Goal: Transaction & Acquisition: Purchase product/service

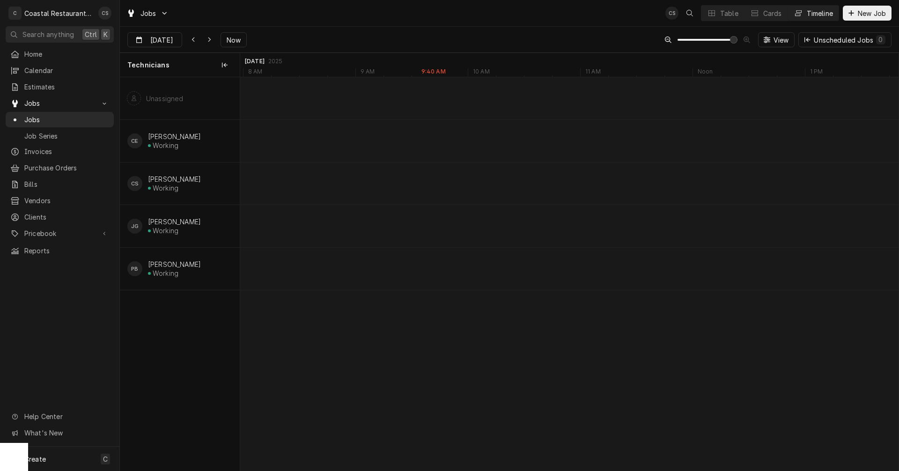
scroll to position [0, 15553]
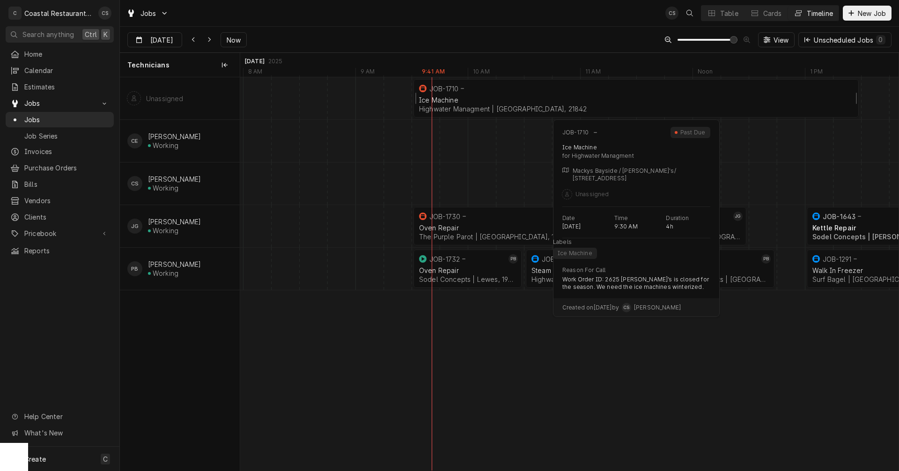
click at [577, 89] on div "JOB-1710" at bounding box center [634, 88] width 435 height 11
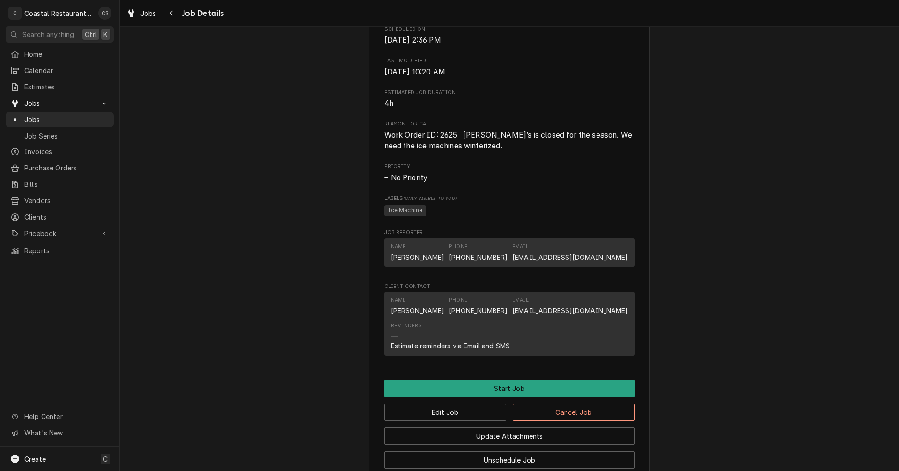
scroll to position [468, 0]
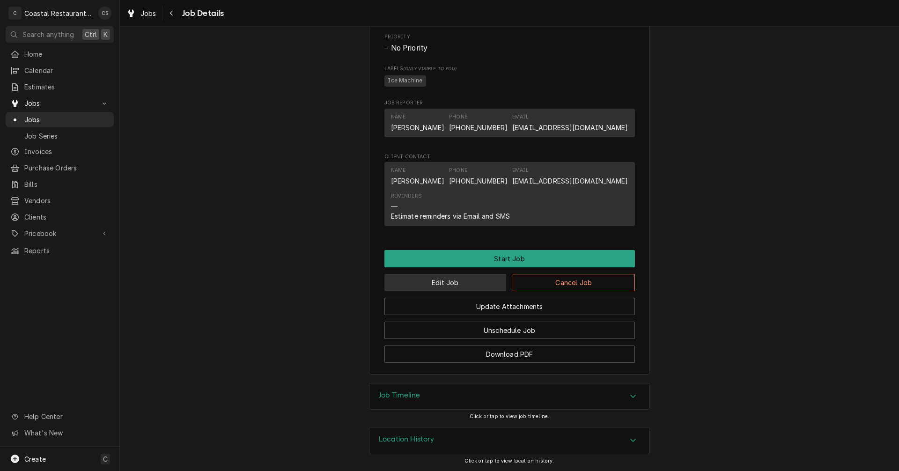
click at [478, 287] on button "Edit Job" at bounding box center [445, 282] width 122 height 17
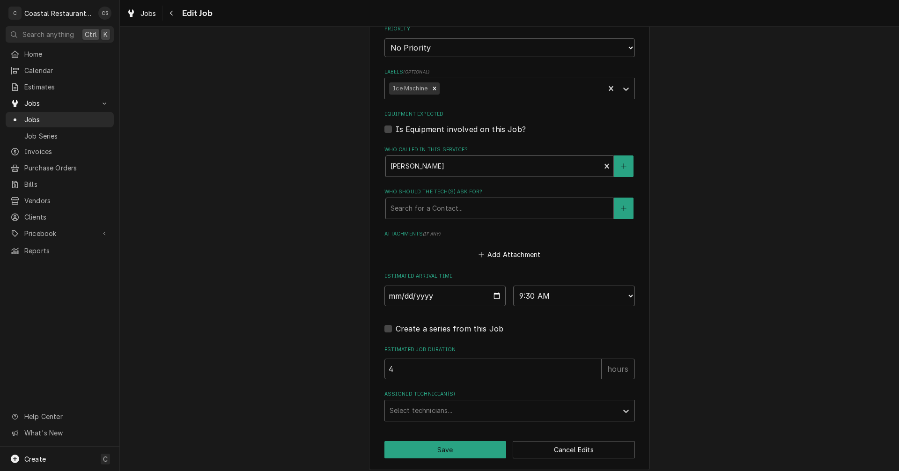
scroll to position [539, 0]
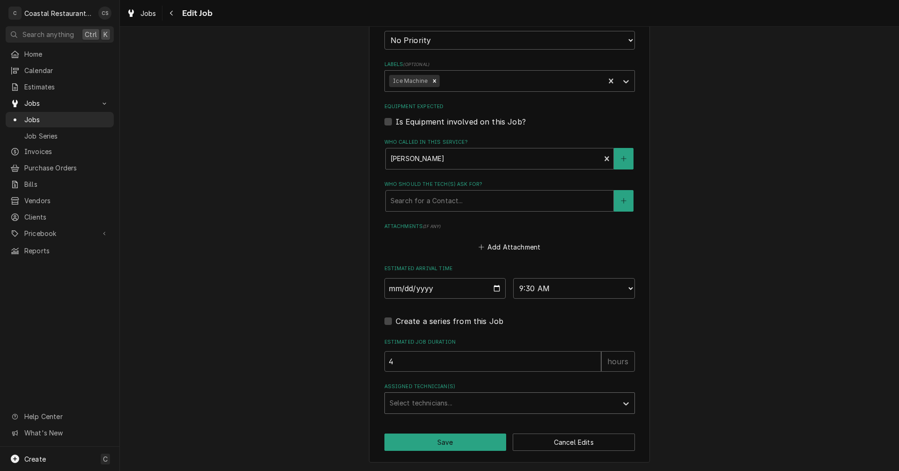
click at [448, 402] on div "Assigned Technician(s)" at bounding box center [500, 403] width 223 height 17
click at [448, 400] on div "Assigned Technician(s)" at bounding box center [500, 403] width 223 height 17
click at [533, 285] on select "AM / PM 6:00 AM 6:15 AM 6:30 AM 6:45 AM 7:00 AM 7:15 AM 7:30 AM 7:45 AM 8:00 AM…" at bounding box center [574, 288] width 122 height 21
click at [496, 286] on input "2025-10-07" at bounding box center [445, 288] width 122 height 21
type textarea "x"
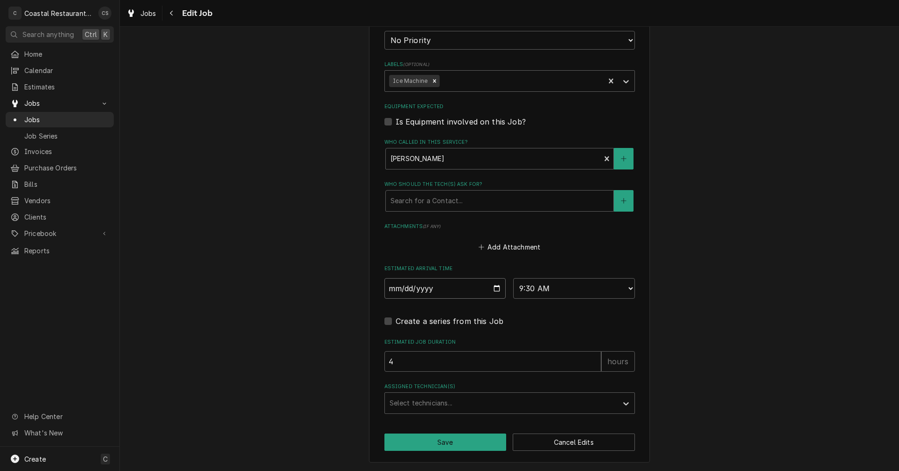
type input "2025-10-09"
click at [450, 442] on button "Save" at bounding box center [445, 441] width 122 height 17
type textarea "x"
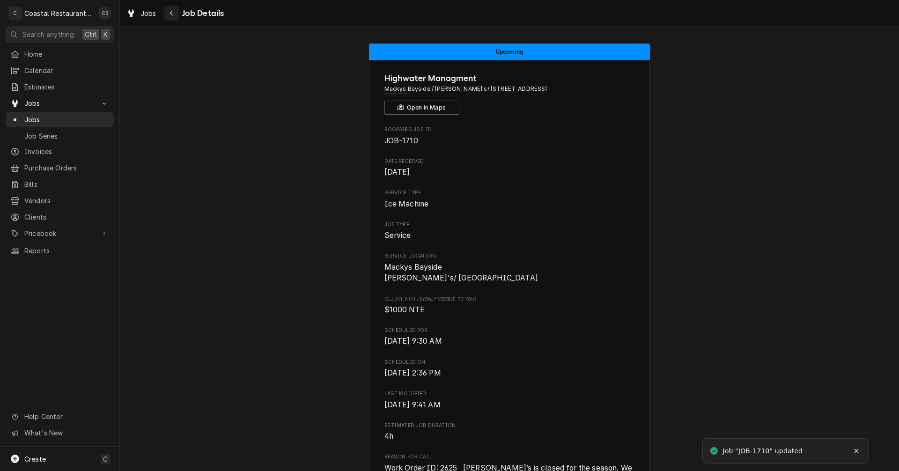
click at [167, 8] on div "Navigate back" at bounding box center [171, 12] width 9 height 9
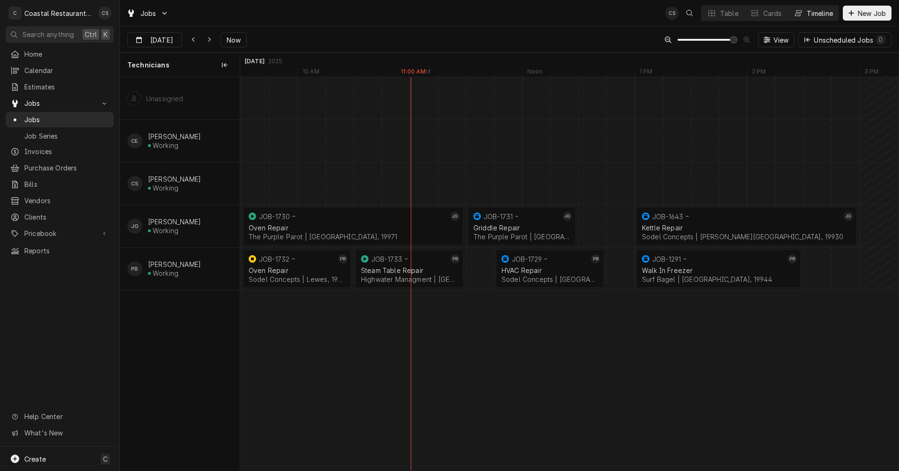
scroll to position [0, 13167]
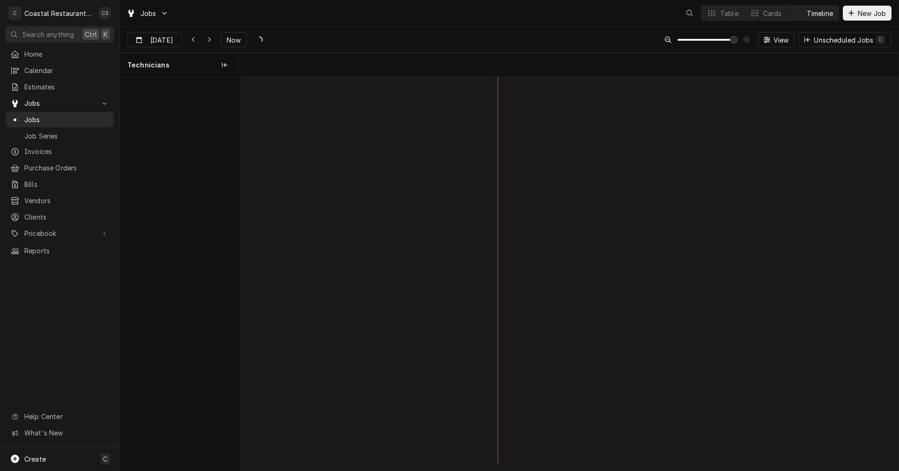
scroll to position [0, 13054]
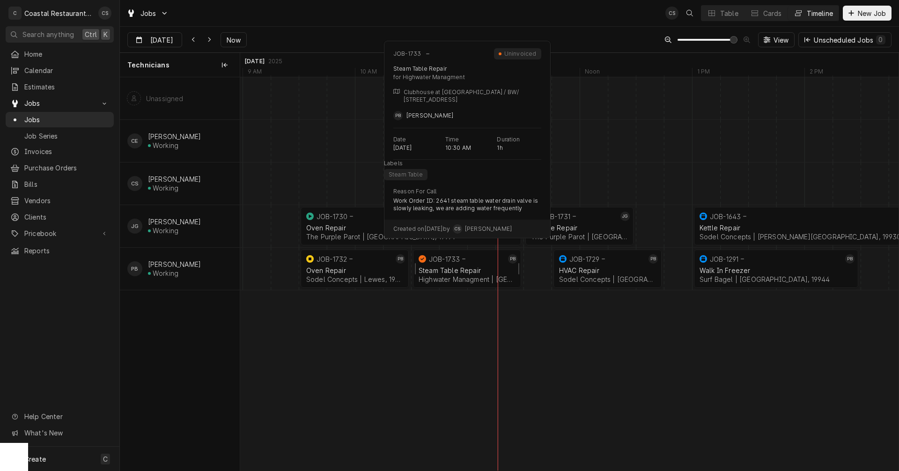
click at [458, 269] on div "Steam Table Repair" at bounding box center [466, 270] width 97 height 8
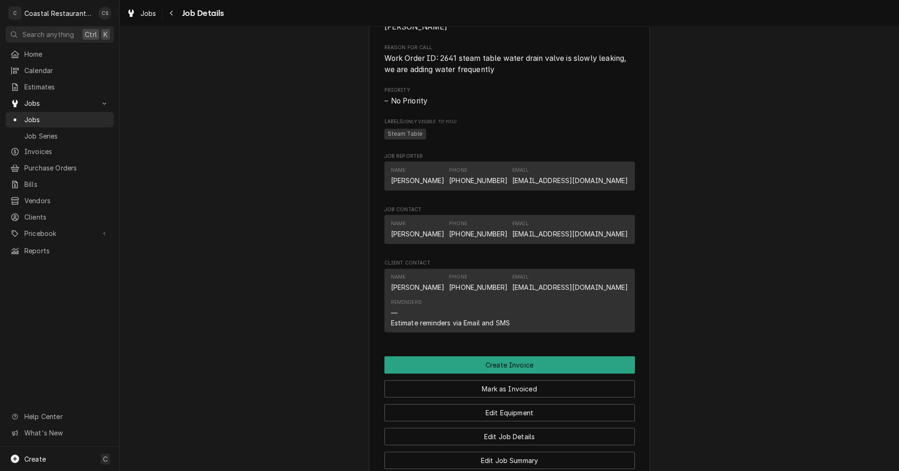
scroll to position [608, 0]
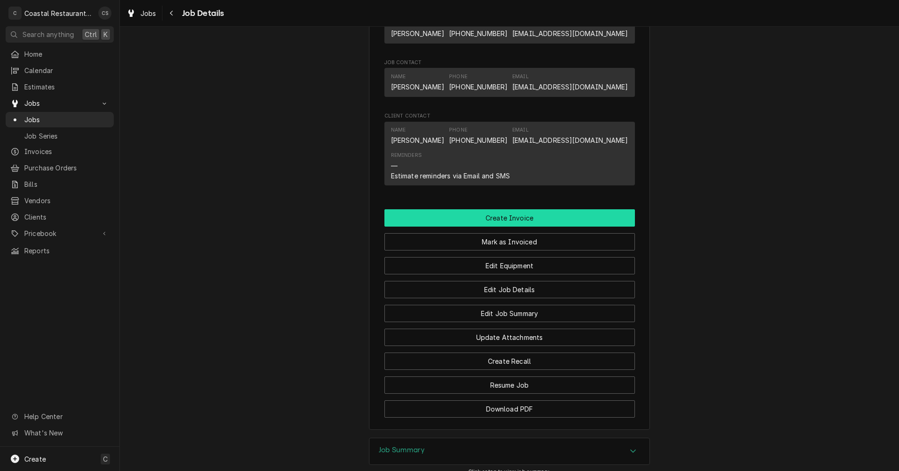
click at [507, 227] on button "Create Invoice" at bounding box center [509, 217] width 250 height 17
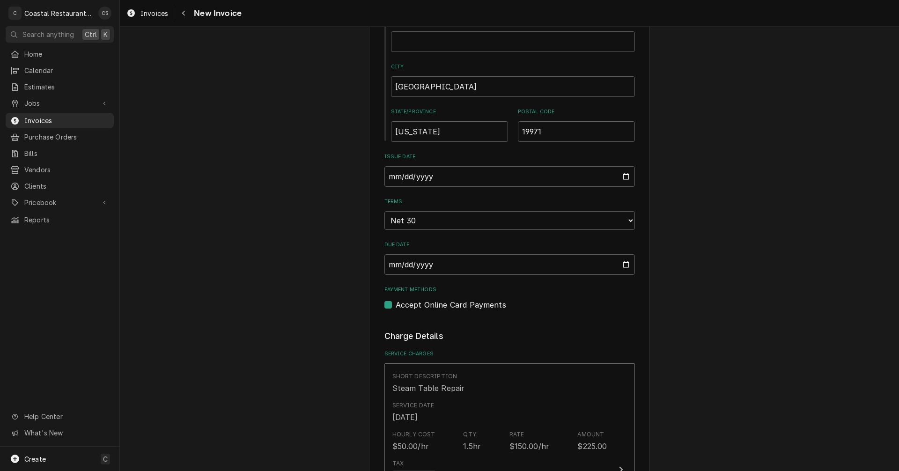
scroll to position [702, 0]
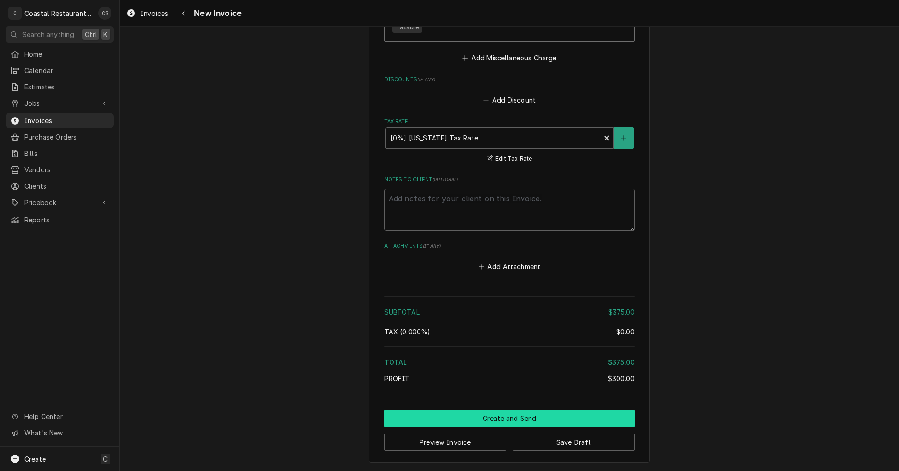
click at [503, 416] on button "Create and Send" at bounding box center [509, 417] width 250 height 17
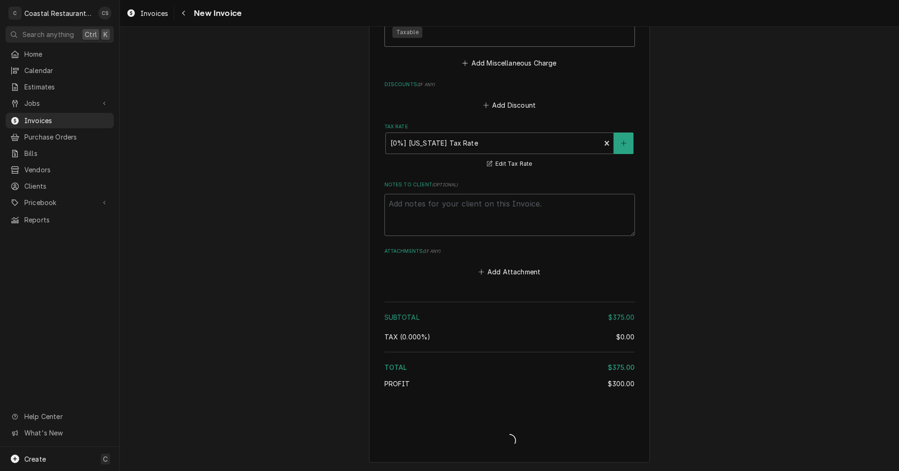
type textarea "x"
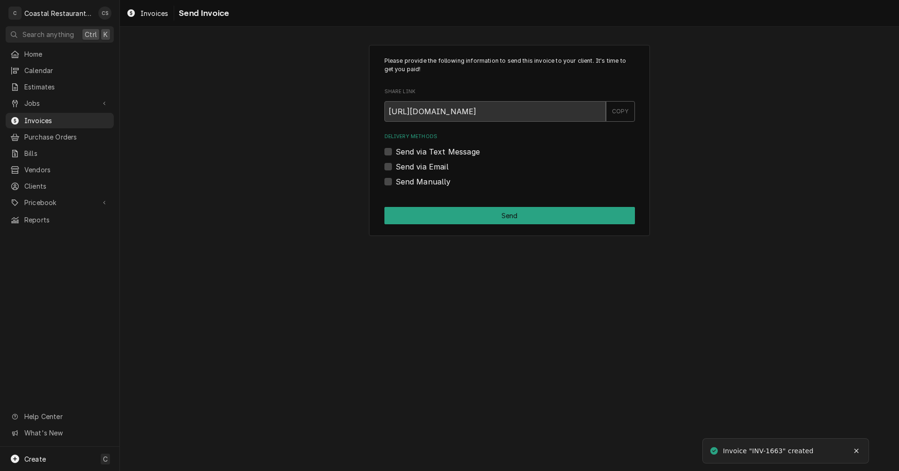
click at [395, 164] on label "Send via Email" at bounding box center [421, 166] width 53 height 11
click at [395, 164] on input "Send via Email" at bounding box center [520, 171] width 250 height 21
checkbox input "true"
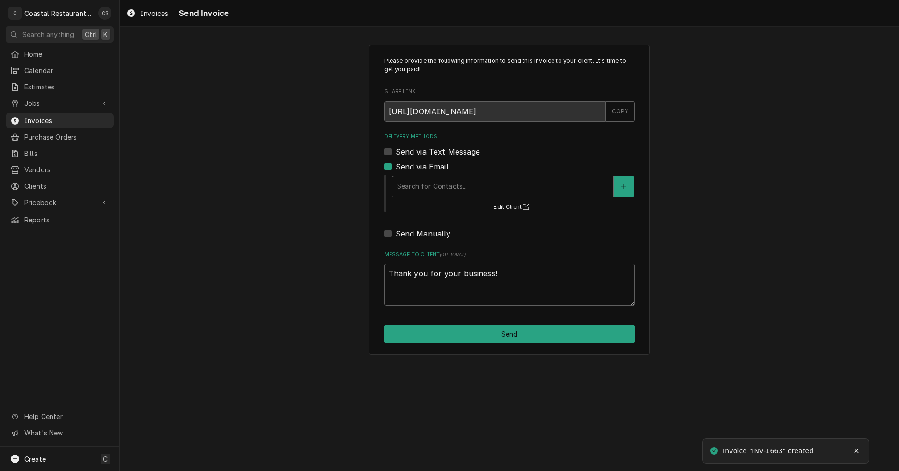
click at [412, 190] on div "Delivery Methods" at bounding box center [503, 186] width 212 height 17
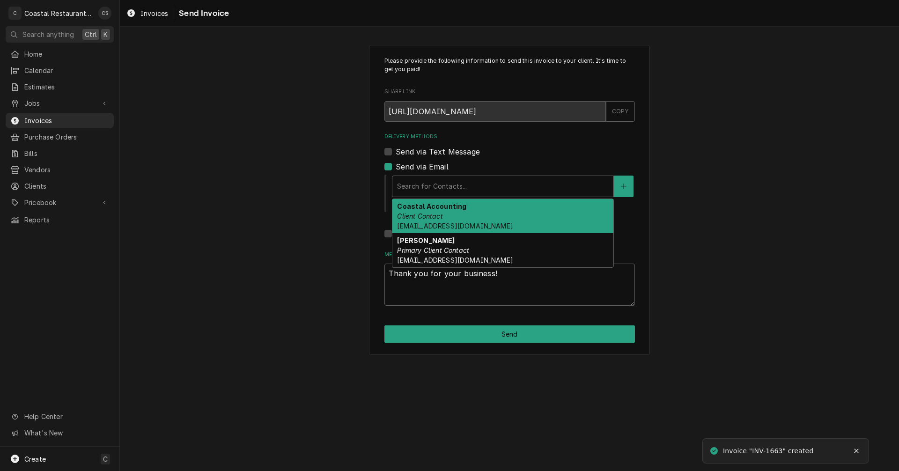
click at [430, 207] on strong "Coastal Accounting" at bounding box center [431, 206] width 69 height 8
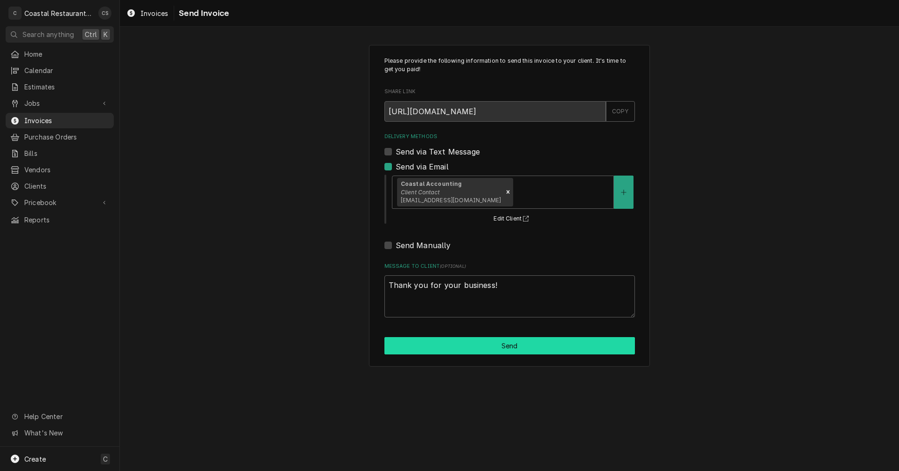
click at [487, 347] on button "Send" at bounding box center [509, 345] width 250 height 17
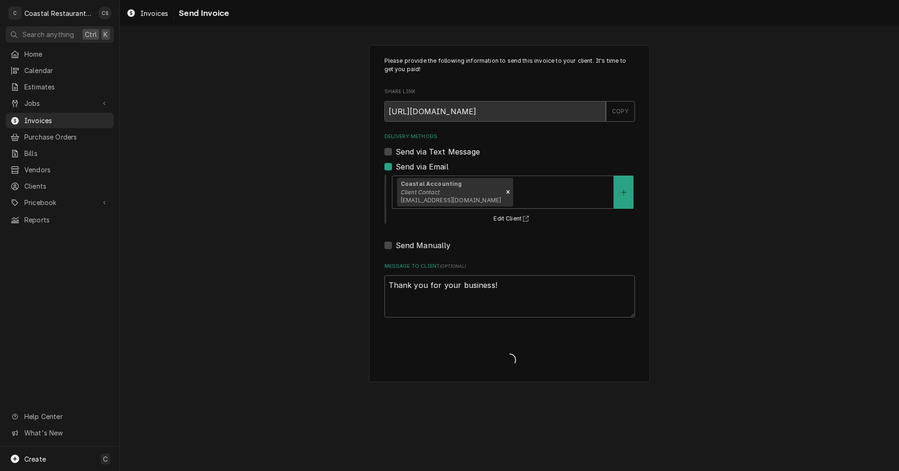
type textarea "x"
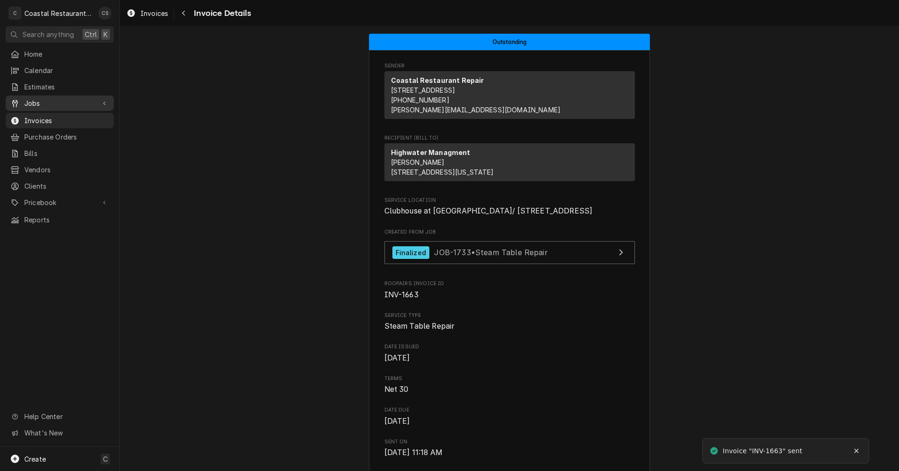
click at [45, 100] on span "Jobs" at bounding box center [59, 103] width 71 height 10
click at [49, 115] on span "Jobs" at bounding box center [66, 120] width 85 height 10
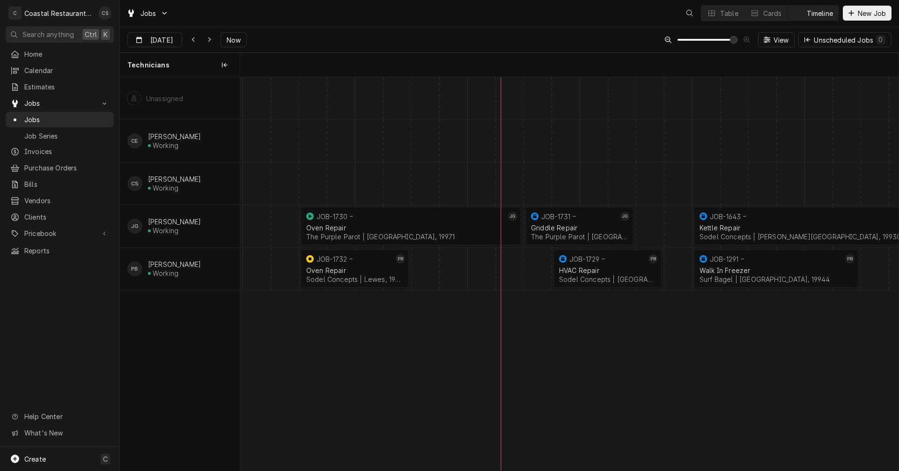
scroll to position [0, 13054]
click at [191, 39] on icon "Dynamic Content Wrapper" at bounding box center [193, 40] width 4 height 7
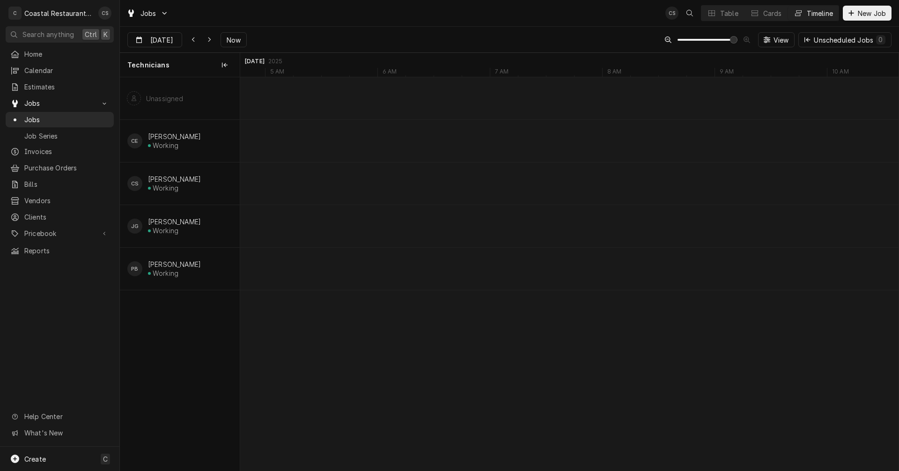
scroll to position [0, 0]
type input "Oct 6"
click at [439, 270] on div "HVAC Repair" at bounding box center [588, 270] width 434 height 8
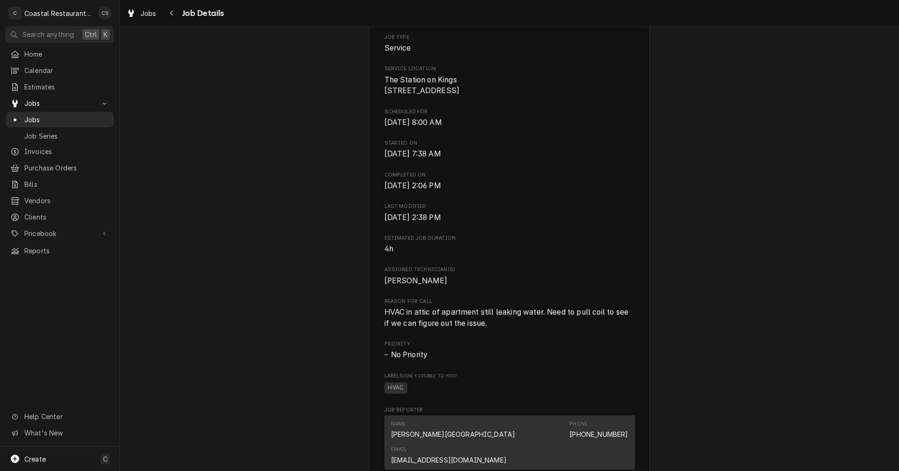
scroll to position [468, 0]
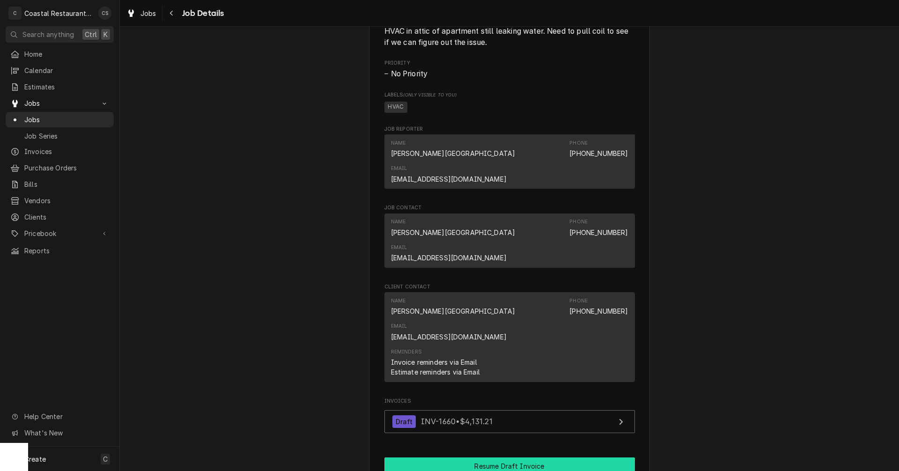
click at [493, 457] on button "Resume Draft Invoice" at bounding box center [509, 465] width 250 height 17
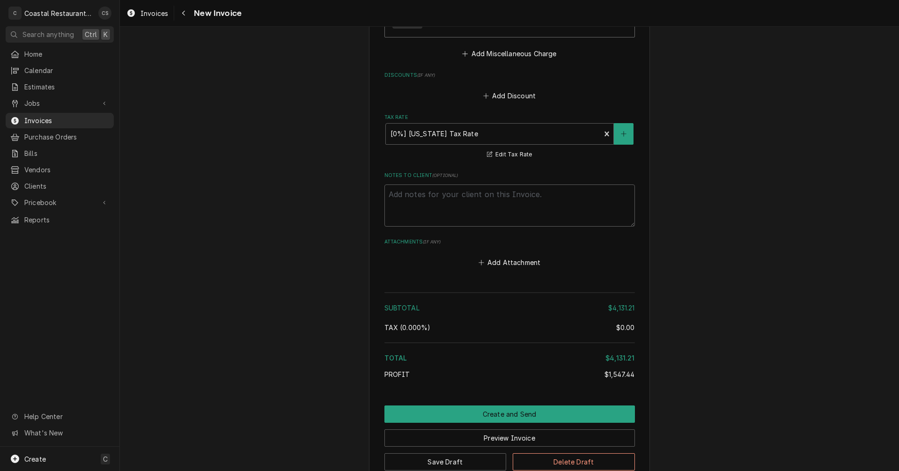
scroll to position [2846, 0]
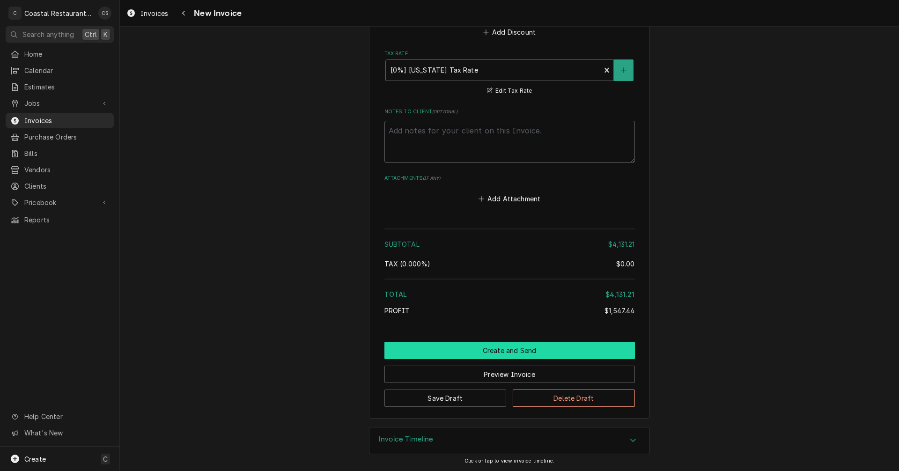
click at [511, 350] on button "Create and Send" at bounding box center [509, 350] width 250 height 17
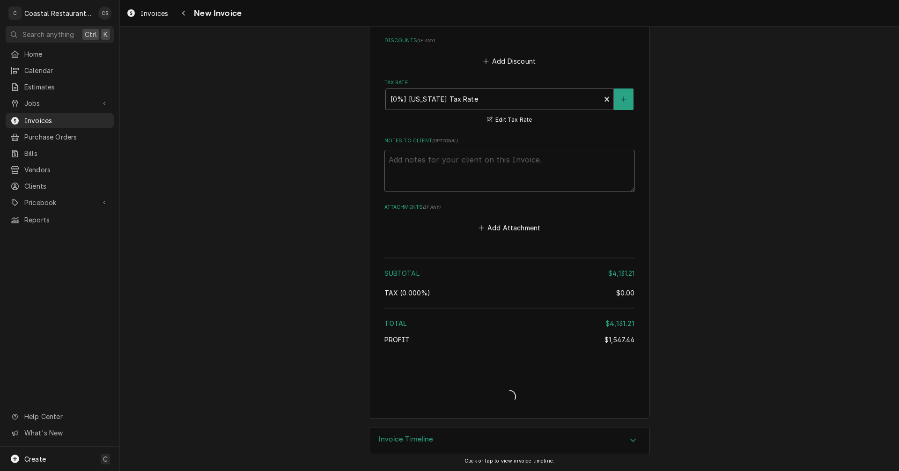
type textarea "x"
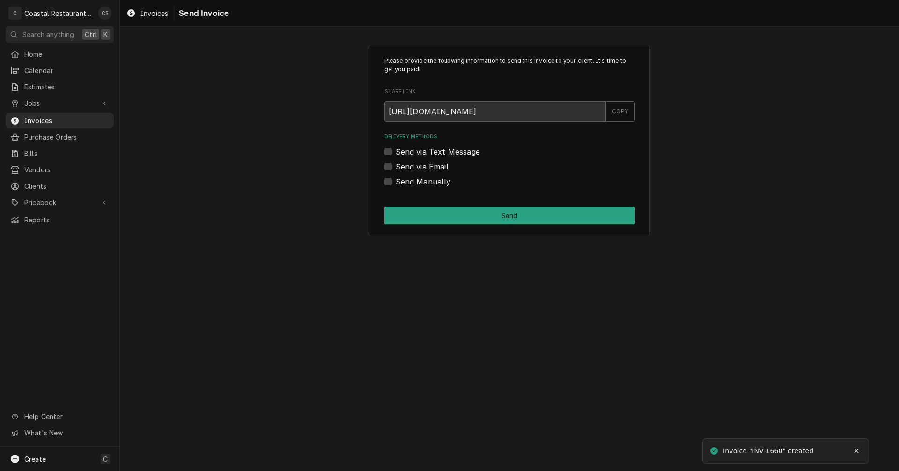
click at [395, 168] on label "Send via Email" at bounding box center [421, 166] width 53 height 11
click at [395, 168] on input "Send via Email" at bounding box center [520, 171] width 250 height 21
checkbox input "true"
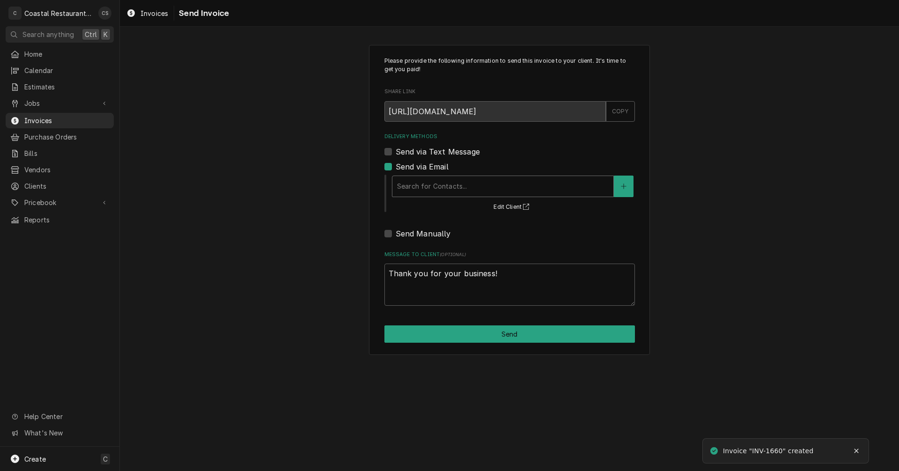
click at [426, 186] on div "Delivery Methods" at bounding box center [503, 186] width 212 height 17
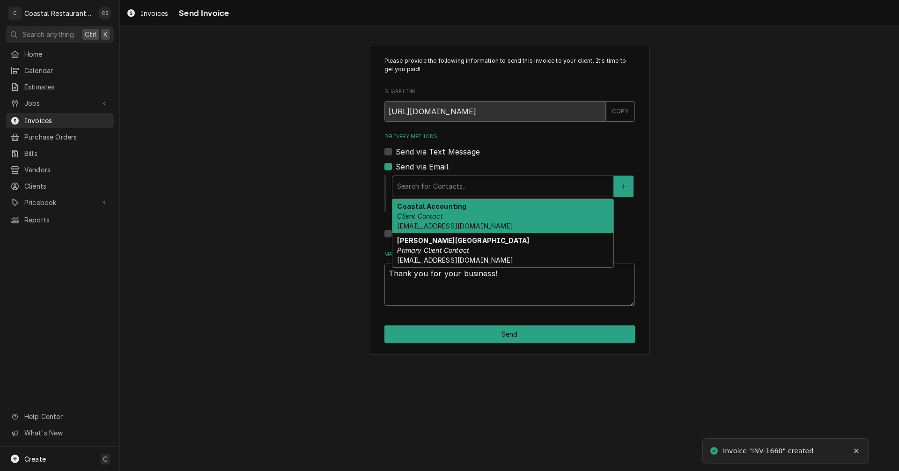
click at [428, 212] on div "Coastal Accounting Client Contact Accounting@coastalrestaurantrepair.com" at bounding box center [502, 216] width 221 height 34
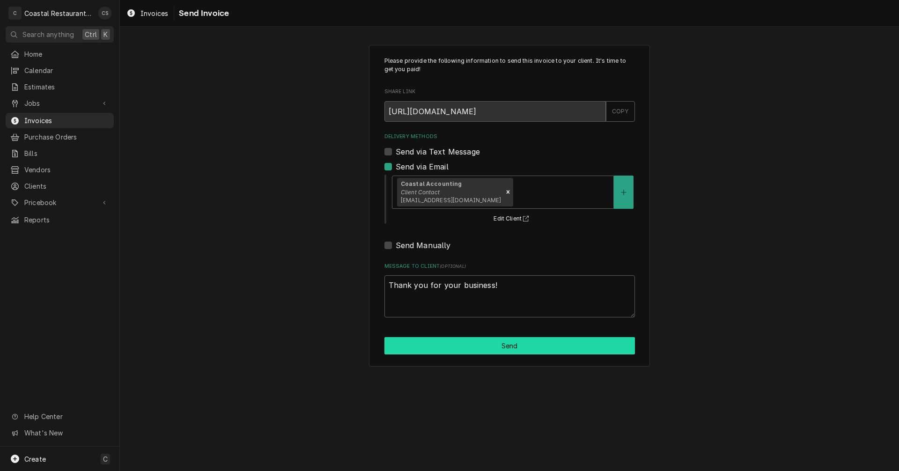
click at [505, 344] on button "Send" at bounding box center [509, 345] width 250 height 17
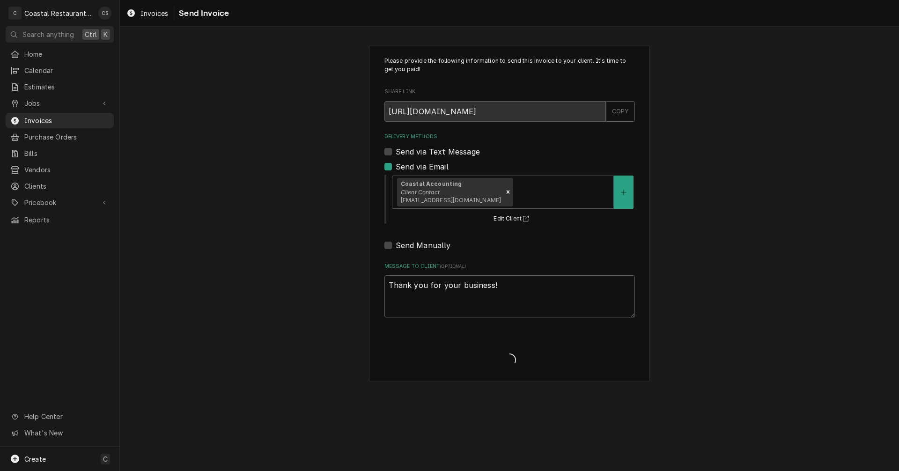
type textarea "x"
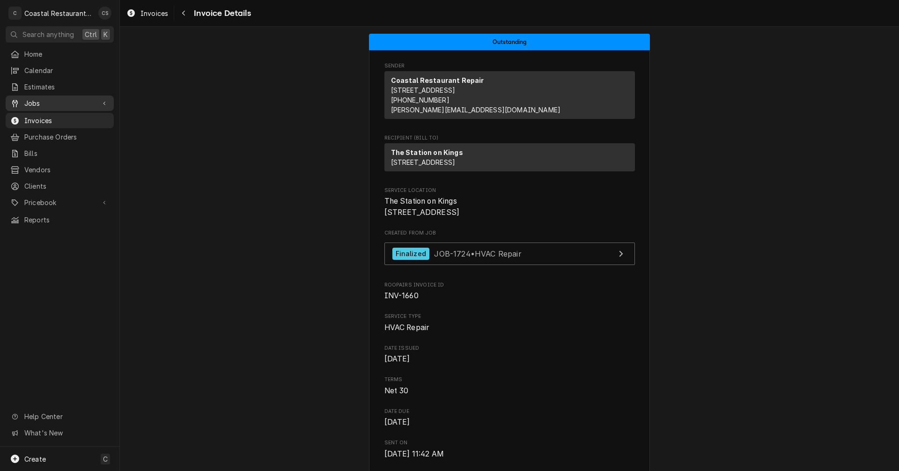
click at [69, 99] on span "Jobs" at bounding box center [59, 103] width 71 height 10
click at [60, 115] on span "Jobs" at bounding box center [66, 120] width 85 height 10
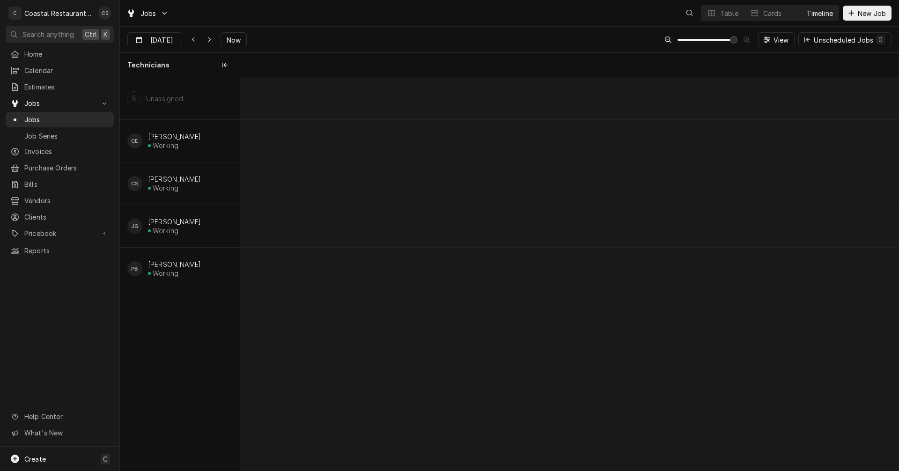
scroll to position [0, 13046]
click at [207, 37] on icon "Dynamic Content Wrapper" at bounding box center [209, 40] width 4 height 7
type input "Oct 7"
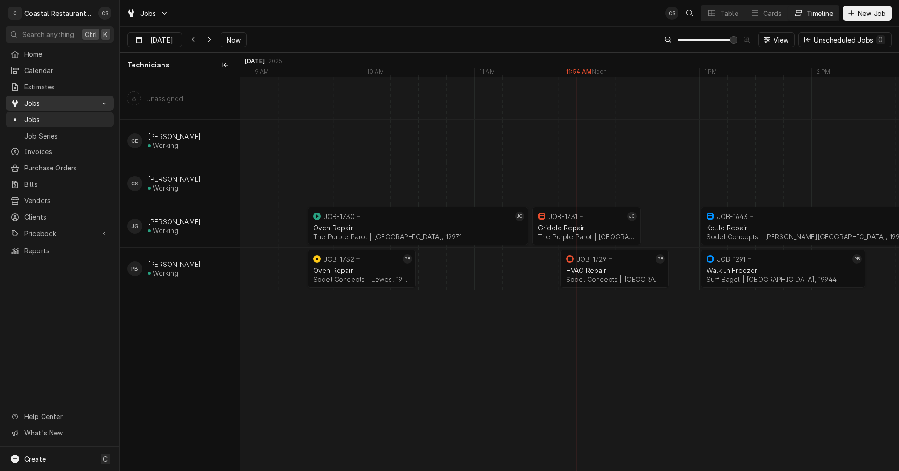
click at [51, 101] on span "Jobs" at bounding box center [59, 103] width 71 height 10
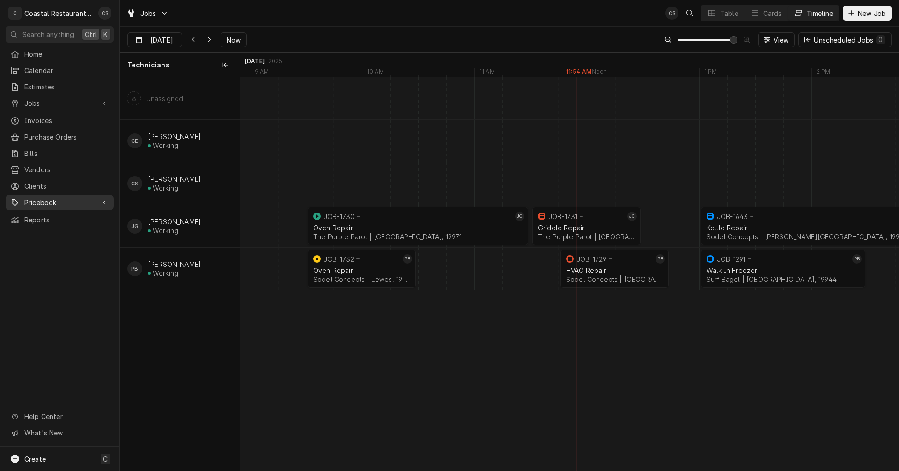
click at [52, 197] on span "Pricebook" at bounding box center [59, 202] width 71 height 10
click at [56, 231] on span "Parts & Materials" at bounding box center [66, 235] width 85 height 10
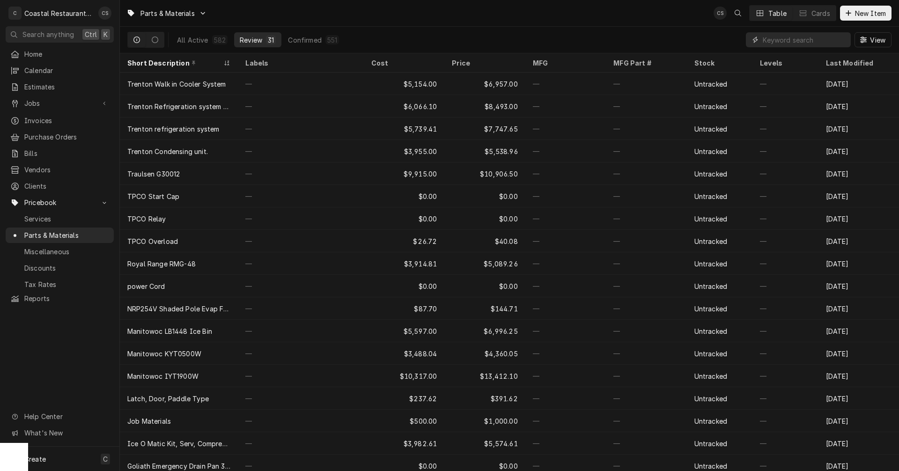
click at [776, 41] on input "Dynamic Content Wrapper" at bounding box center [803, 39] width 83 height 15
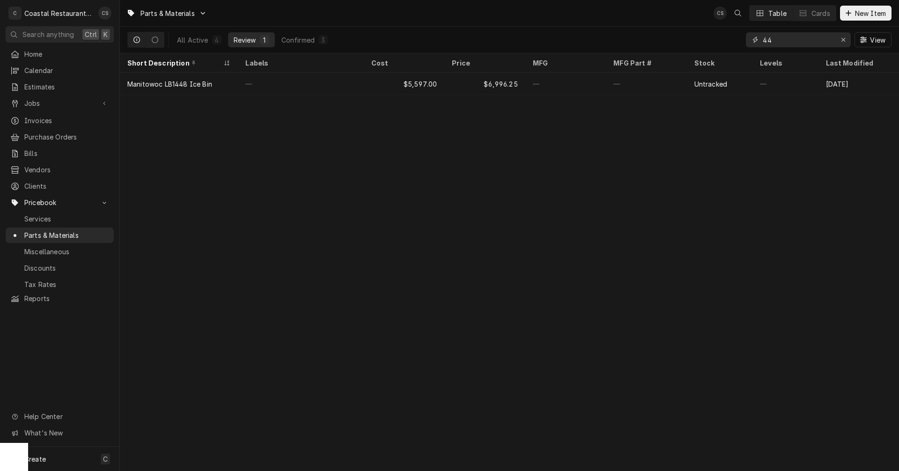
type input "4"
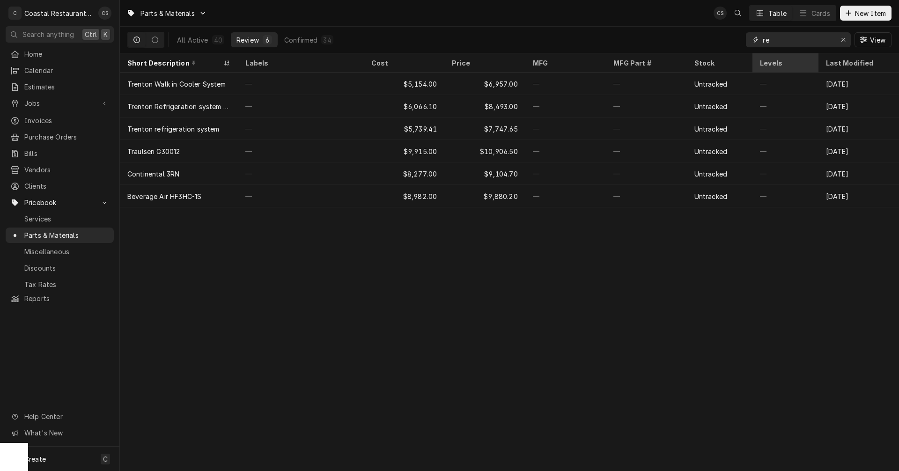
type input "r"
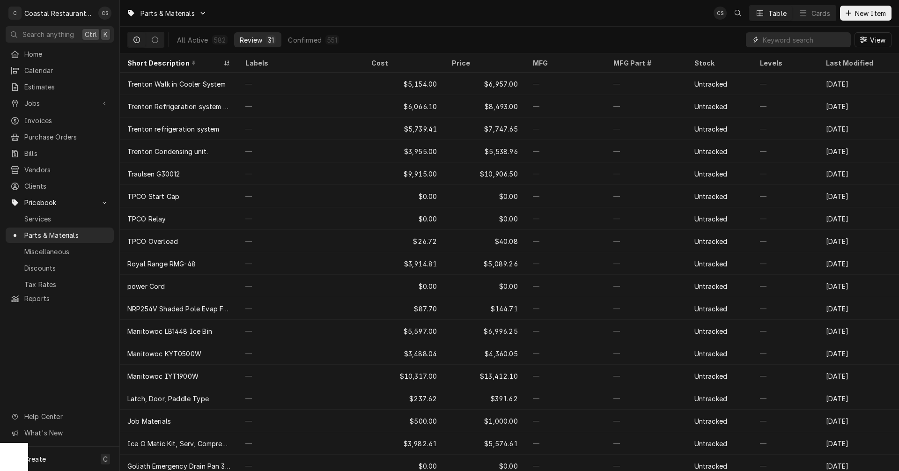
click at [789, 43] on input "Dynamic Content Wrapper" at bounding box center [803, 39] width 83 height 15
click at [202, 40] on div "All Active" at bounding box center [192, 40] width 31 height 10
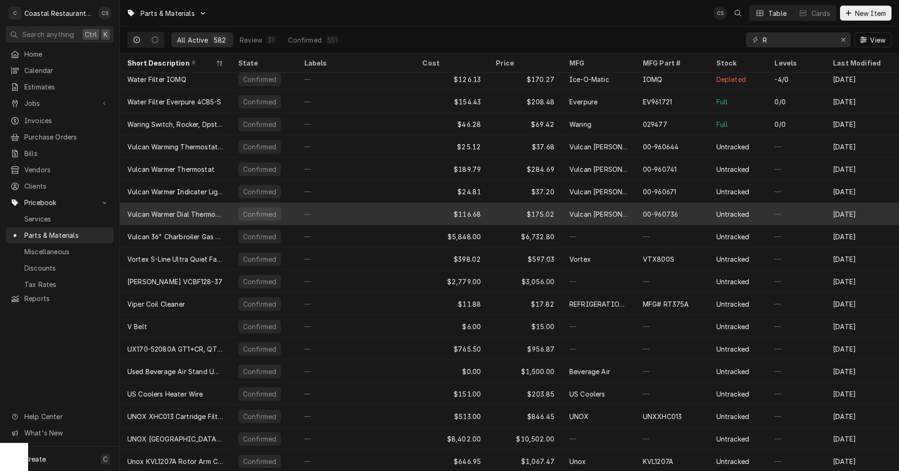
scroll to position [252, 0]
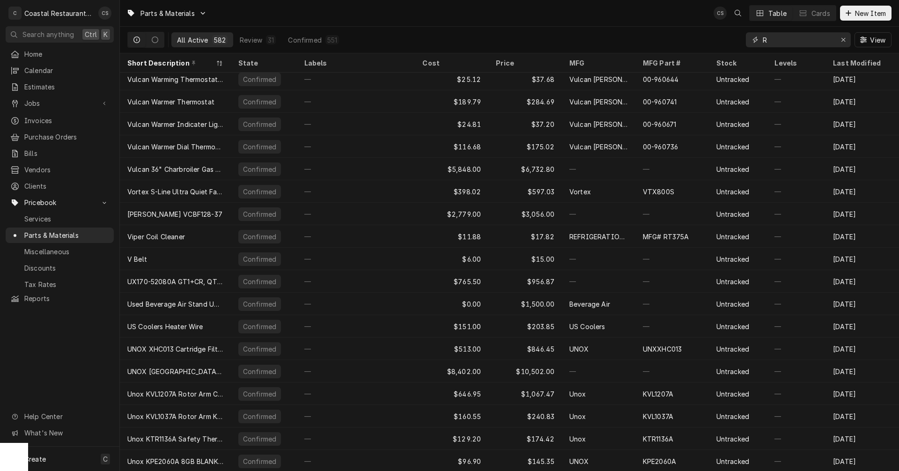
click at [784, 40] on input "R" at bounding box center [797, 39] width 70 height 15
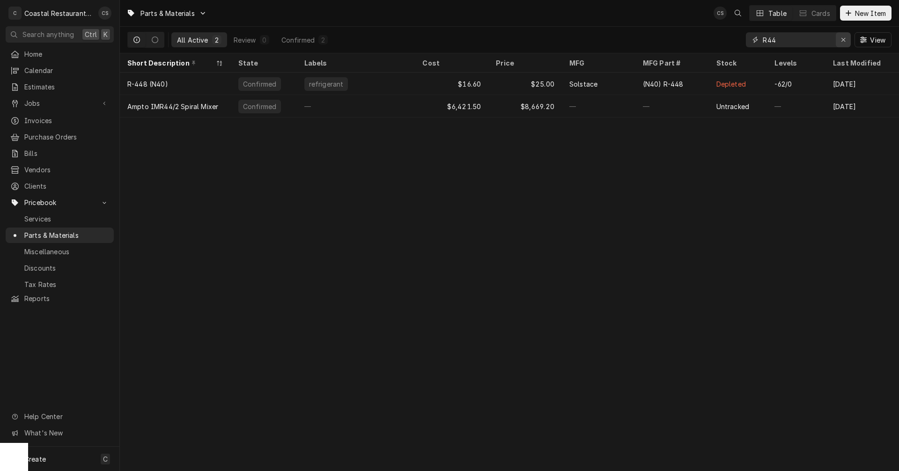
type input "R44"
click at [843, 38] on icon "Erase input" at bounding box center [843, 40] width 5 height 7
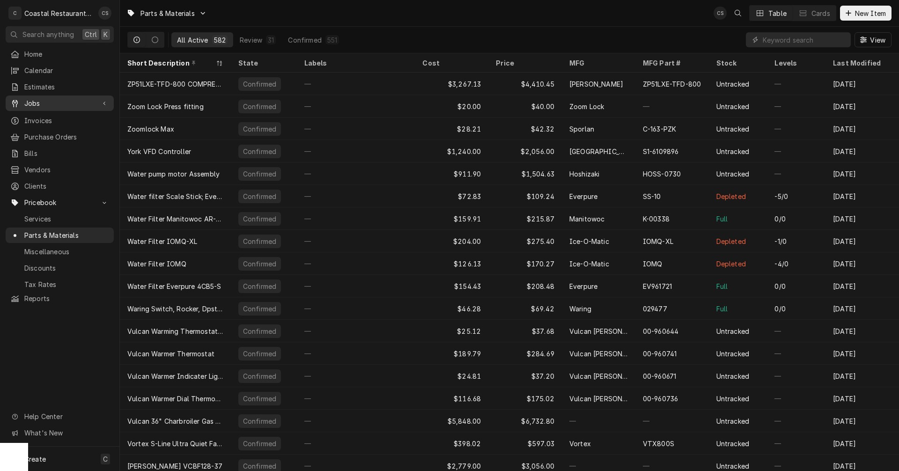
click at [36, 103] on span "Jobs" at bounding box center [59, 103] width 71 height 10
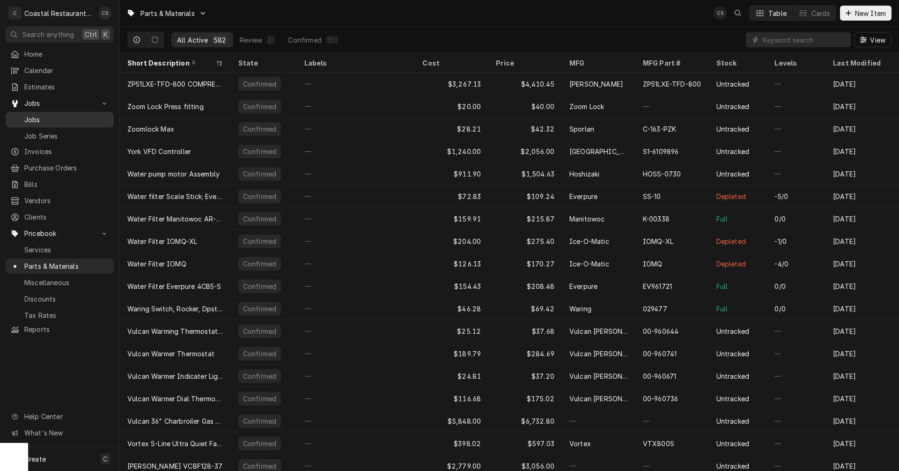
click at [37, 115] on span "Jobs" at bounding box center [66, 120] width 85 height 10
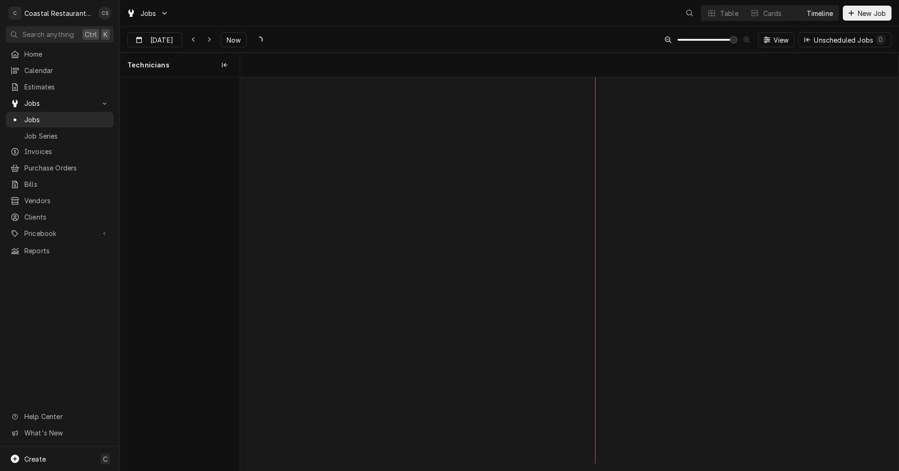
scroll to position [0, 13047]
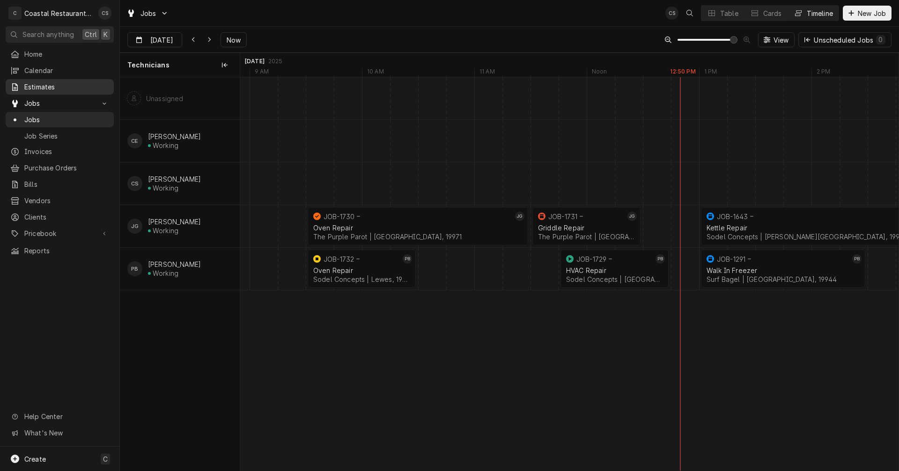
click at [40, 83] on span "Estimates" at bounding box center [66, 87] width 85 height 10
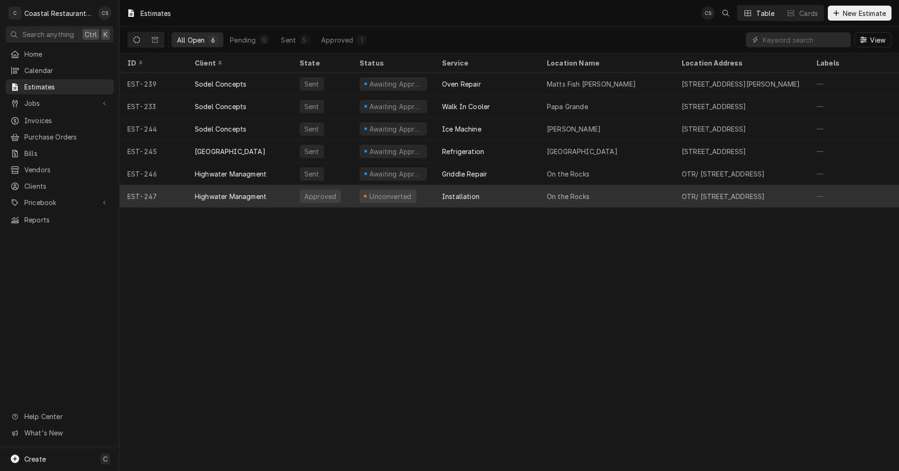
click at [244, 195] on div "Highwater Managment" at bounding box center [231, 196] width 72 height 10
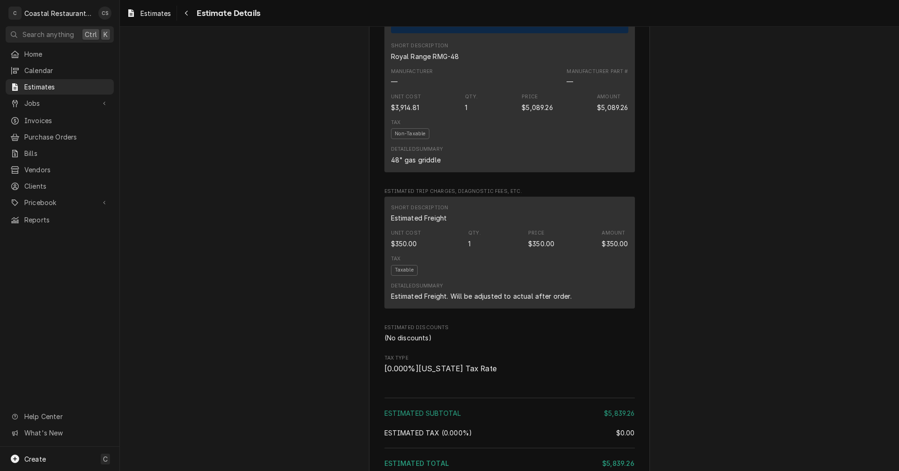
scroll to position [936, 0]
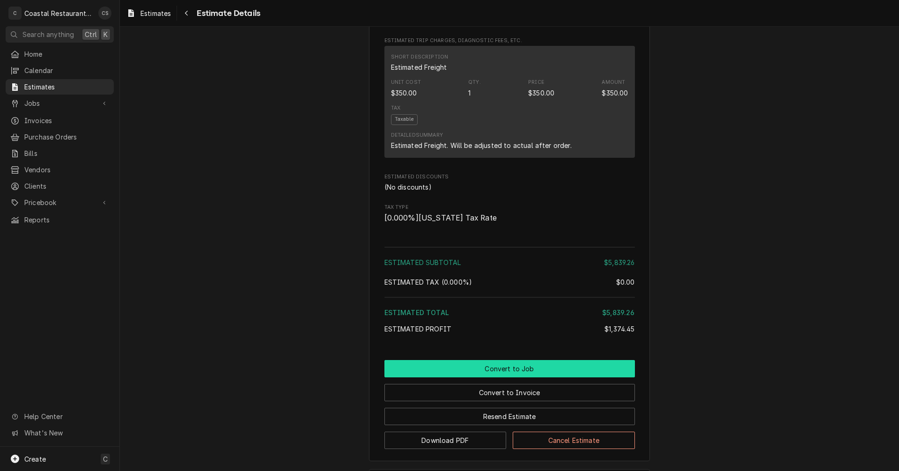
click at [509, 377] on button "Convert to Job" at bounding box center [509, 368] width 250 height 17
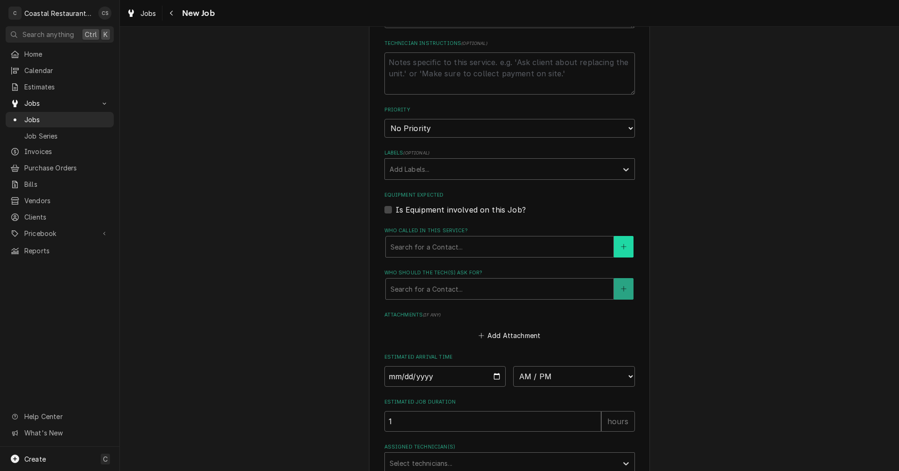
scroll to position [527, 0]
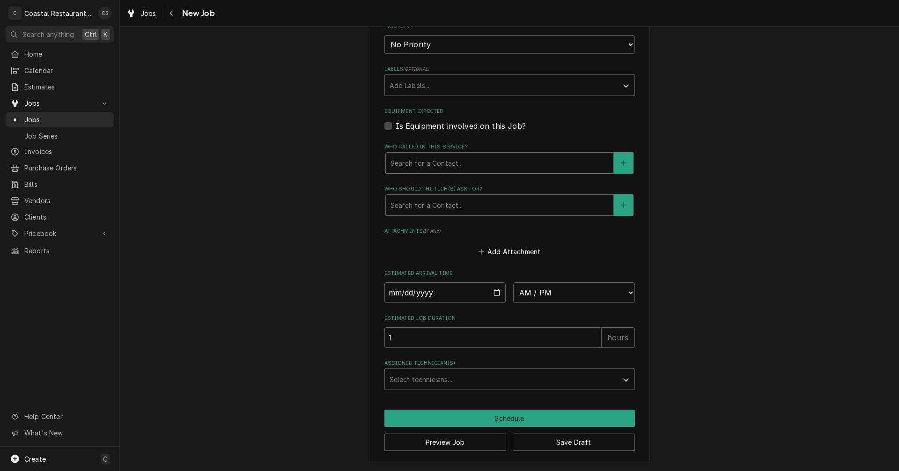
click at [425, 165] on div "Who called in this service?" at bounding box center [499, 162] width 218 height 17
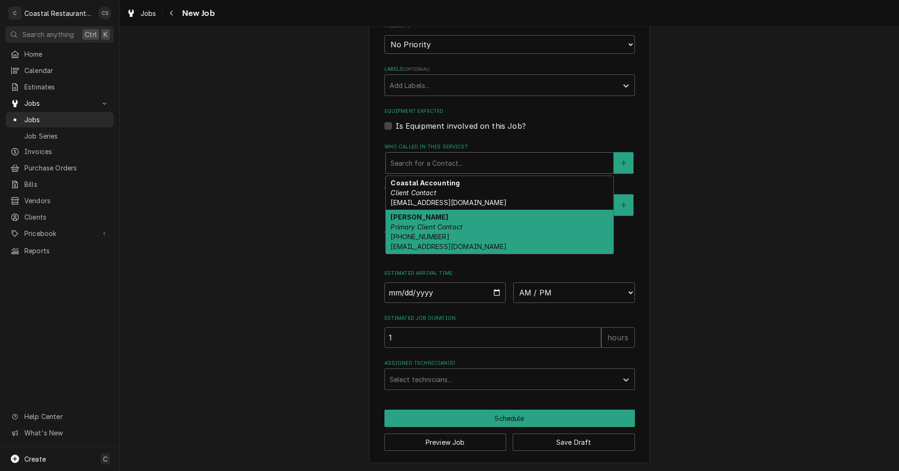
click at [422, 225] on em "Primary Client Contact" at bounding box center [426, 227] width 72 height 8
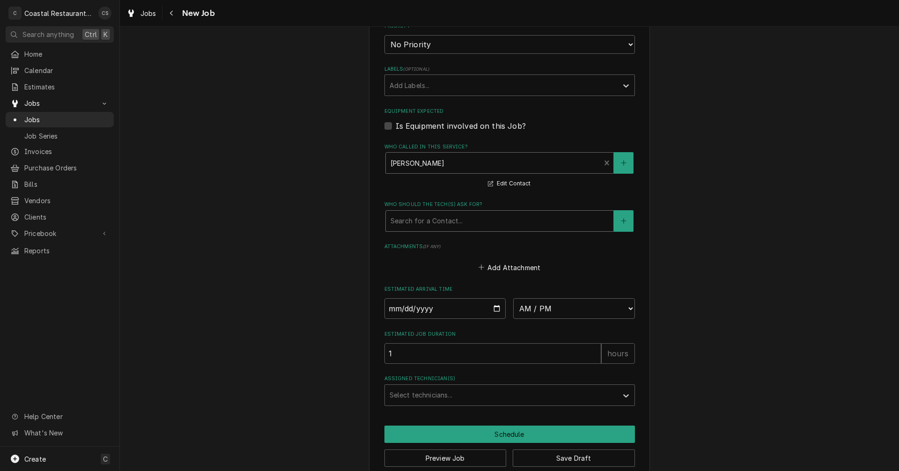
click at [424, 220] on div "Who should the tech(s) ask for?" at bounding box center [499, 220] width 218 height 17
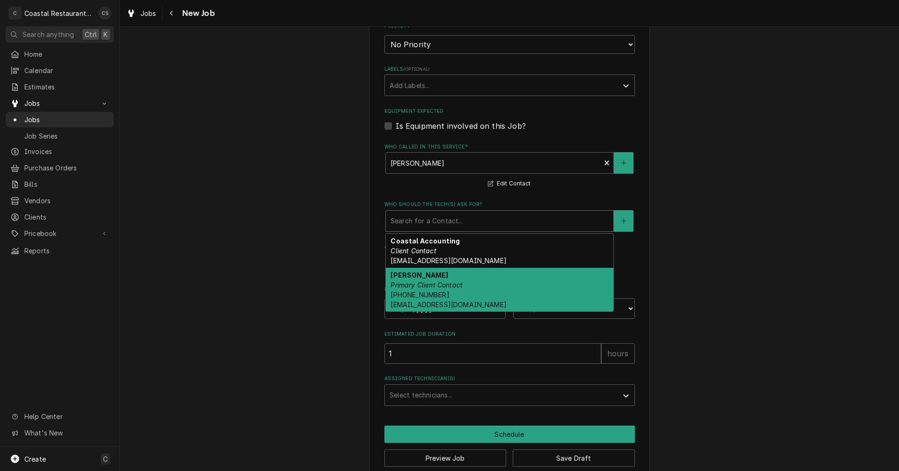
click at [424, 285] on em "Primary Client Contact" at bounding box center [426, 285] width 72 height 8
type textarea "x"
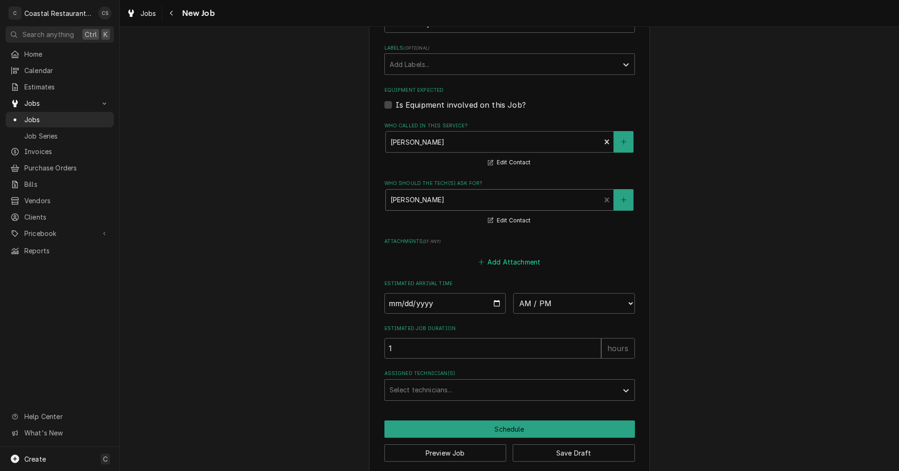
scroll to position [559, 0]
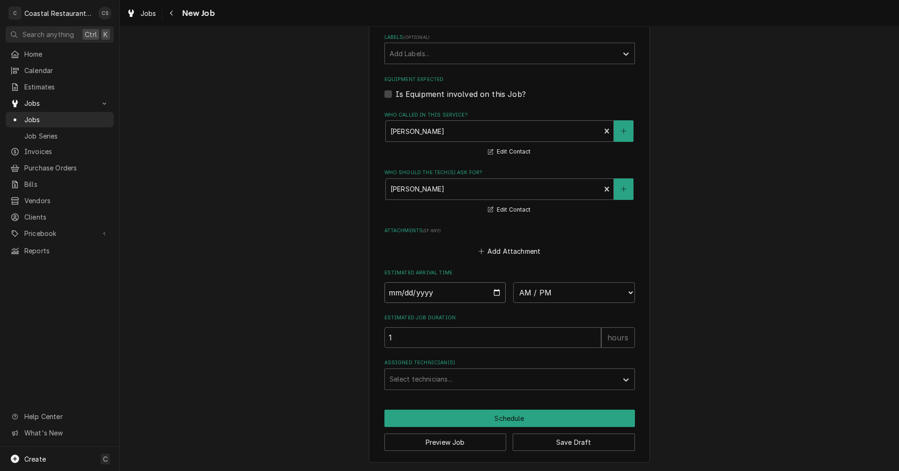
click at [493, 294] on input "Date" at bounding box center [445, 292] width 122 height 21
type input "2025-10-15"
type textarea "x"
click at [530, 292] on select "AM / PM 6:00 AM 6:15 AM 6:30 AM 6:45 AM 7:00 AM 7:15 AM 7:30 AM 7:45 AM 8:00 AM…" at bounding box center [574, 292] width 122 height 21
select select "08:00:00"
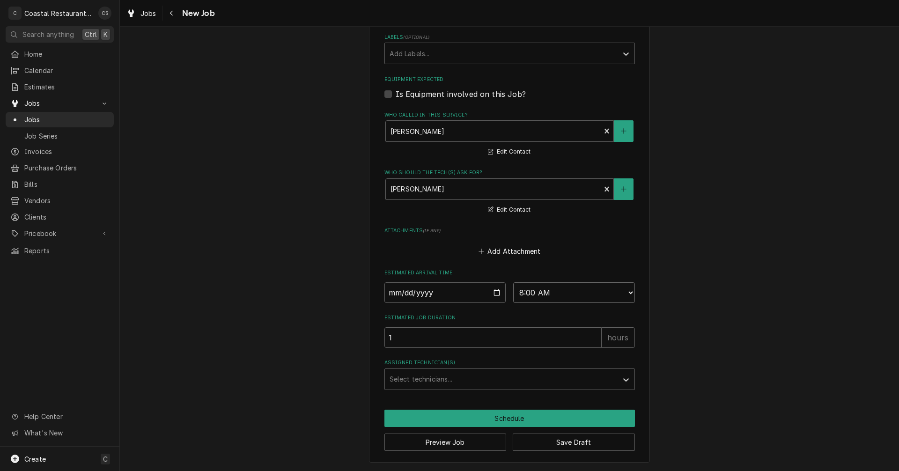
click at [513, 282] on select "AM / PM 6:00 AM 6:15 AM 6:30 AM 6:45 AM 7:00 AM 7:15 AM 7:30 AM 7:45 AM 8:00 AM…" at bounding box center [574, 292] width 122 height 21
click at [429, 336] on input "1" at bounding box center [492, 337] width 217 height 21
type textarea "x"
type input "2"
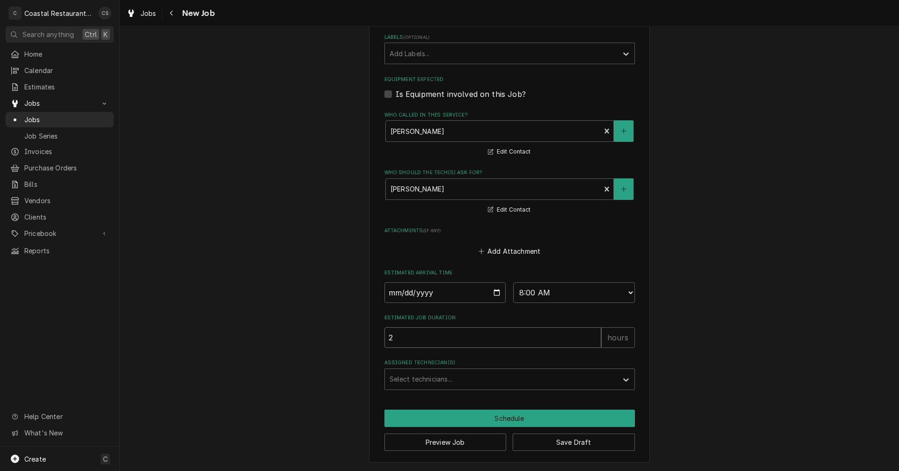
type textarea "x"
type input "2"
click at [411, 378] on div "Assigned Technician(s)" at bounding box center [500, 379] width 223 height 17
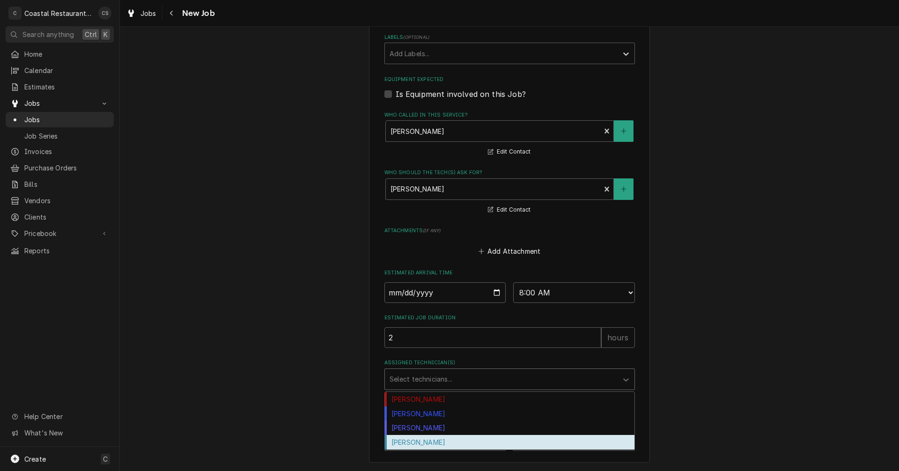
click at [409, 441] on div "Phill Blush" at bounding box center [509, 442] width 249 height 15
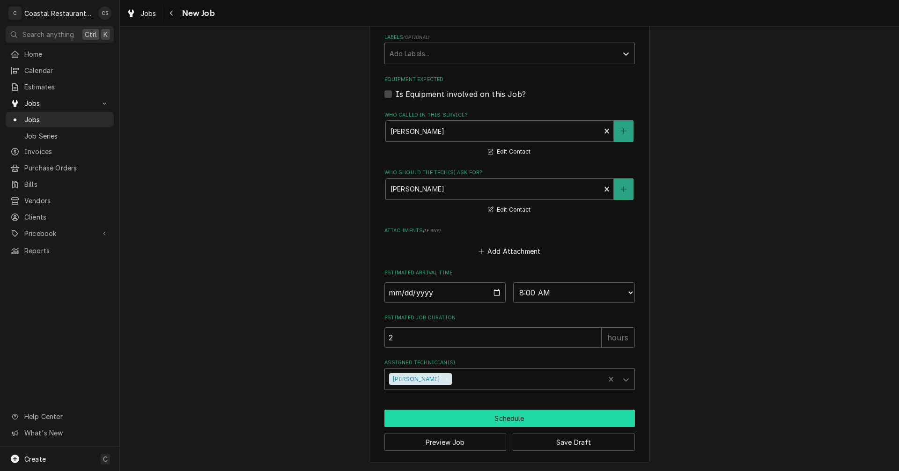
click at [453, 418] on button "Schedule" at bounding box center [509, 417] width 250 height 17
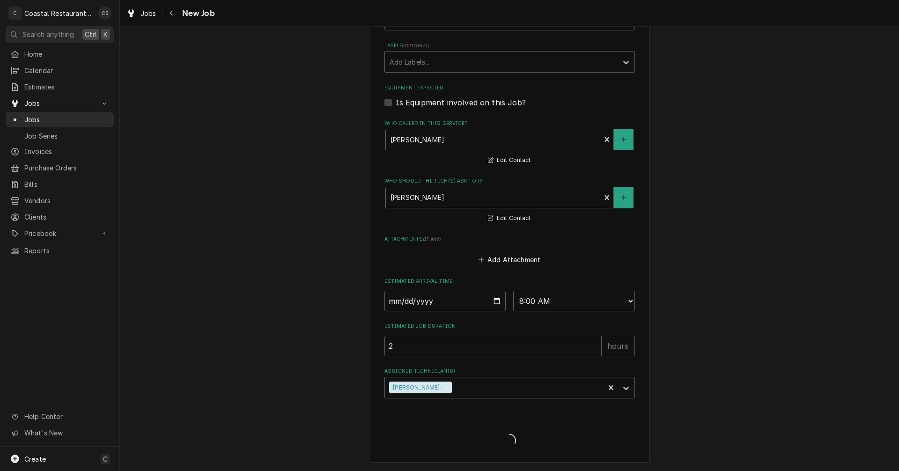
scroll to position [551, 0]
type textarea "x"
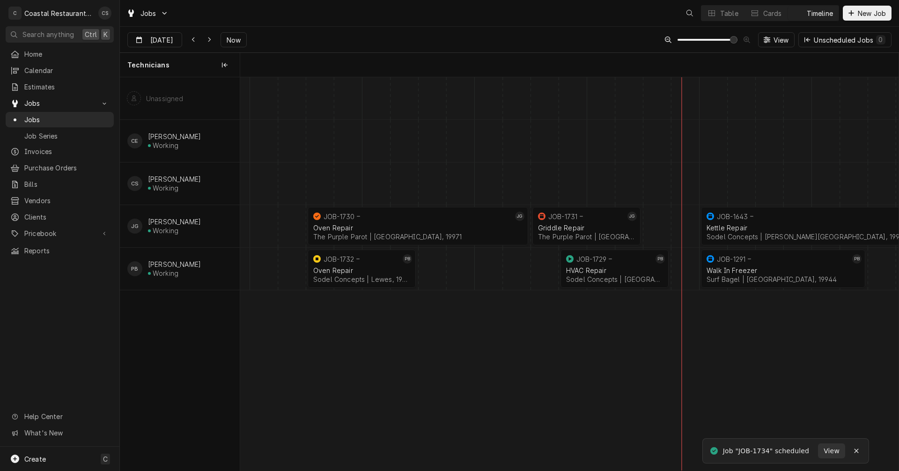
scroll to position [0, 13047]
click at [37, 85] on span "Estimates" at bounding box center [66, 87] width 85 height 10
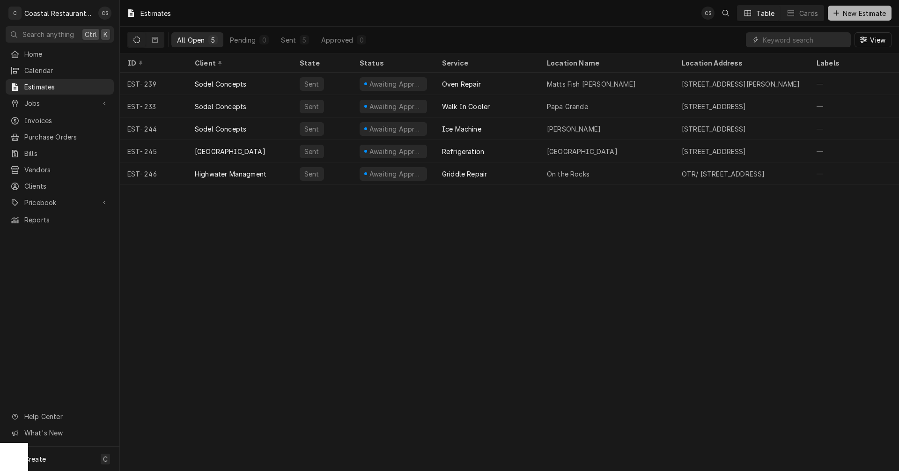
click at [837, 15] on icon "Dynamic Content Wrapper" at bounding box center [836, 13] width 6 height 7
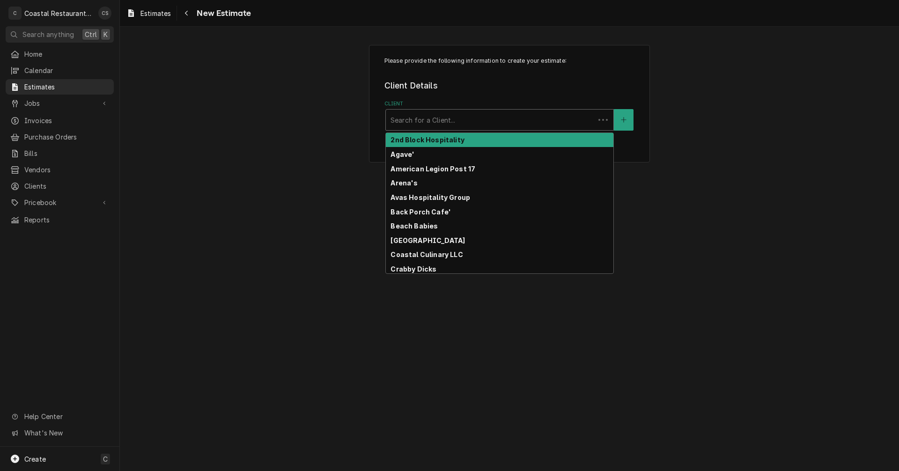
click at [411, 120] on div "Client" at bounding box center [489, 119] width 199 height 17
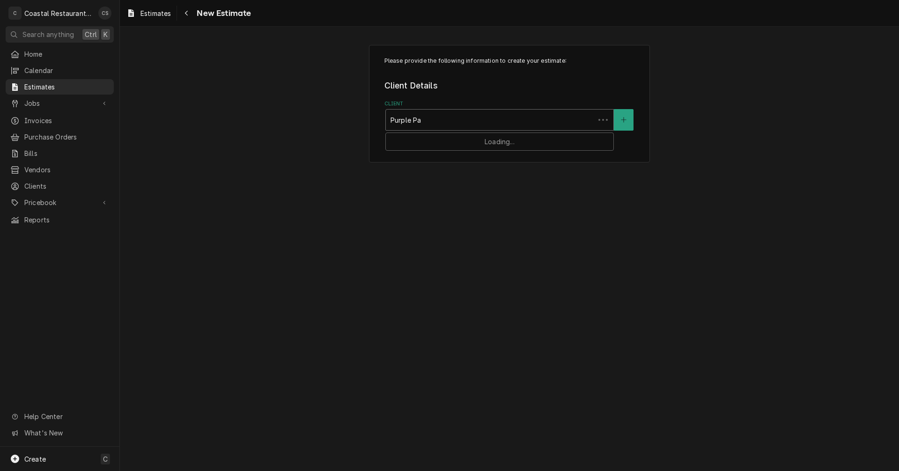
type input "Purple Par"
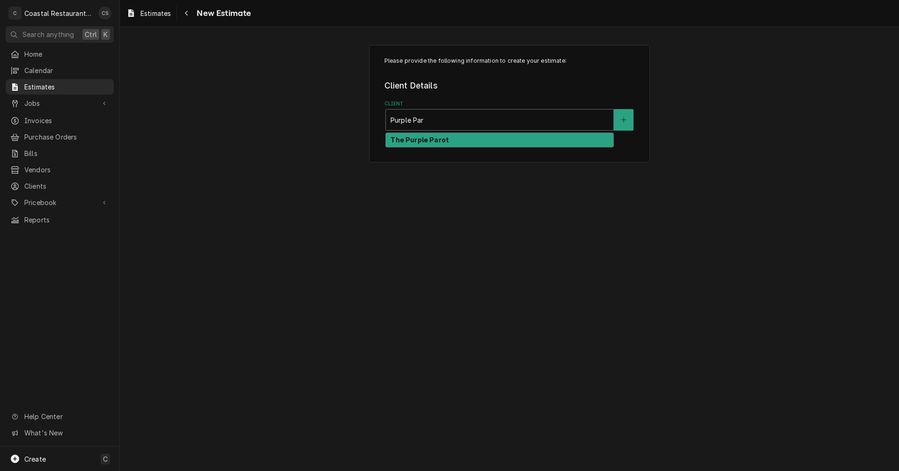
click at [419, 142] on strong "The Purple Parot" at bounding box center [419, 140] width 58 height 8
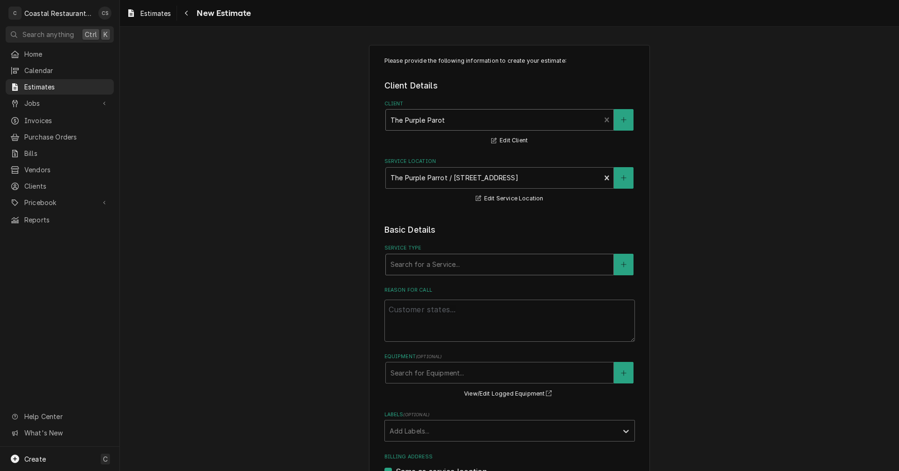
click at [418, 267] on div "Service Type" at bounding box center [499, 264] width 218 height 17
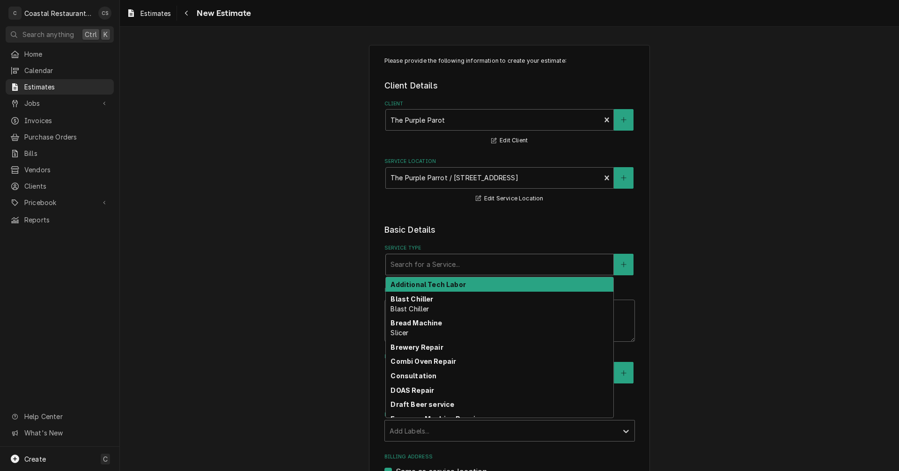
type textarea "x"
type input "O"
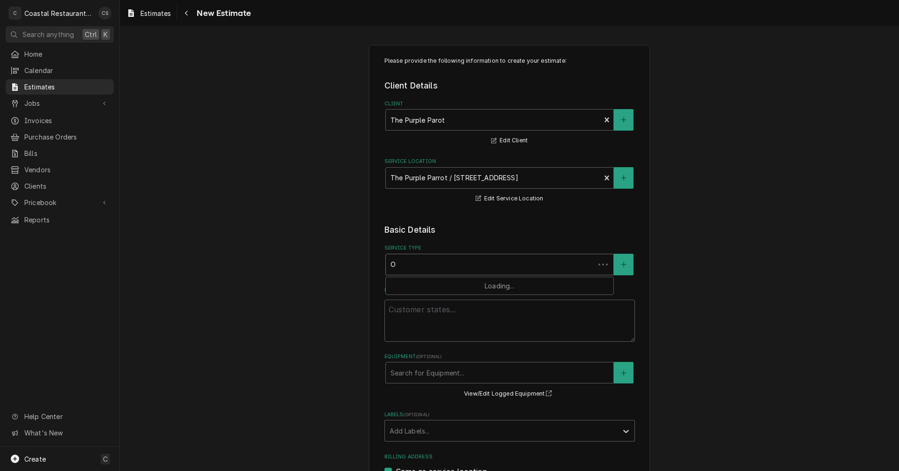
type textarea "x"
type input "Ove"
type textarea "x"
type input "Oven"
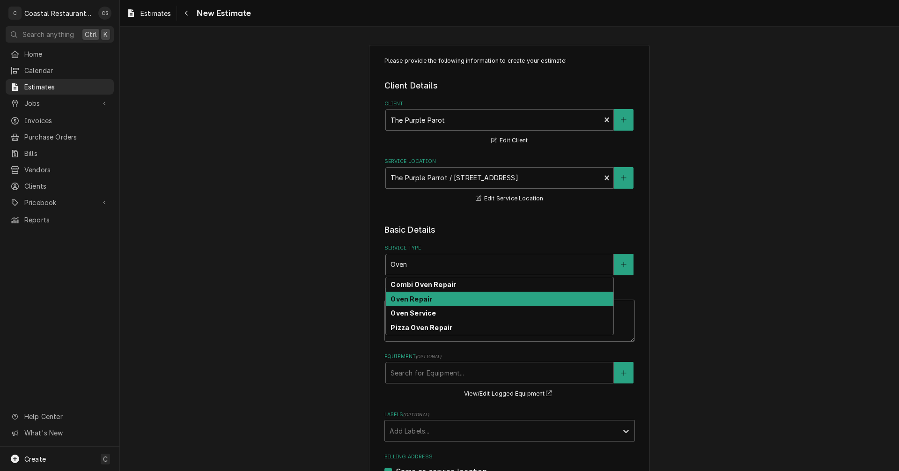
click at [422, 303] on div "Oven Repair" at bounding box center [499, 299] width 227 height 15
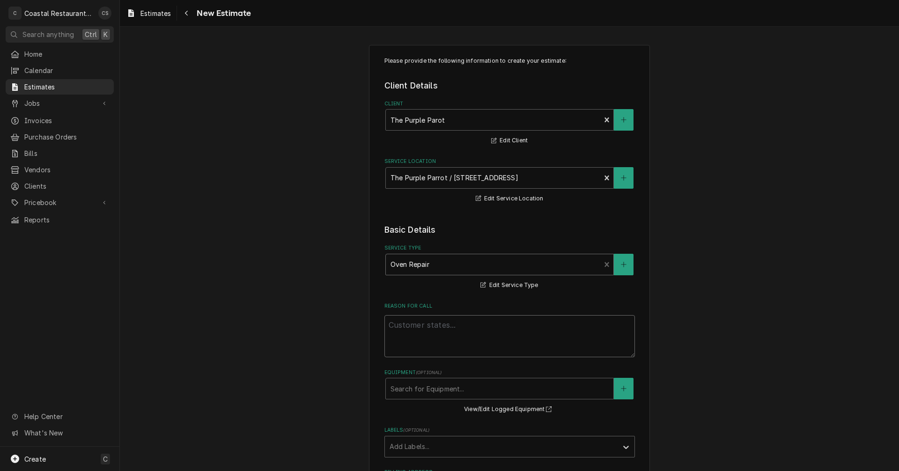
click at [417, 324] on textarea "Reason For Call" at bounding box center [509, 336] width 250 height 42
type textarea "x"
type textarea "I"
type textarea "x"
type textarea "In"
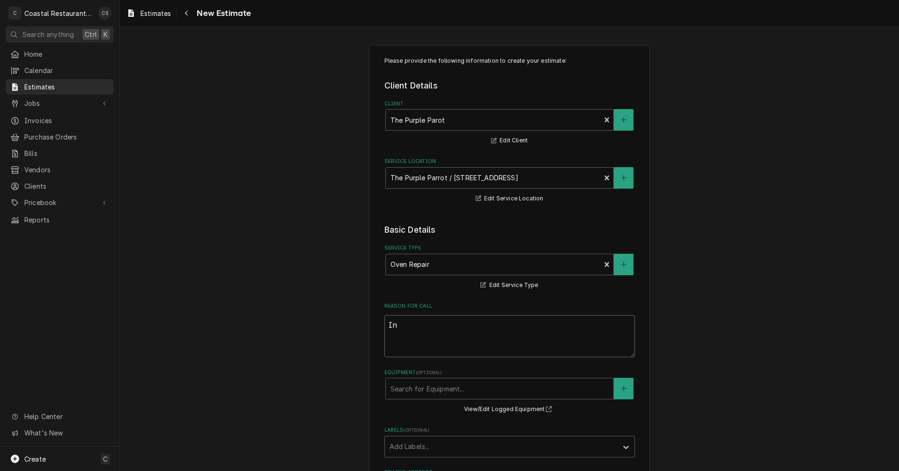
type textarea "x"
type textarea "Ins"
type textarea "x"
type textarea "Inst"
type textarea "x"
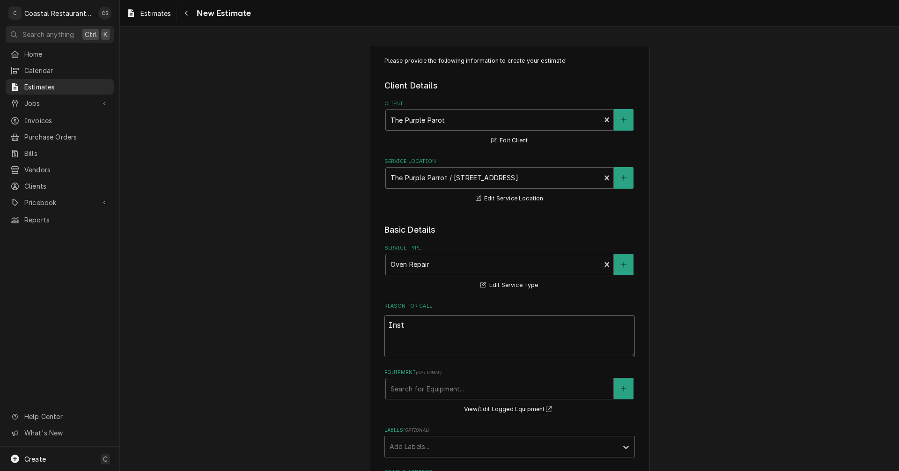
type textarea "Insta"
type textarea "x"
type textarea "Instal"
type textarea "x"
type textarea "Install"
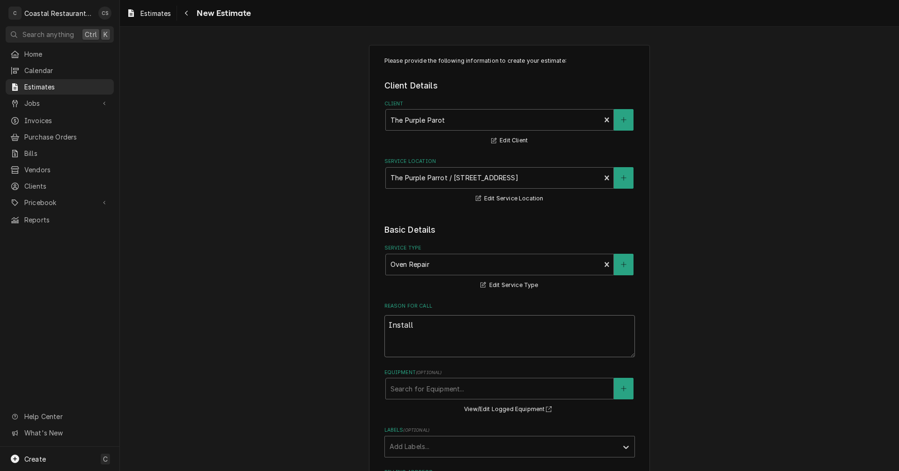
type textarea "x"
type textarea "Install"
type textarea "x"
type textarea "Install n"
type textarea "x"
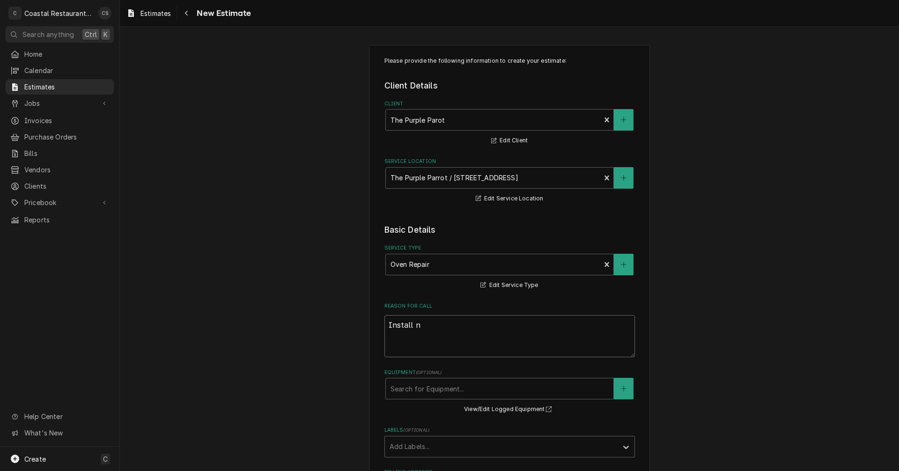
type textarea "Install ne"
type textarea "x"
type textarea "Install new"
type textarea "x"
type textarea "Install new"
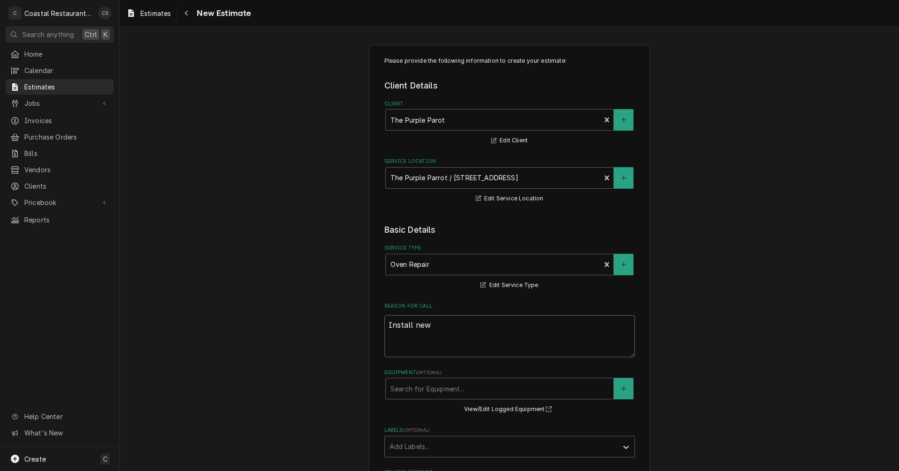
type textarea "x"
type textarea "Install new C"
type textarea "x"
type textarea "Install new Ch"
type textarea "x"
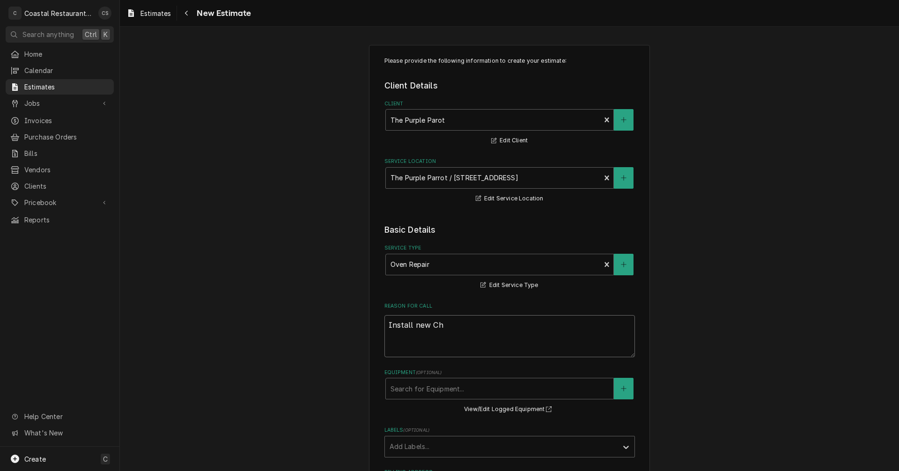
type textarea "Install new Cha"
type textarea "x"
type textarea "Install new Chai"
type textarea "x"
type textarea "Install new Chain"
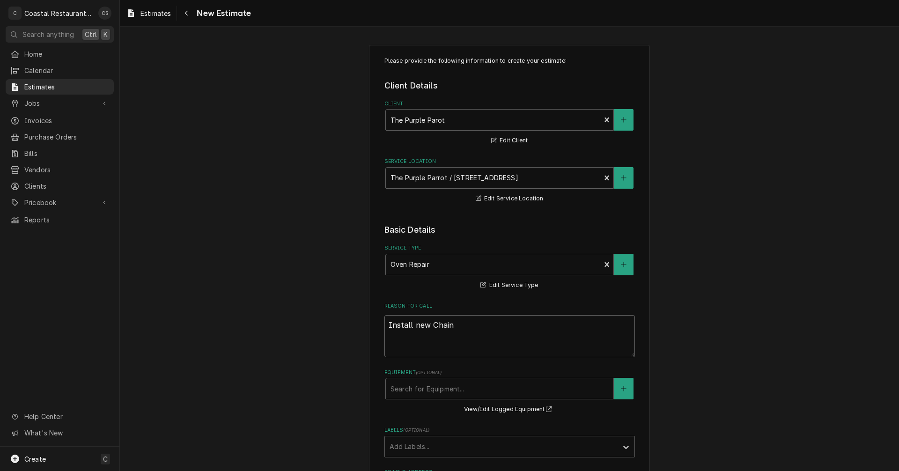
type textarea "x"
type textarea "Install new Chain"
type textarea "x"
type textarea "Install new Chain t"
type textarea "x"
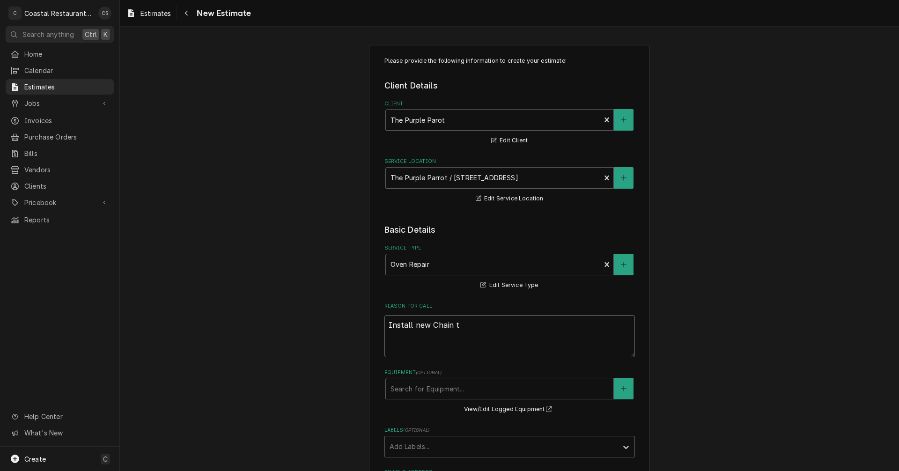
type textarea "Install new Chain ti"
type textarea "x"
type textarea "Install new Chain tim"
type textarea "x"
type textarea "Install new Chain timi"
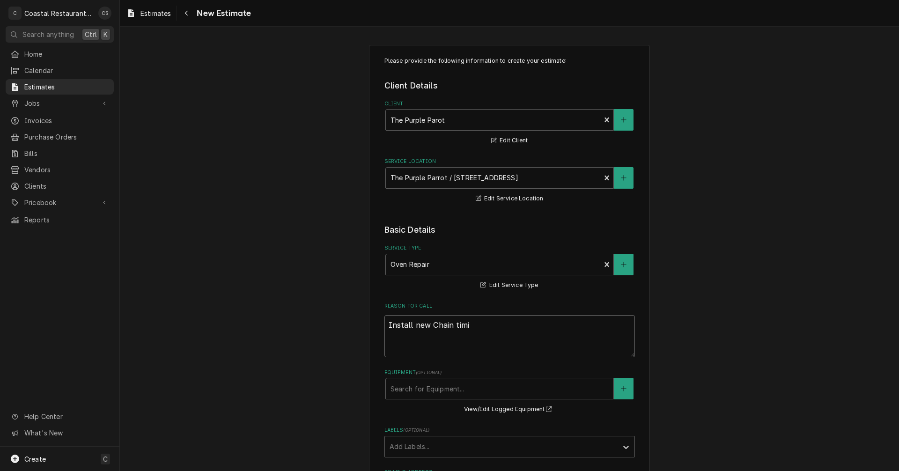
type textarea "x"
type textarea "Install new Chain timin"
type textarea "x"
type textarea "Install new Chain timing"
type textarea "x"
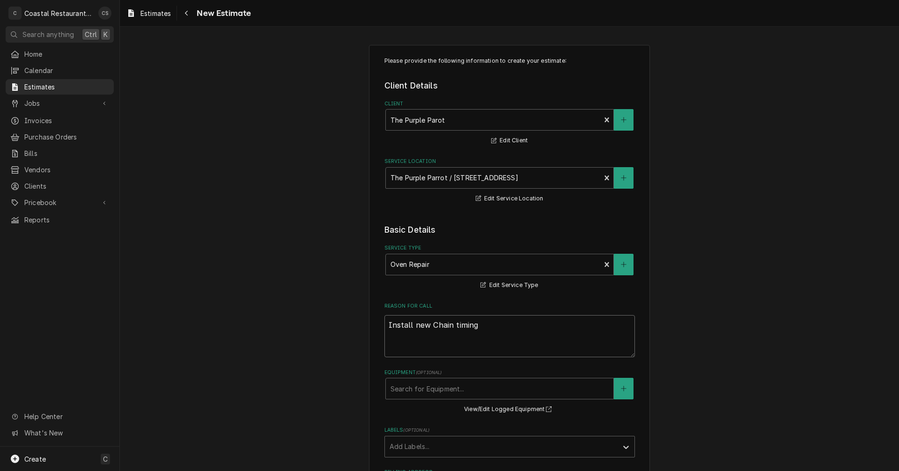
type textarea "Install new Chain timing"
type textarea "x"
type textarea "Install new Chain timing a"
type textarea "x"
type textarea "Install new Chain timing as"
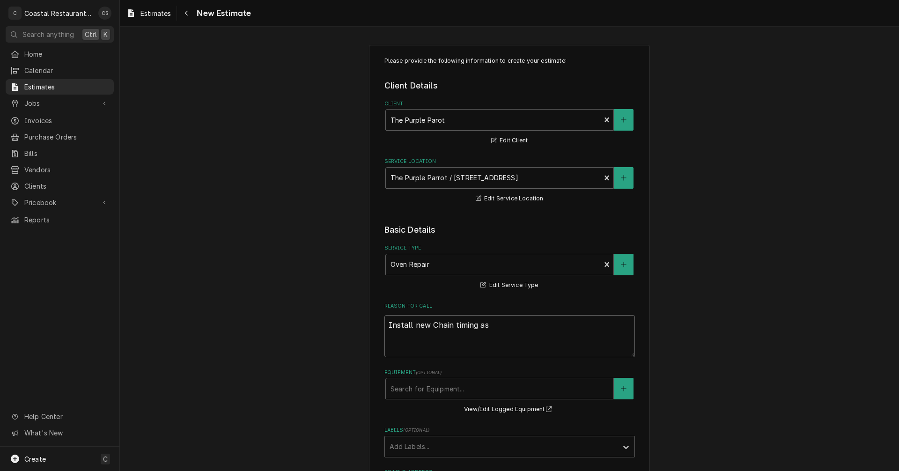
type textarea "x"
type textarea "Install new Chain timing ass"
type textarea "x"
type textarea "Install new Chain timing asse"
type textarea "x"
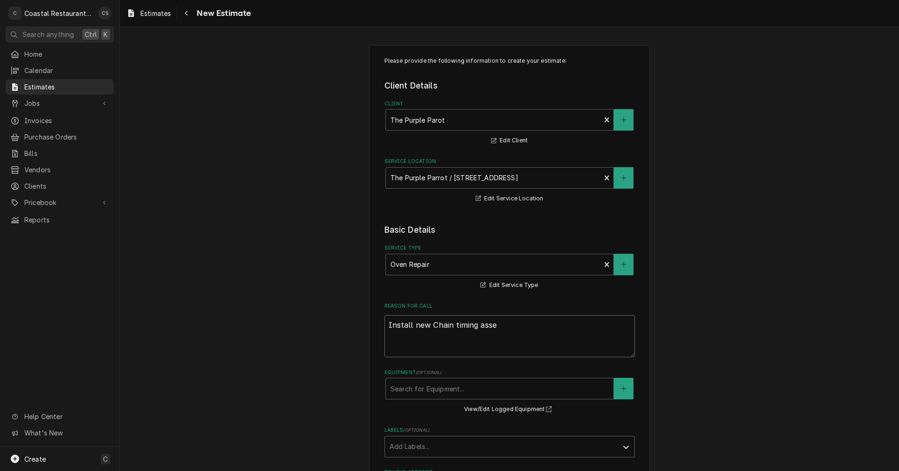
type textarea "Install new Chain timing assem"
type textarea "x"
type textarea "Install new Chain timing assemp"
type textarea "x"
type textarea "Install new Chain timing assempn"
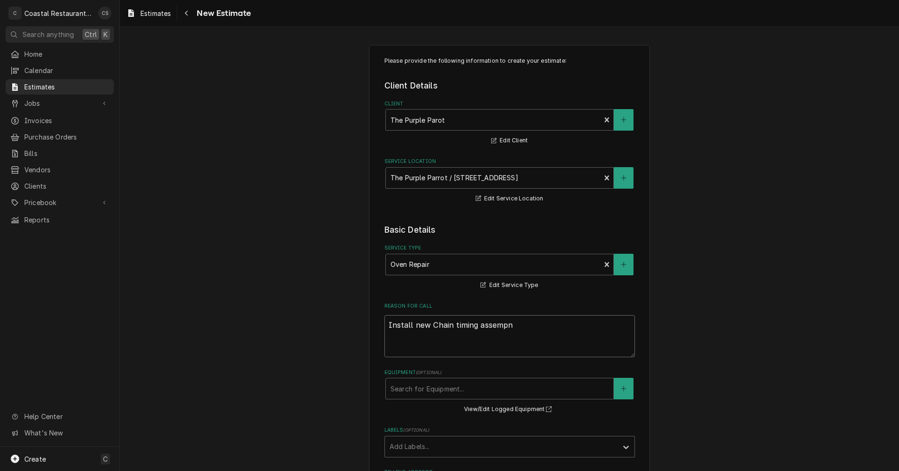
type textarea "x"
type textarea "Install new Chain timing assemp"
type textarea "x"
type textarea "Install new Chain timing assem"
type textarea "x"
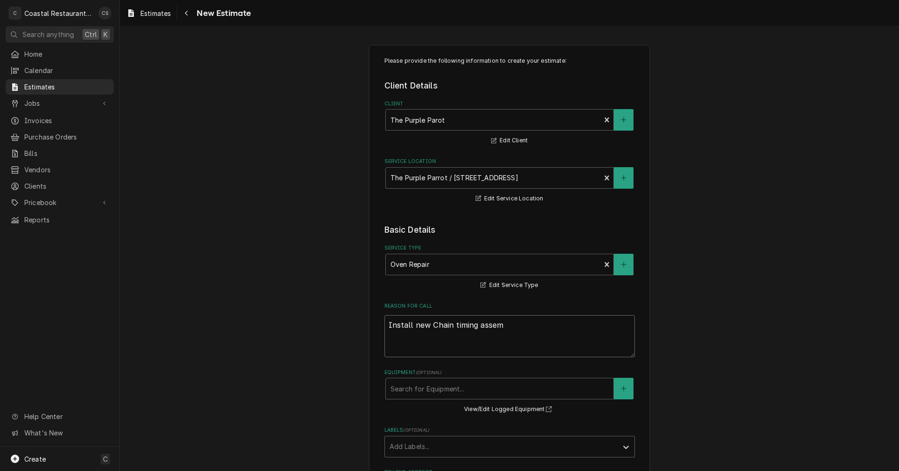
type textarea "Install new Chain timing assemb"
type textarea "x"
type textarea "Install new Chain timing assembl"
type textarea "x"
type textarea "Install new Chain timing assembly"
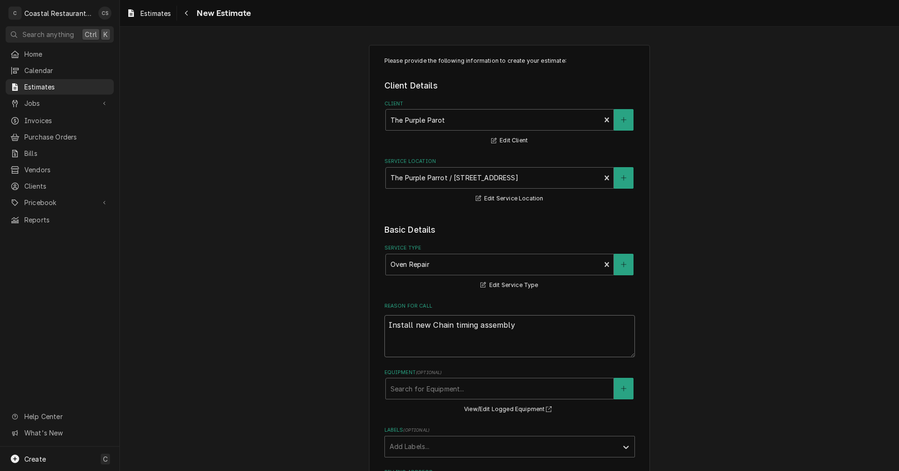
type textarea "x"
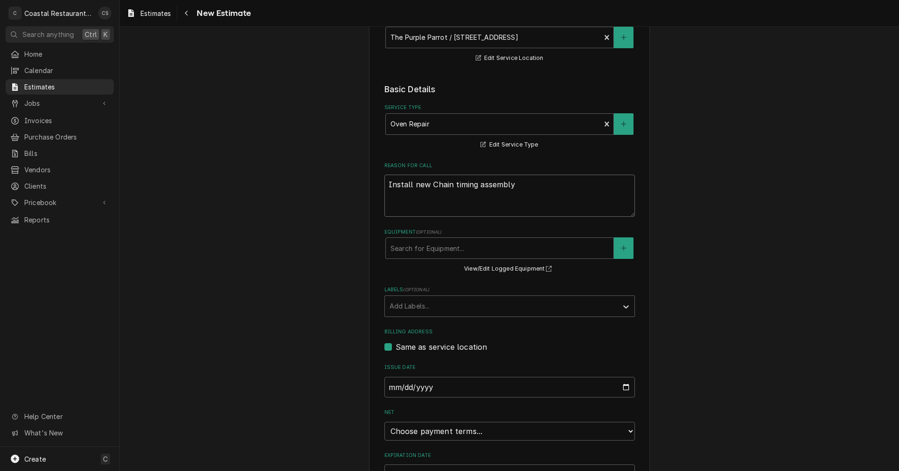
scroll to position [230, 0]
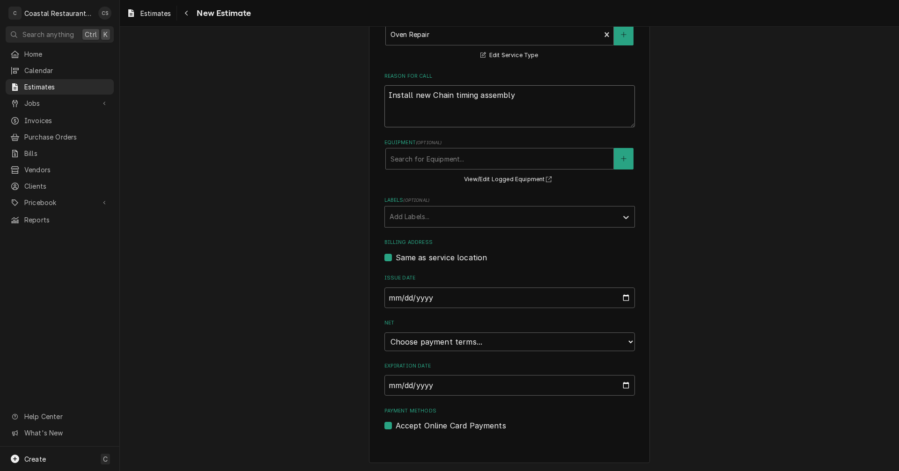
type textarea "Install new Chain timing assembly"
click at [454, 342] on select "Choose payment terms... Same Day Net 7 Net 14 Net 21 Net 30 Net 45 Net 60 Net 90" at bounding box center [509, 341] width 250 height 19
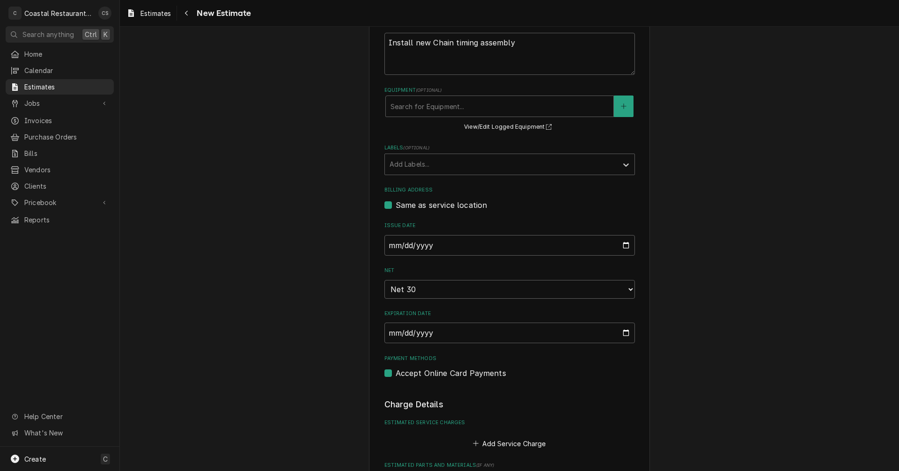
type textarea "x"
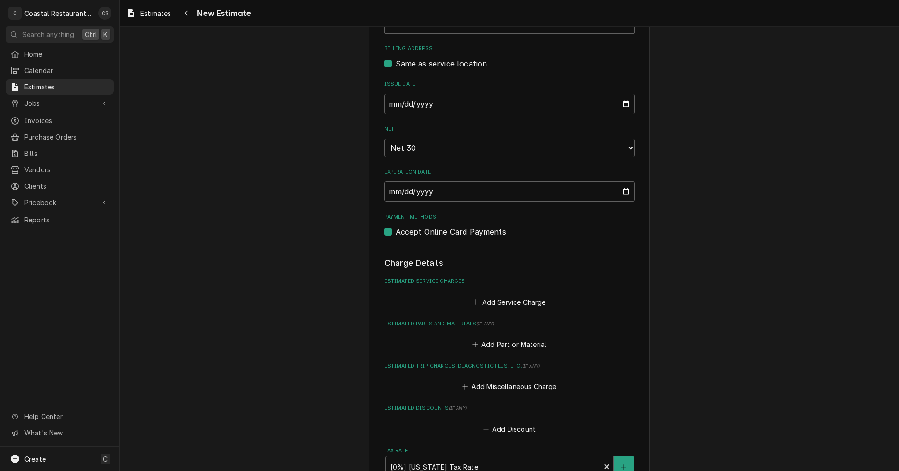
scroll to position [511, 0]
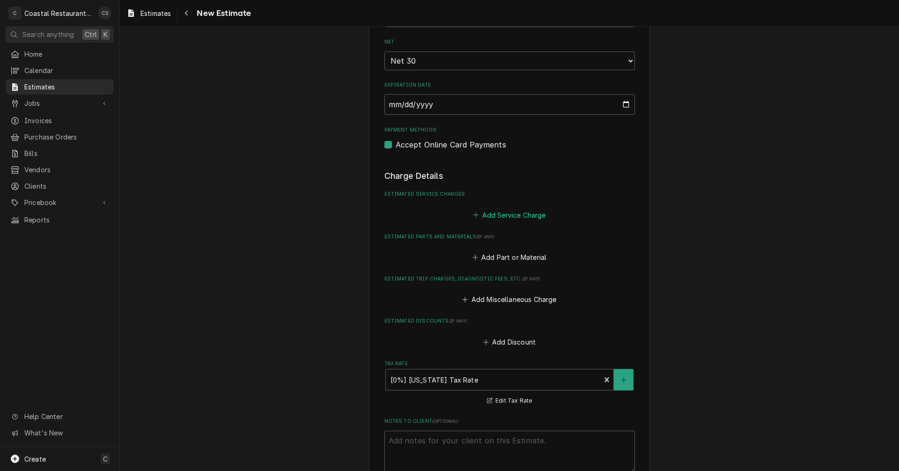
click at [510, 216] on button "Add Service Charge" at bounding box center [509, 214] width 76 height 13
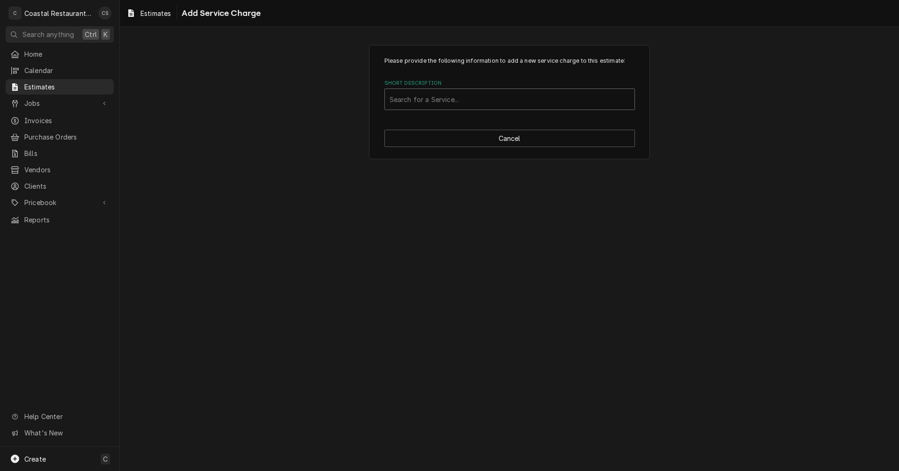
click at [425, 102] on div "Short Description" at bounding box center [509, 99] width 240 height 17
click at [424, 102] on div "Short Description" at bounding box center [509, 99] width 240 height 17
type input "Oven"
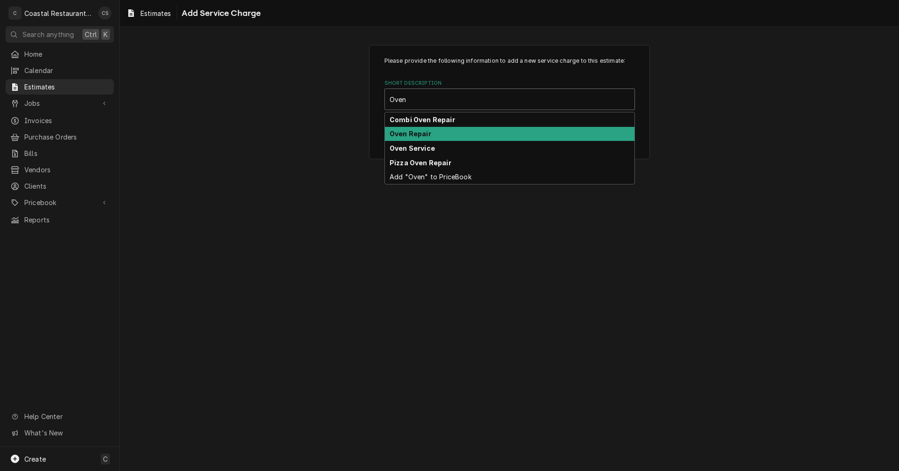
click at [436, 136] on div "Oven Repair" at bounding box center [509, 134] width 249 height 15
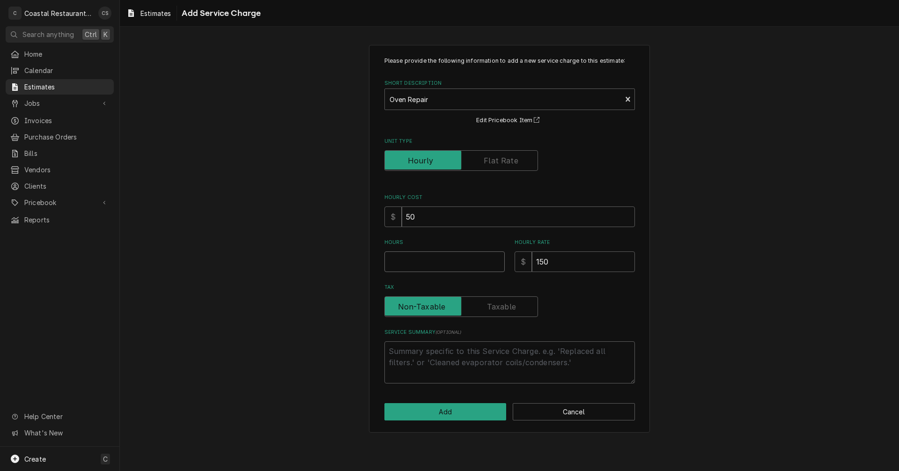
click at [417, 261] on input "Hours" at bounding box center [444, 261] width 120 height 21
type textarea "x"
type input "3"
type textarea "x"
type input "3"
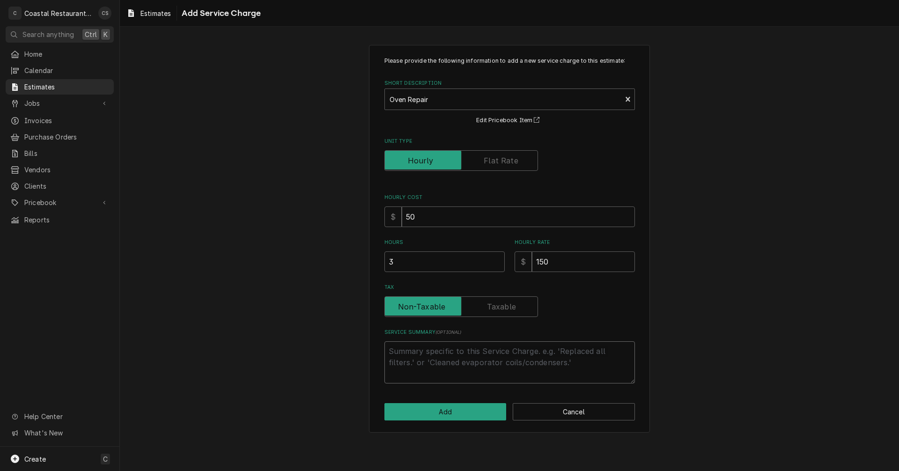
click at [425, 355] on textarea "Service Summary ( optional )" at bounding box center [509, 362] width 250 height 42
type textarea "x"
type textarea "I"
type textarea "x"
type textarea "In"
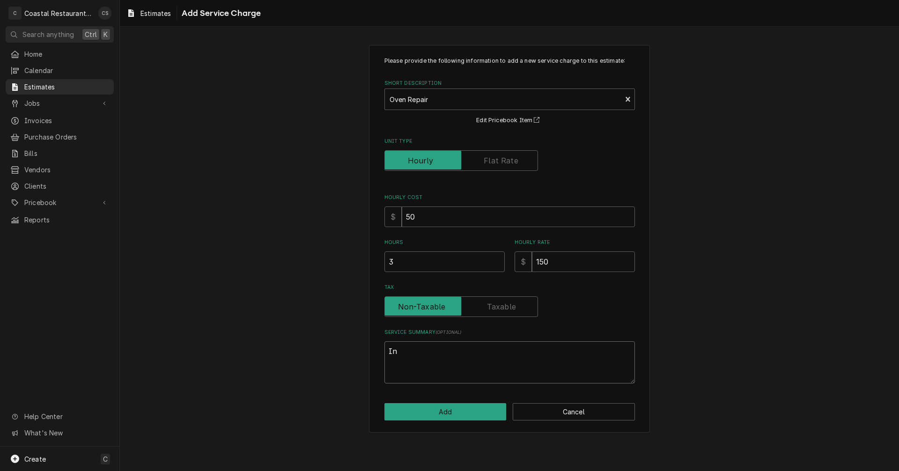
type textarea "x"
type textarea "Int"
type textarea "x"
type textarea "In"
type textarea "x"
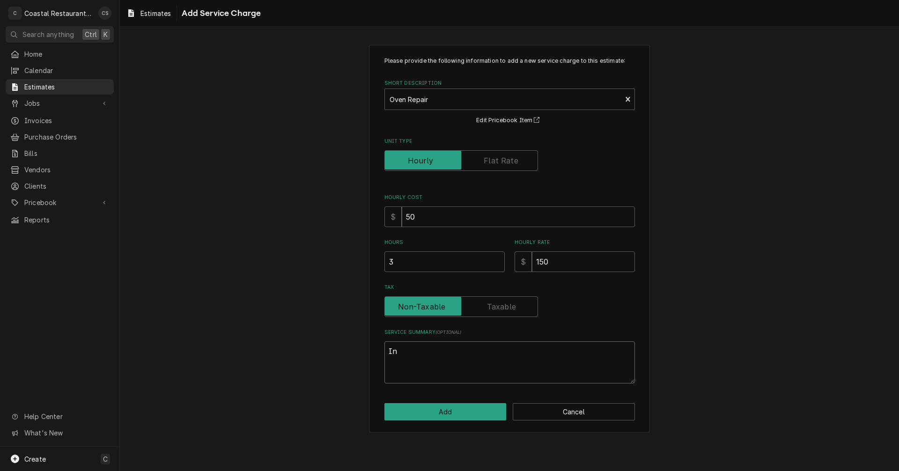
type textarea "Ins"
type textarea "x"
type textarea "Inst"
type textarea "x"
type textarea "Insta"
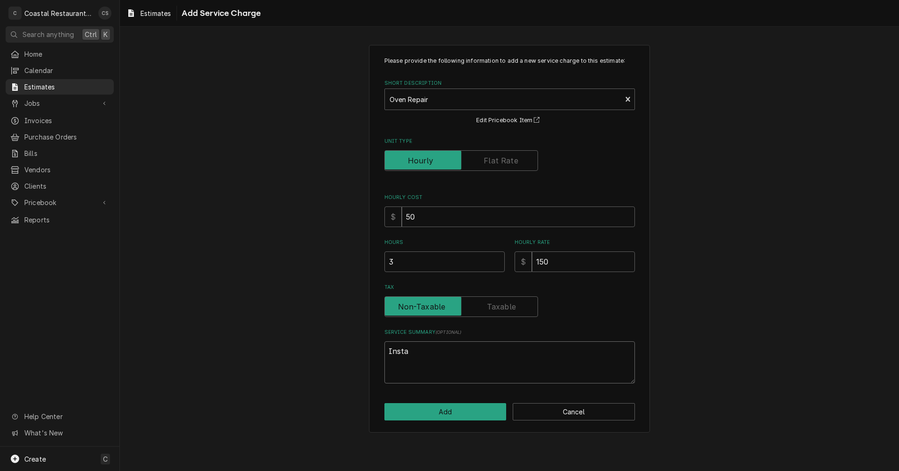
type textarea "x"
type textarea "Instal"
type textarea "x"
type textarea "Install"
type textarea "x"
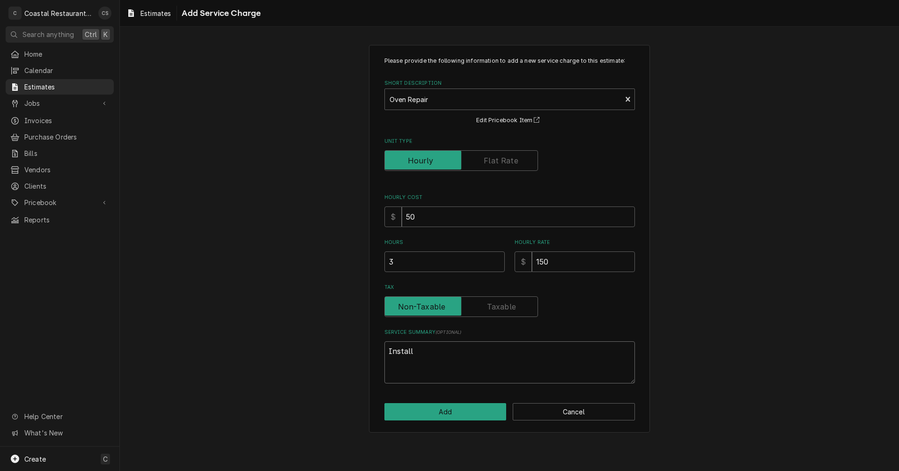
type textarea "Install"
type textarea "x"
type textarea "Install n"
type textarea "x"
type textarea "Install ne"
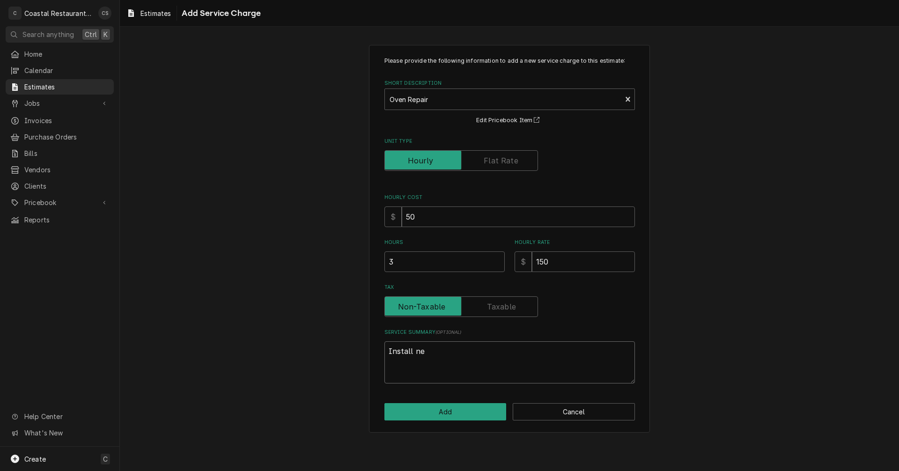
type textarea "x"
type textarea "Install new"
type textarea "x"
type textarea "Install new"
type textarea "x"
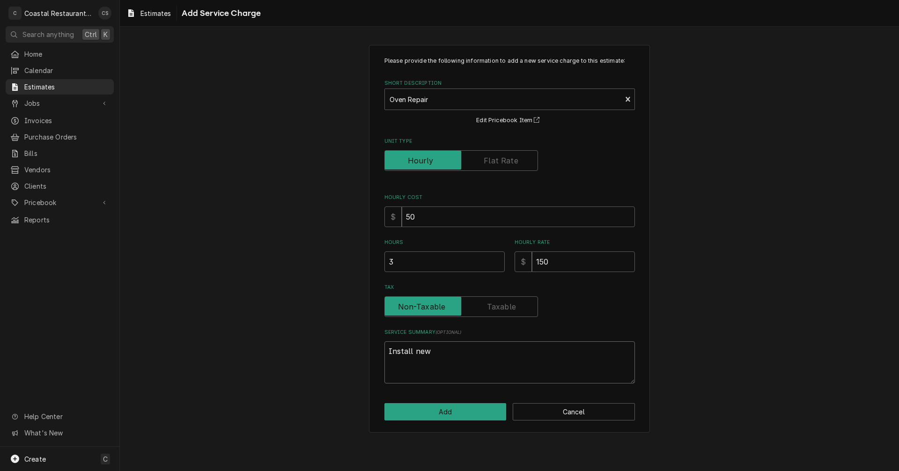
type textarea "Install new c"
type textarea "x"
type textarea "Install new ch"
type textarea "x"
type textarea "Install new cha"
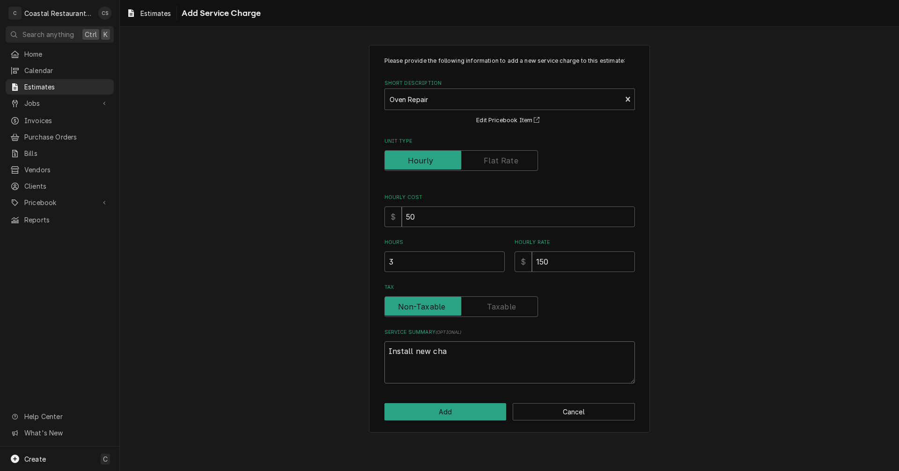
type textarea "x"
type textarea "Install new chai"
type textarea "x"
type textarea "Install new chain"
type textarea "x"
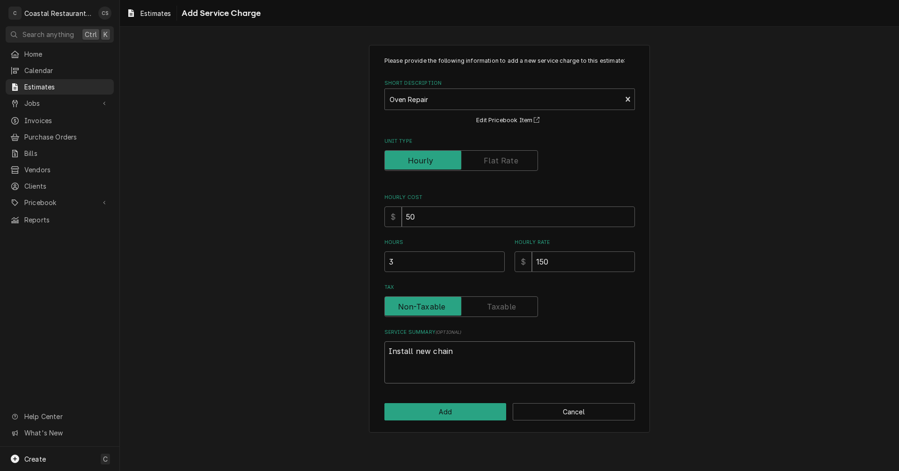
type textarea "Install new chain"
type textarea "x"
type textarea "Install new chain c"
type textarea "x"
type textarea "Install new chain ck"
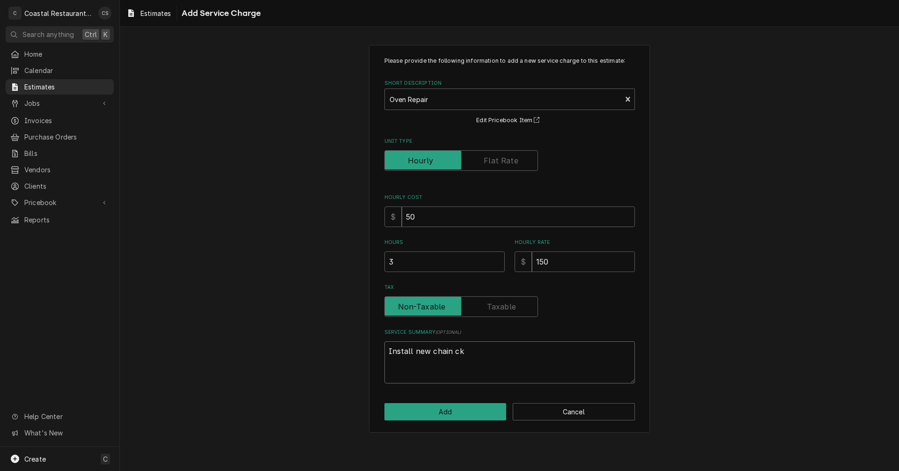
type textarea "x"
type textarea "Install new chain c"
type textarea "x"
type textarea "Install new chain"
type textarea "x"
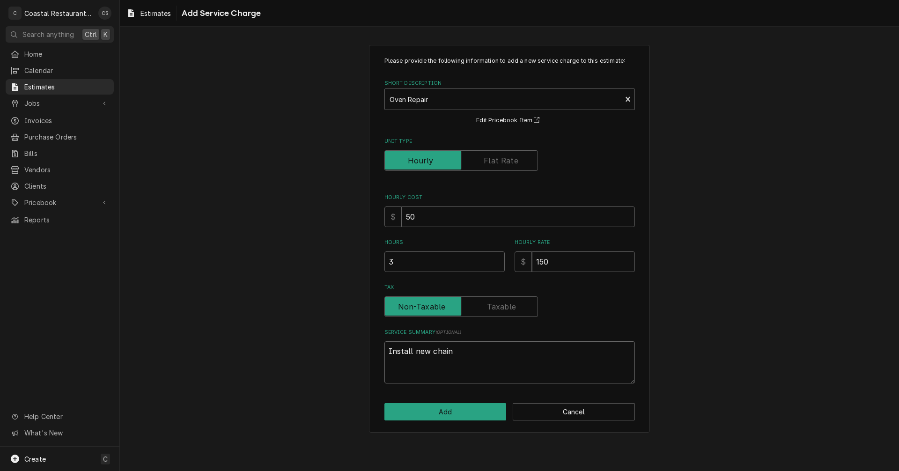
type textarea "Install new chain k"
type textarea "x"
type textarea "Install new chain kt"
type textarea "x"
type textarea "Install new chain kti"
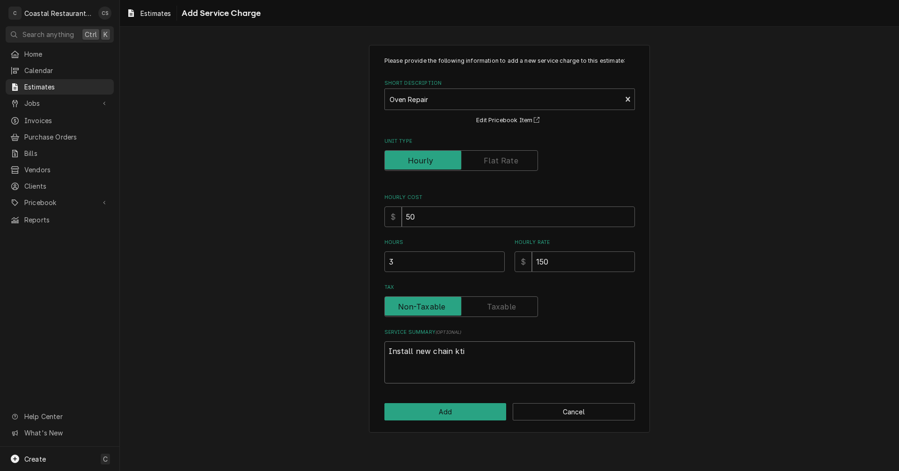
type textarea "x"
type textarea "Install new chain kt"
type textarea "x"
type textarea "Install new chain k"
type textarea "x"
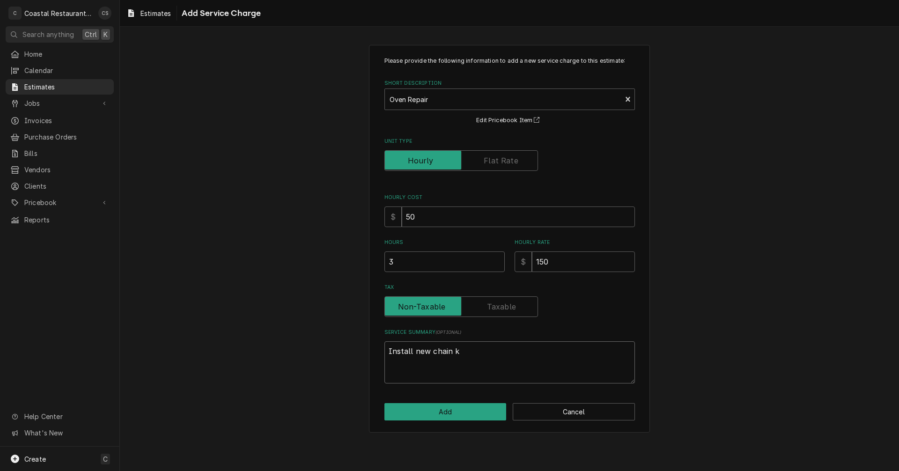
type textarea "Install new chain ki"
type textarea "x"
type textarea "Install new chain kit"
type textarea "x"
type textarea "Install new chain kit"
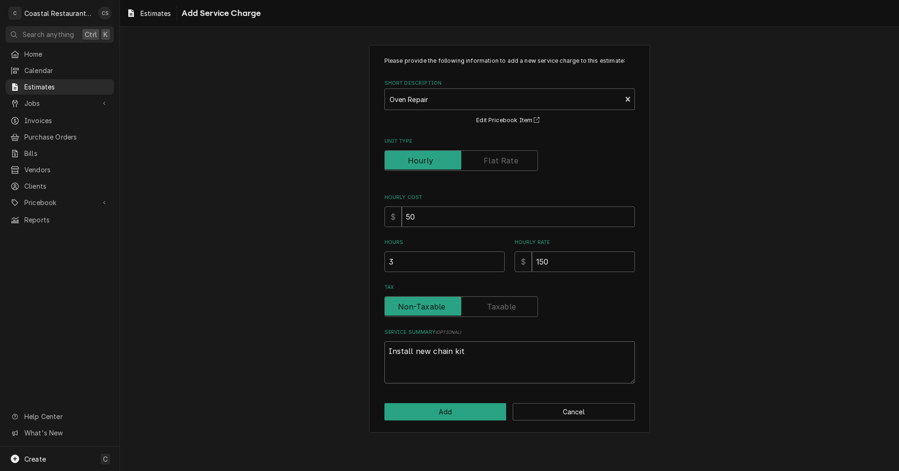
type textarea "x"
type textarea "Install new chain kit a"
type textarea "x"
type textarea "Install new chain kit an"
type textarea "x"
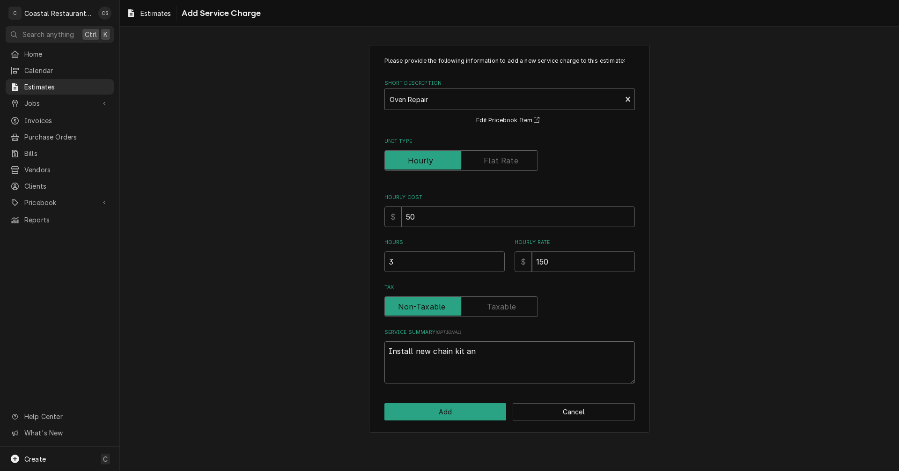
type textarea "Install new chain kit and"
type textarea "x"
type textarea "Install new chain kit and"
type textarea "x"
type textarea "Install new chain kit and a"
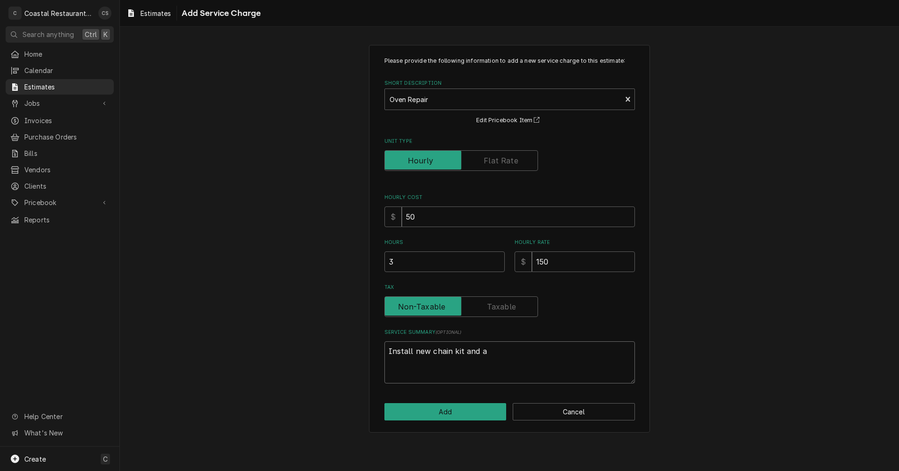
type textarea "x"
type textarea "Install new chain kit and ad"
type textarea "x"
type textarea "Install new chain kit and adj"
type textarea "x"
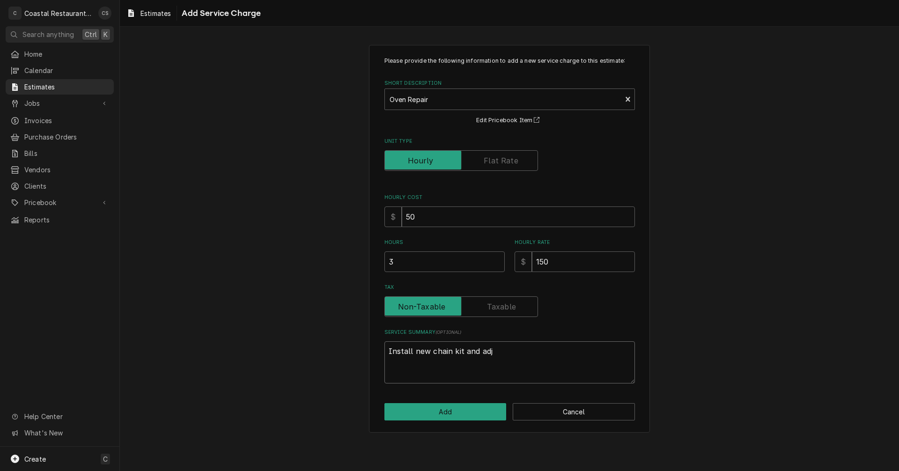
type textarea "Install new chain kit and adju"
type textarea "x"
type textarea "Install new chain kit and adjus"
type textarea "x"
type textarea "Install new chain kit and adjust"
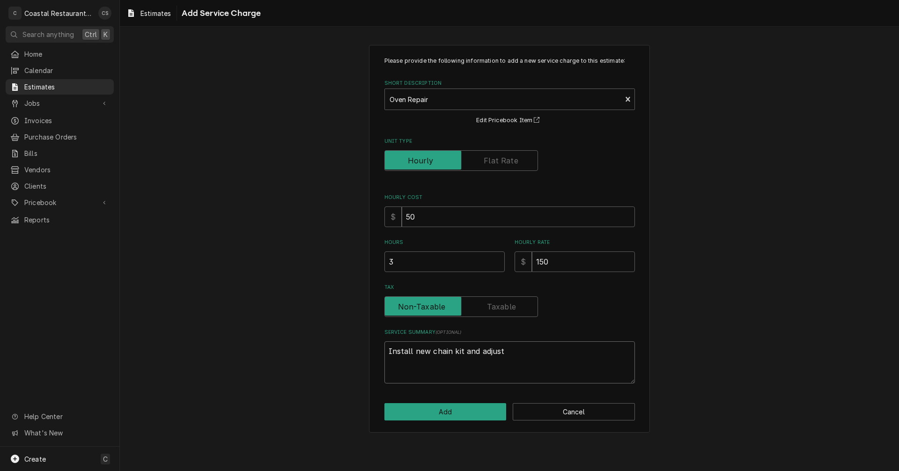
type textarea "x"
type textarea "Install new chain kit and adjust"
click at [440, 411] on button "Add" at bounding box center [445, 411] width 122 height 17
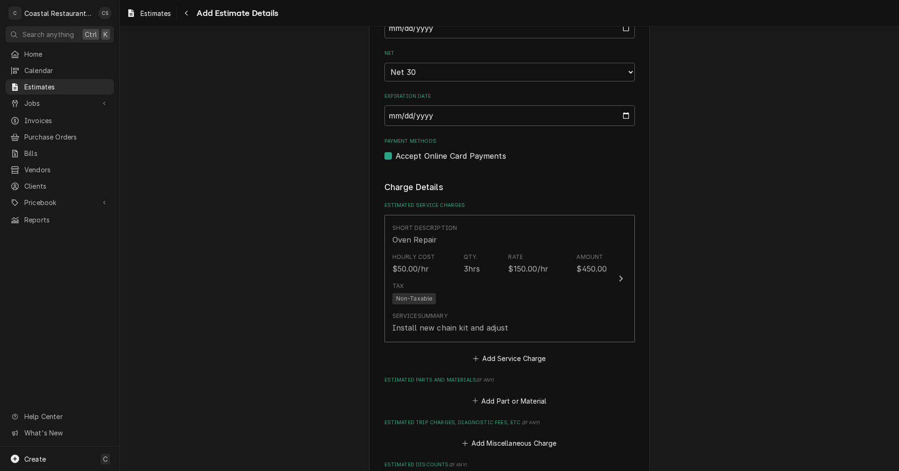
type textarea "x"
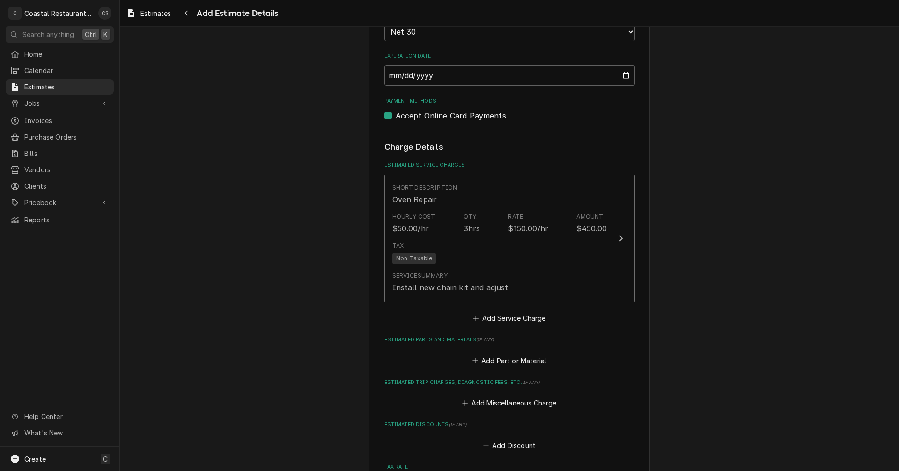
scroll to position [593, 0]
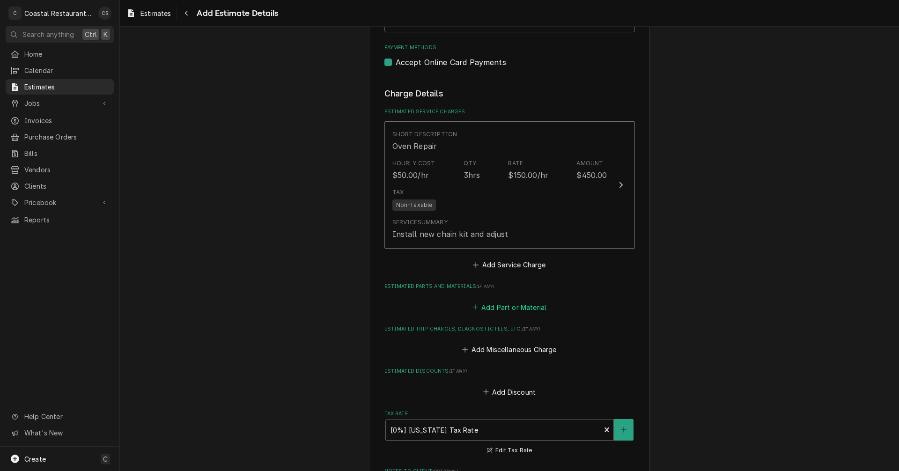
click at [512, 307] on button "Add Part or Material" at bounding box center [508, 306] width 77 height 13
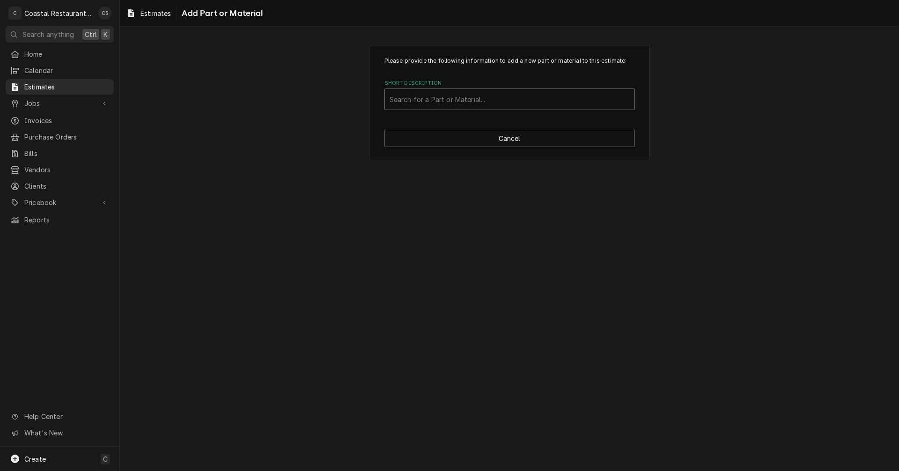
click at [468, 102] on div "Short Description" at bounding box center [509, 99] width 240 height 17
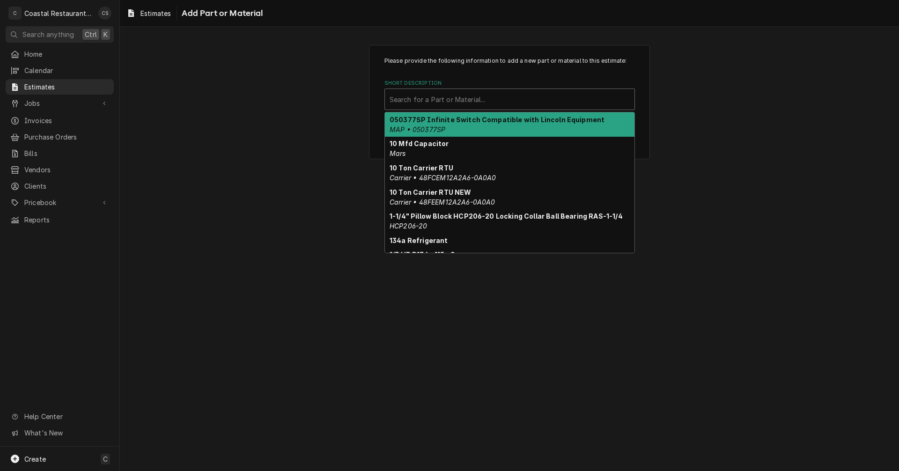
click at [411, 98] on div "Short Description" at bounding box center [509, 99] width 240 height 17
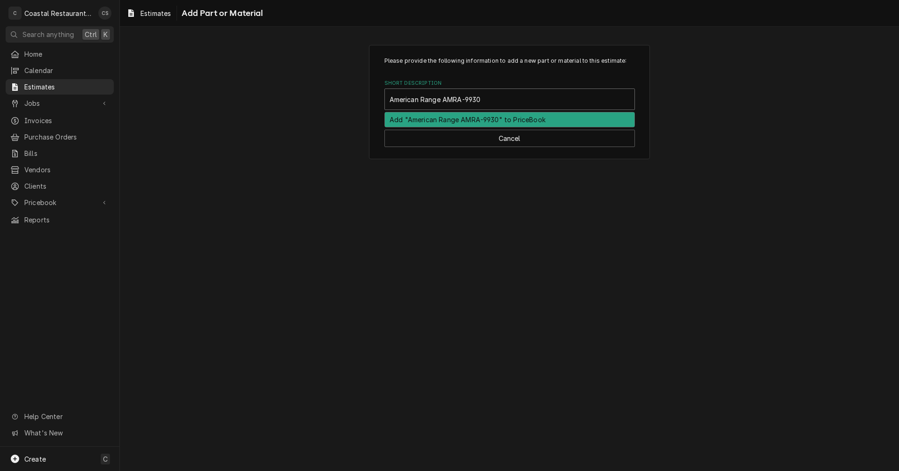
type input "American Range AMRA-99306"
click at [501, 118] on div "Add "American Range AMRA-99306" to PriceBook" at bounding box center [509, 119] width 249 height 15
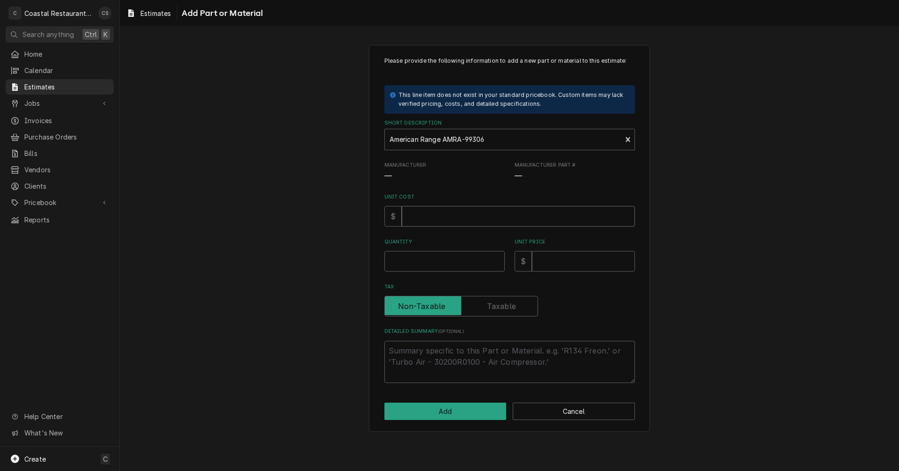
click at [424, 212] on input "Unit Cost" at bounding box center [518, 216] width 233 height 21
type textarea "x"
type input "2"
type textarea "x"
type input "23"
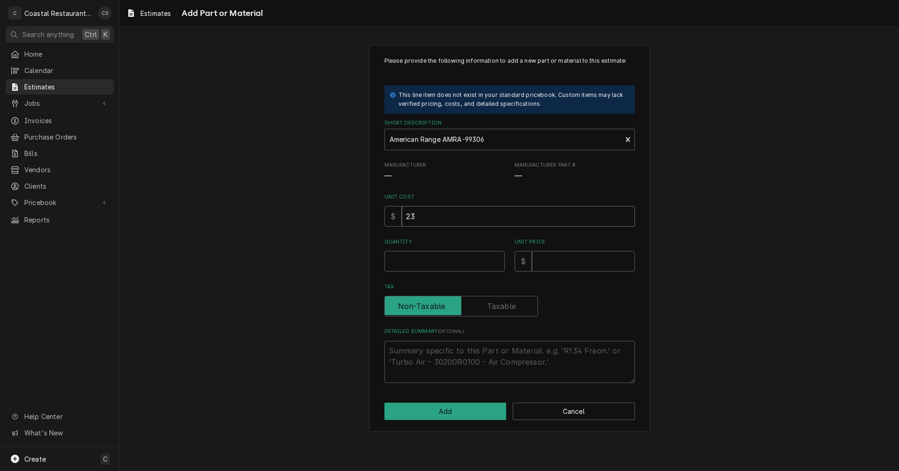
type textarea "x"
type input "237"
type textarea "x"
type input "237.6"
type textarea "x"
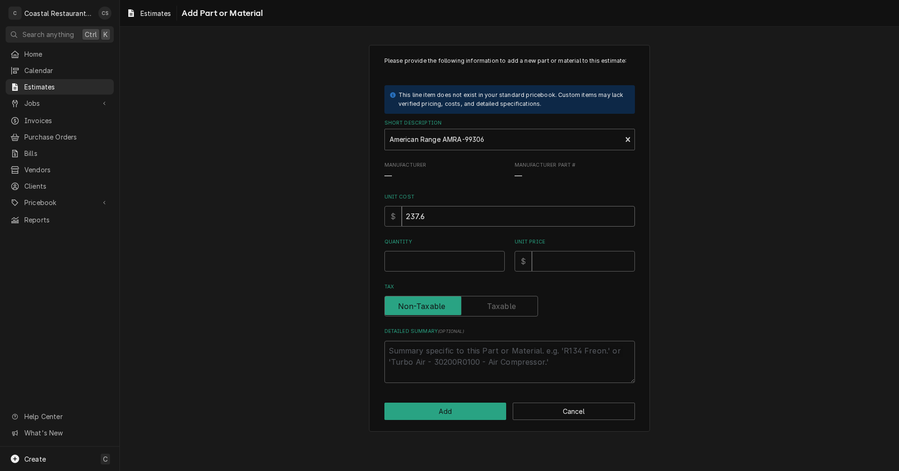
type input "237.62"
type textarea "x"
type input "237.62"
click at [429, 263] on input "Quantity" at bounding box center [444, 261] width 120 height 21
type textarea "x"
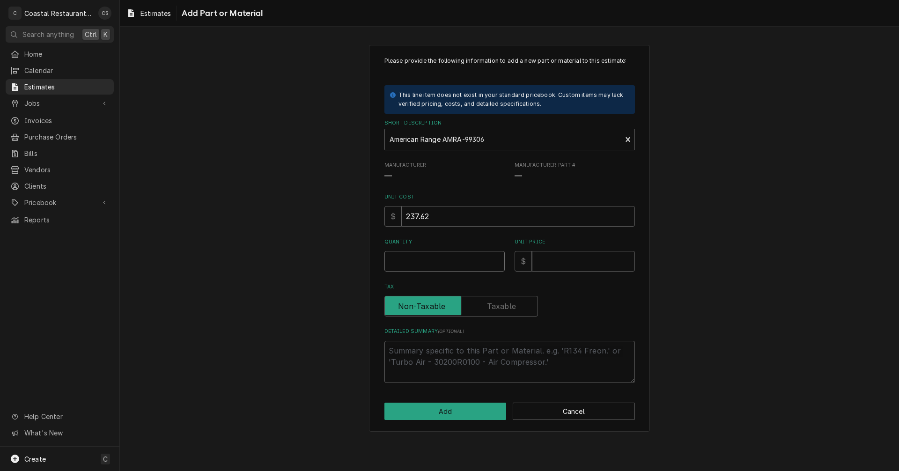
type input "1"
type textarea "x"
type input "1"
click at [545, 259] on input "Unit Price" at bounding box center [583, 261] width 103 height 21
click at [564, 263] on input "Unit Price" at bounding box center [583, 261] width 103 height 21
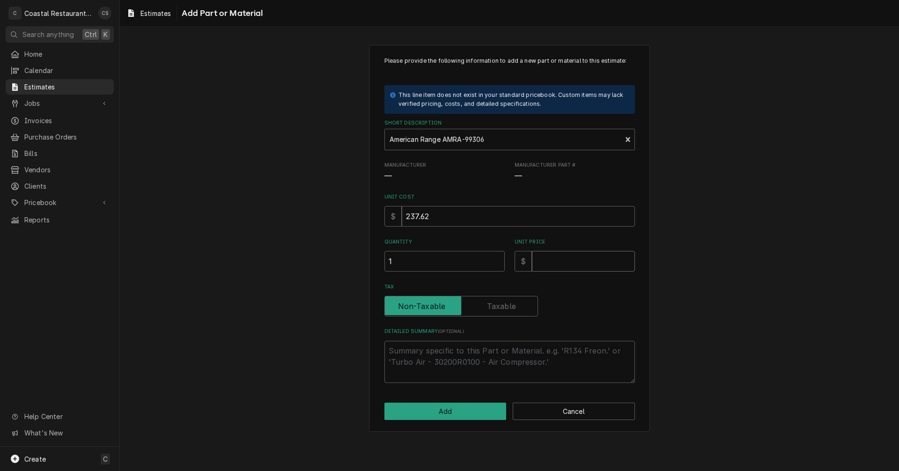
type textarea "x"
type input "3"
type textarea "x"
type input "39"
click at [508, 306] on label "Tax" at bounding box center [460, 306] width 153 height 21
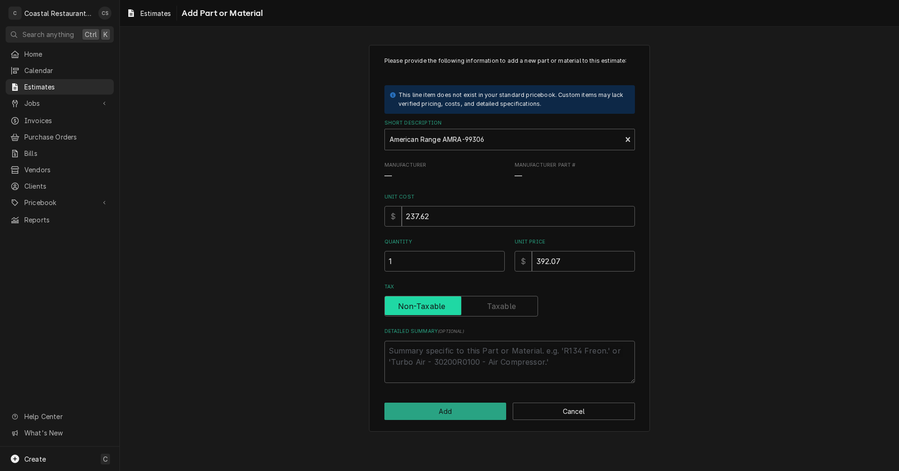
click at [508, 306] on input "Tax" at bounding box center [460, 306] width 145 height 21
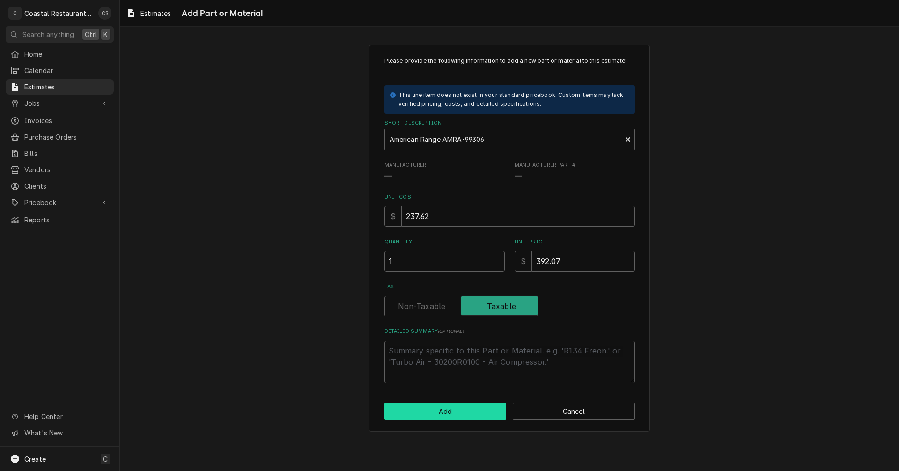
click at [468, 409] on button "Add" at bounding box center [445, 410] width 122 height 17
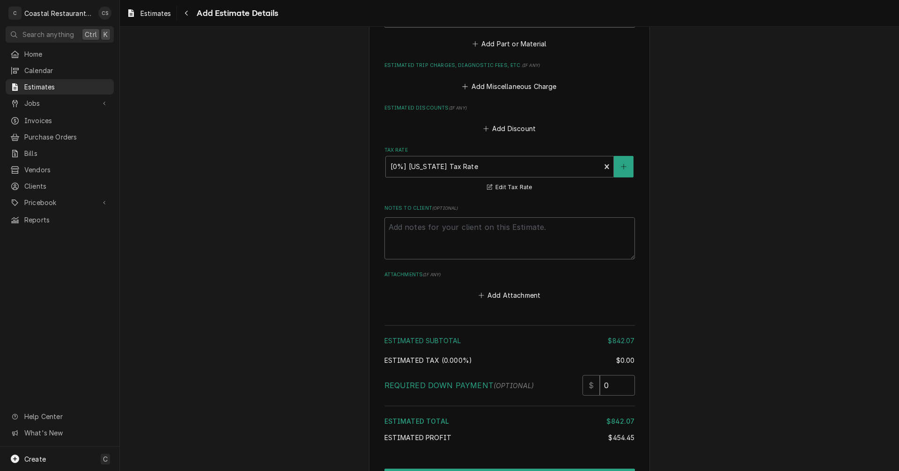
scroll to position [1109, 0]
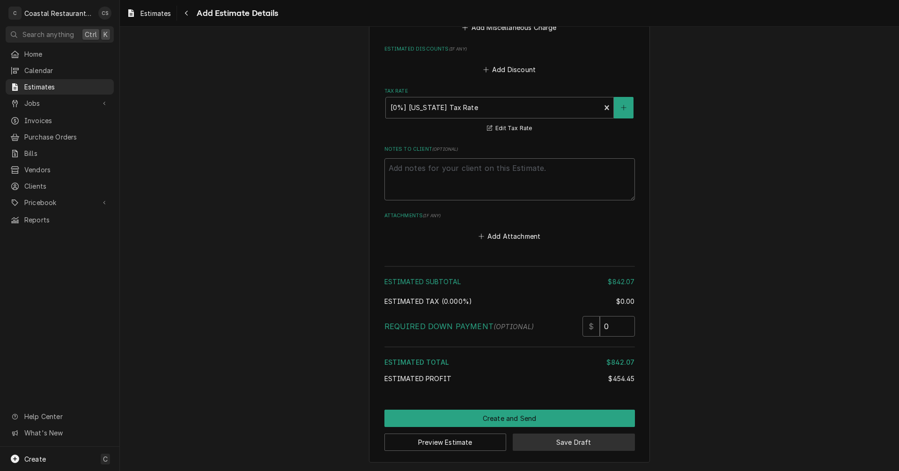
click at [588, 445] on button "Save Draft" at bounding box center [573, 441] width 122 height 17
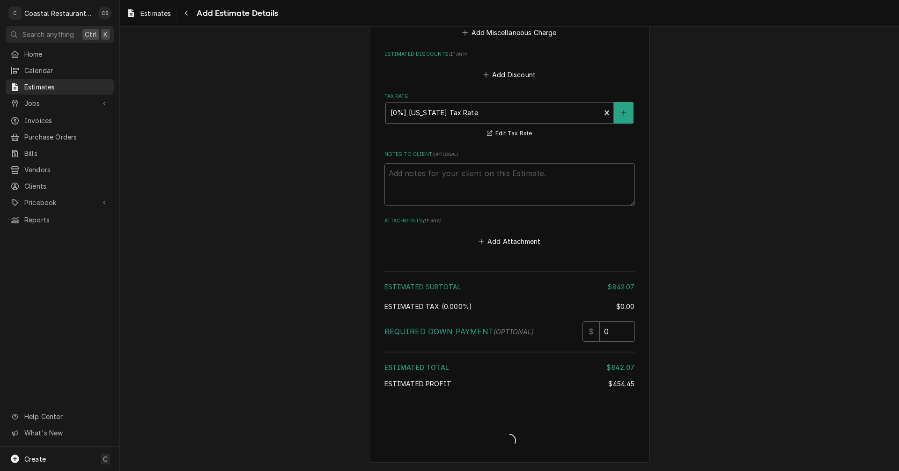
scroll to position [1104, 0]
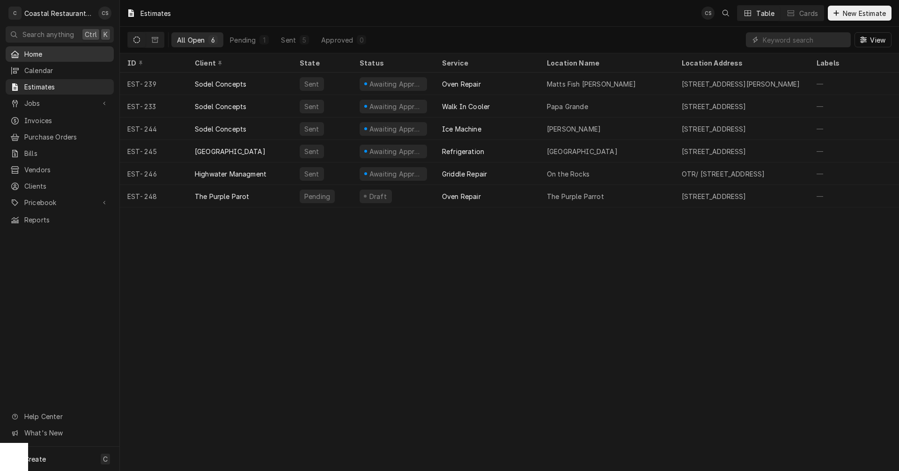
click at [41, 51] on span "Home" at bounding box center [66, 54] width 85 height 10
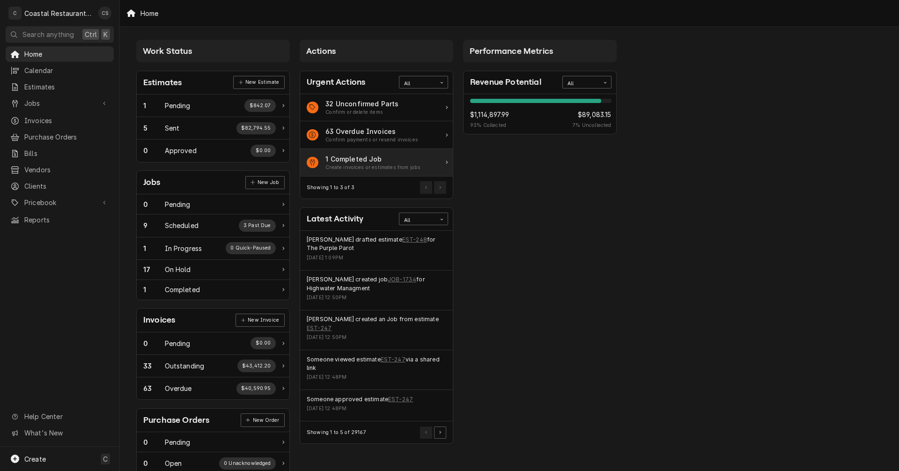
click at [351, 157] on div "1 Completed Job" at bounding box center [372, 159] width 95 height 10
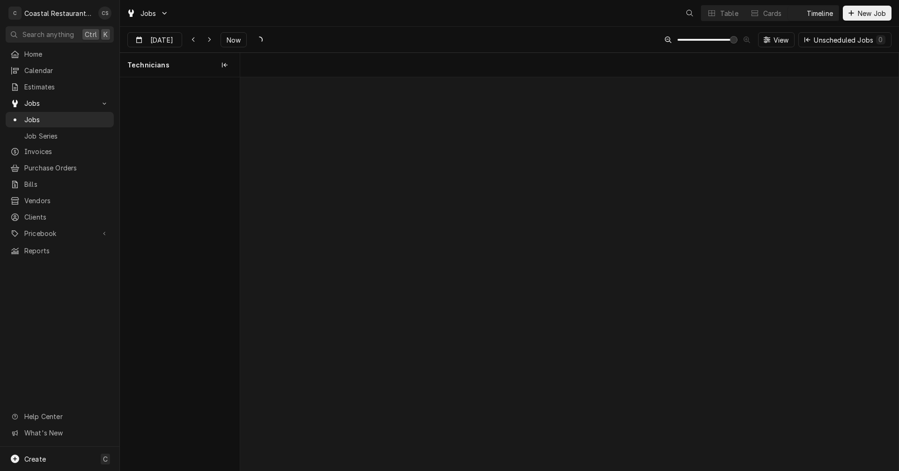
scroll to position [0, 13047]
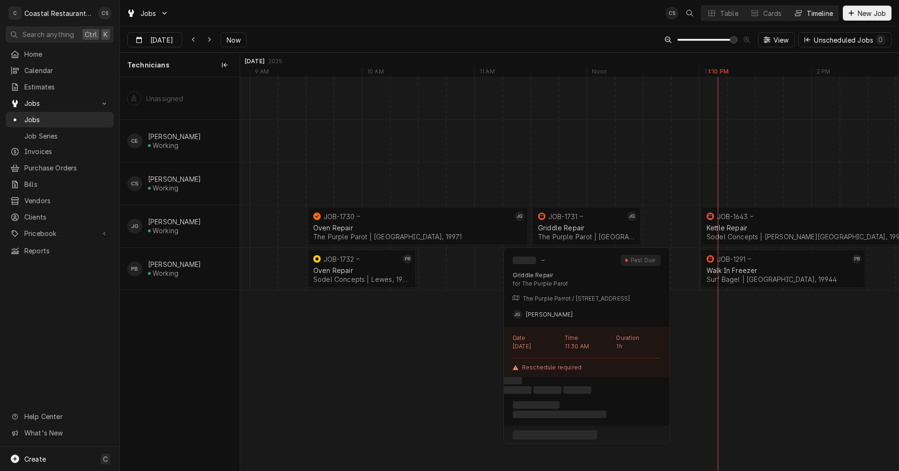
click at [611, 226] on div "Griddle Repair" at bounding box center [586, 228] width 97 height 8
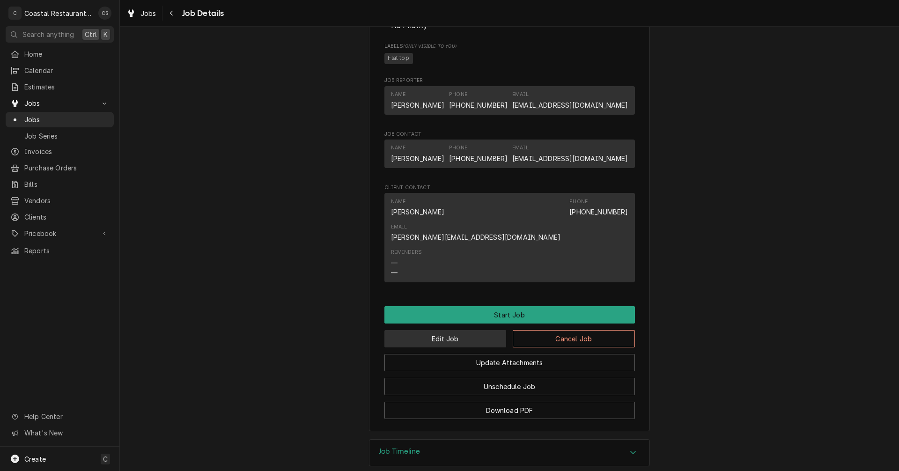
scroll to position [527, 0]
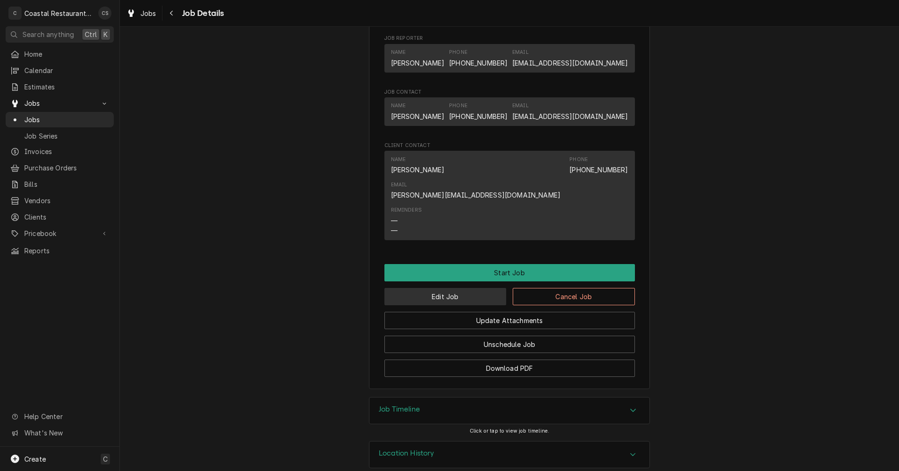
click at [467, 288] on button "Edit Job" at bounding box center [445, 296] width 122 height 17
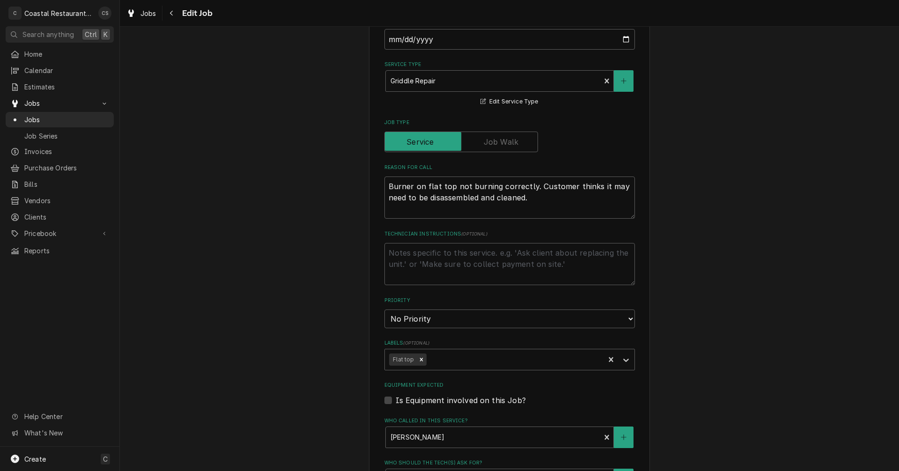
type textarea "x"
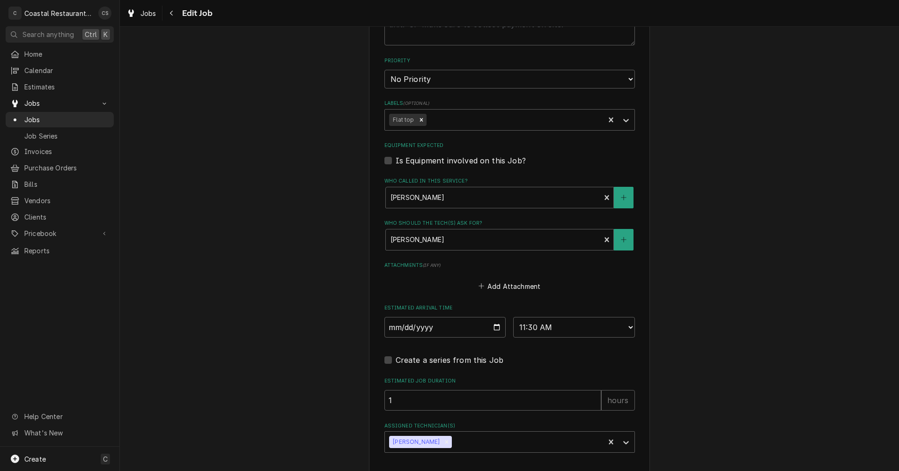
scroll to position [507, 0]
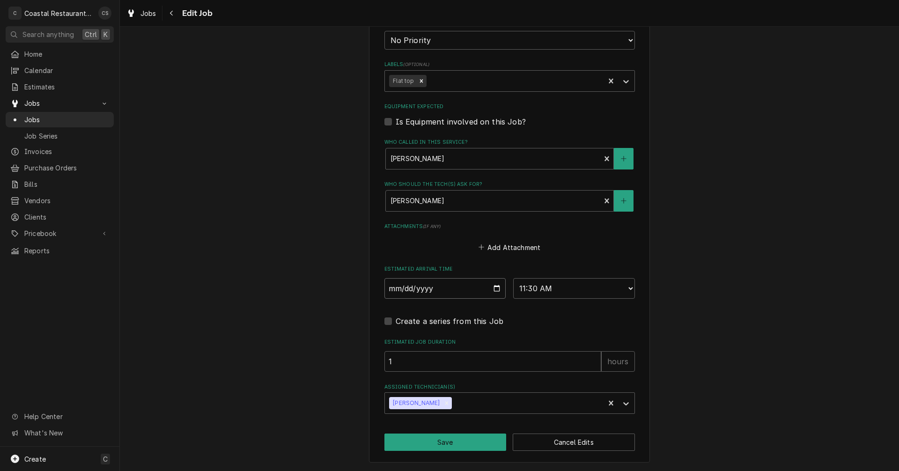
click at [493, 288] on input "2025-10-07" at bounding box center [445, 288] width 122 height 21
type input "2025-10-08"
type textarea "x"
click at [532, 285] on select "AM / PM 6:00 AM 6:15 AM 6:30 AM 6:45 AM 7:00 AM 7:15 AM 7:30 AM 7:45 AM 8:00 AM…" at bounding box center [574, 288] width 122 height 21
select select "08:00:00"
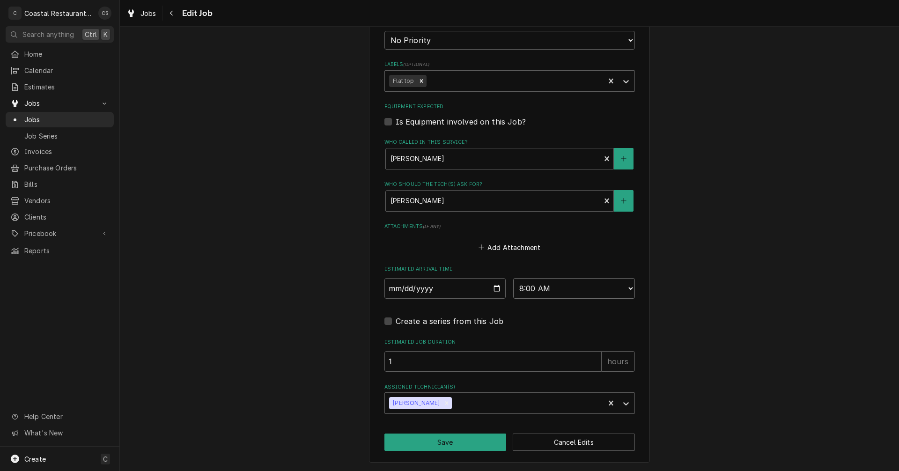
click at [513, 278] on select "AM / PM 6:00 AM 6:15 AM 6:30 AM 6:45 AM 7:00 AM 7:15 AM 7:30 AM 7:45 AM 8:00 AM…" at bounding box center [574, 288] width 122 height 21
click at [446, 442] on button "Save" at bounding box center [445, 441] width 122 height 17
type textarea "x"
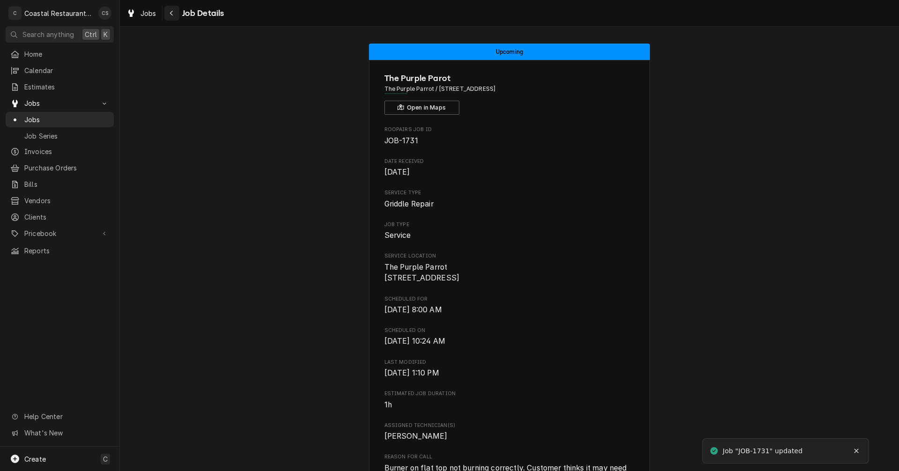
click at [170, 9] on div "Navigate back" at bounding box center [171, 12] width 9 height 9
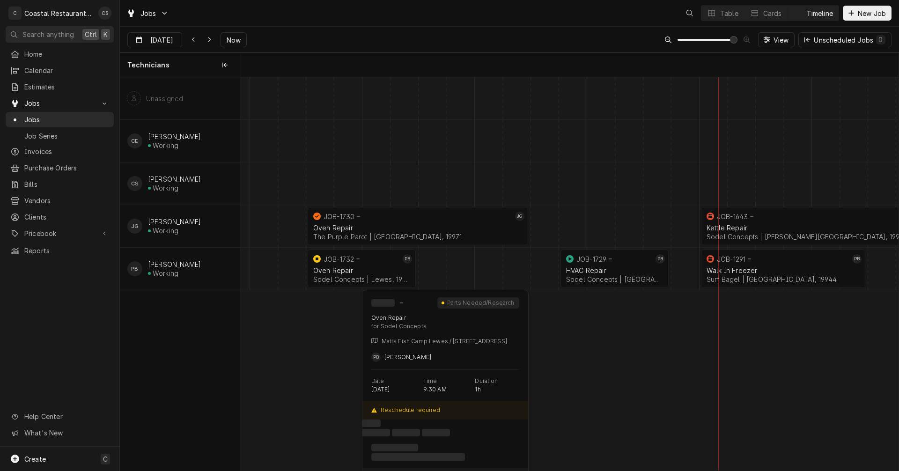
scroll to position [0, 13047]
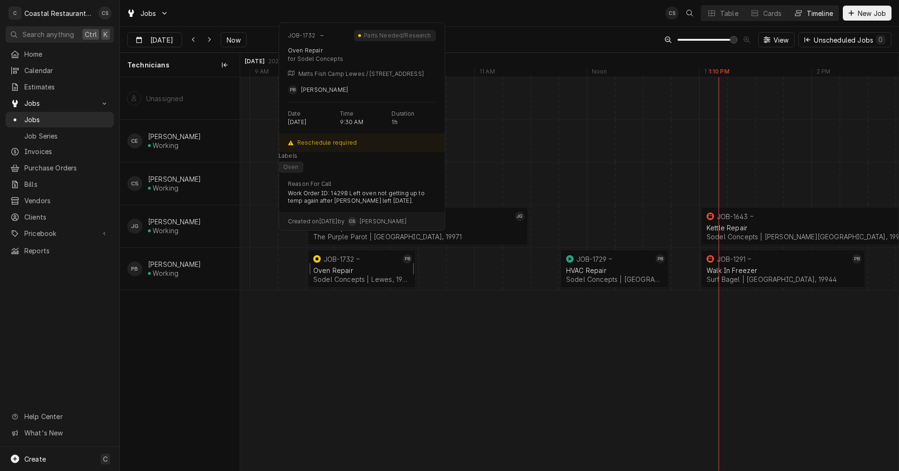
click at [355, 270] on div "Oven Repair" at bounding box center [361, 270] width 97 height 8
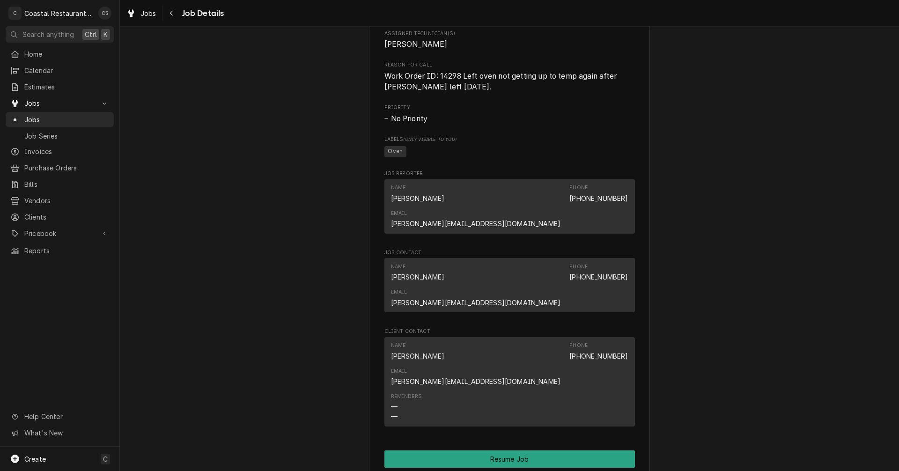
scroll to position [796, 0]
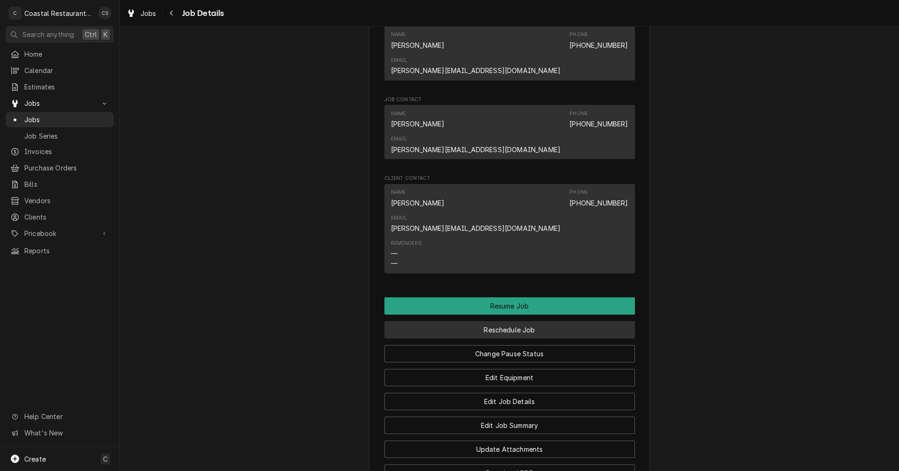
click at [498, 321] on button "Reschedule Job" at bounding box center [509, 329] width 250 height 17
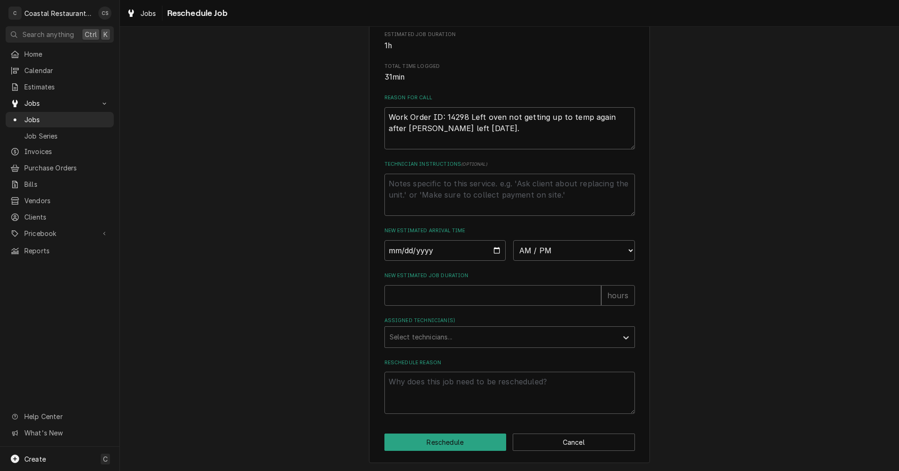
scroll to position [229, 0]
click at [495, 251] on input "Date" at bounding box center [445, 250] width 122 height 21
type input "2025-10-08"
type textarea "x"
click at [526, 251] on select "AM / PM 6:00 AM 6:15 AM 6:30 AM 6:45 AM 7:00 AM 7:15 AM 7:30 AM 7:45 AM 8:00 AM…" at bounding box center [574, 250] width 122 height 21
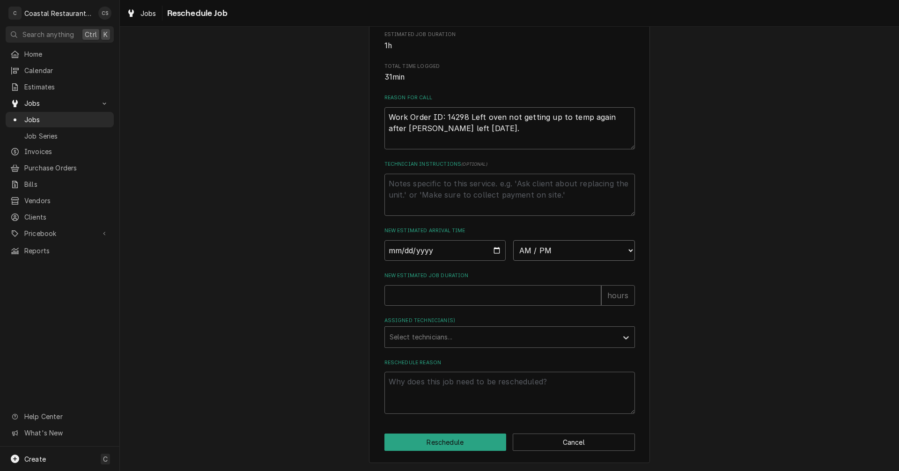
select select "07:45:00"
click at [513, 240] on select "AM / PM 6:00 AM 6:15 AM 6:30 AM 6:45 AM 7:00 AM 7:15 AM 7:30 AM 7:45 AM 8:00 AM…" at bounding box center [574, 250] width 122 height 21
click at [443, 296] on input "New Estimated Job Duration" at bounding box center [492, 295] width 217 height 21
type textarea "x"
type input "1"
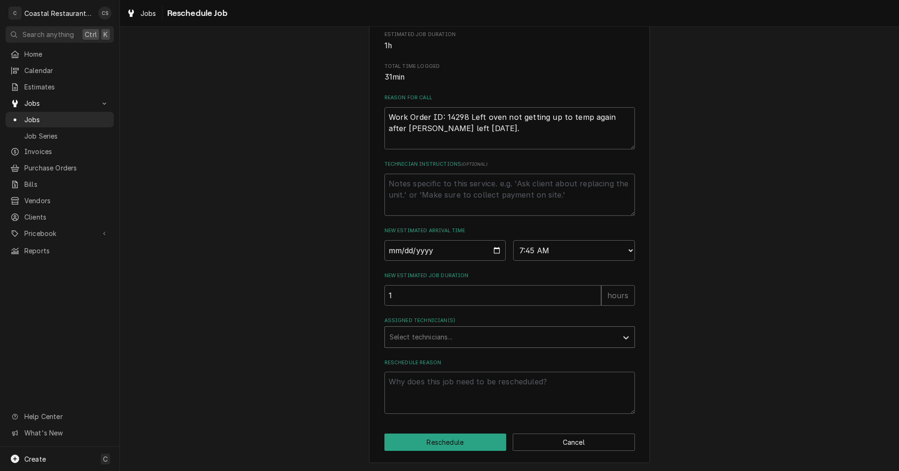
click at [435, 337] on div "Assigned Technician(s)" at bounding box center [500, 337] width 223 height 17
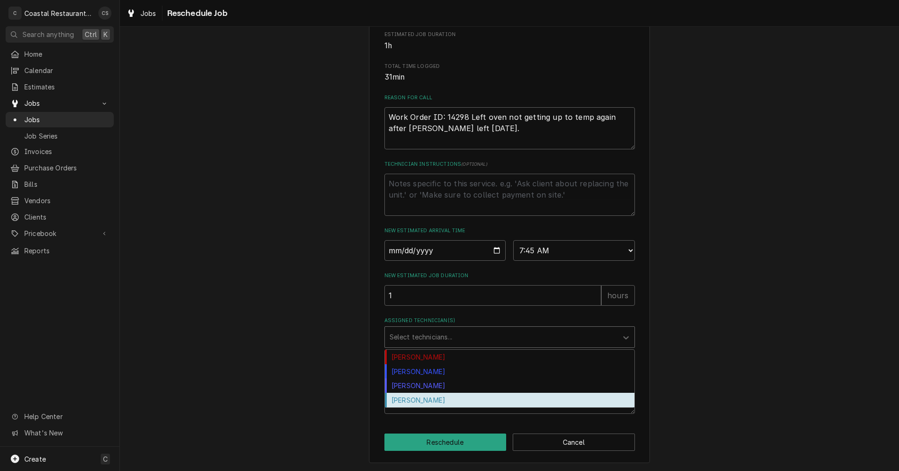
click at [421, 398] on div "[PERSON_NAME]" at bounding box center [509, 400] width 249 height 15
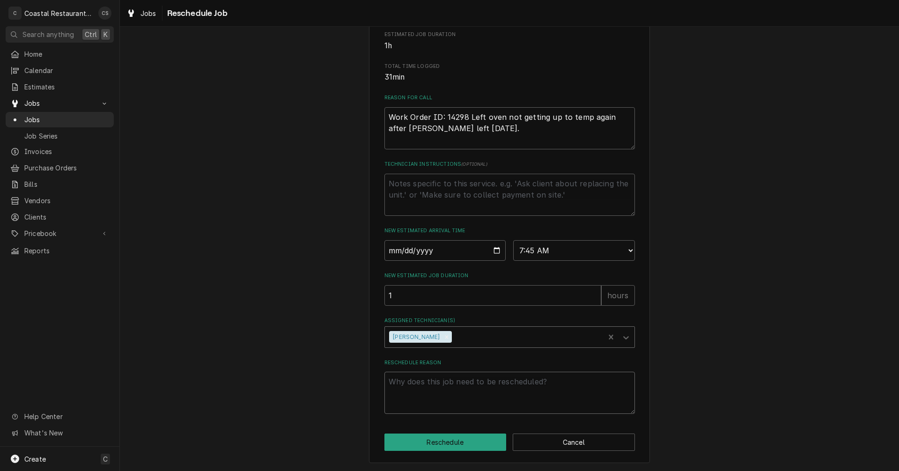
click at [431, 397] on textarea "Reschedule Reason" at bounding box center [509, 393] width 250 height 42
type textarea "x"
type textarea "m"
type textarea "x"
type textarea "mo"
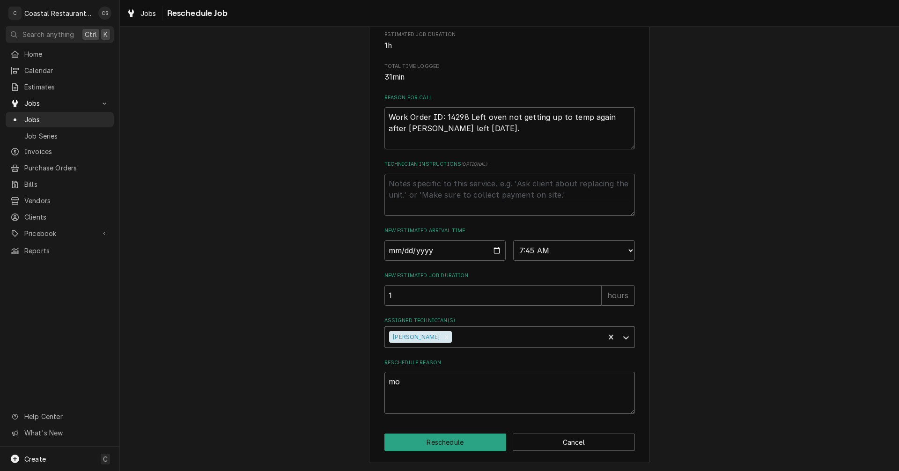
type textarea "x"
type textarea "mor"
type textarea "x"
type textarea "more"
type textarea "x"
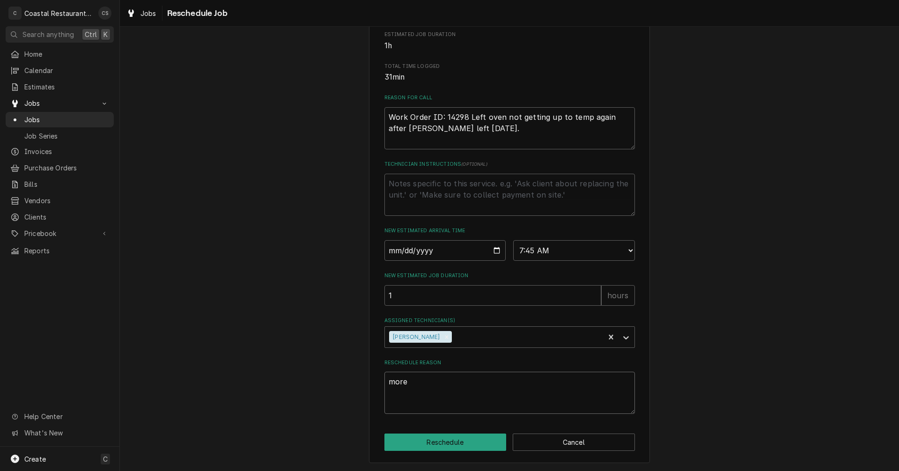
type textarea "more"
type textarea "x"
type textarea "more t"
type textarea "x"
type textarea "more ti"
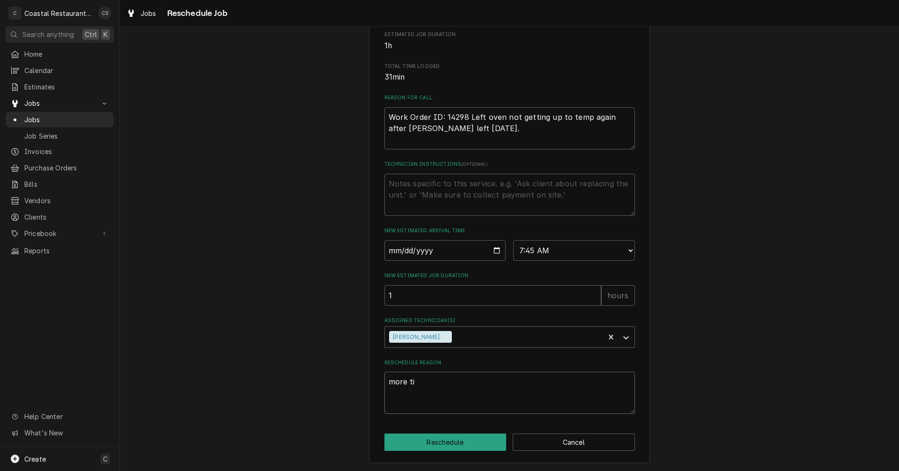
type textarea "x"
type textarea "more tim"
type textarea "x"
type textarea "more time"
click at [441, 443] on button "Reschedule" at bounding box center [445, 441] width 122 height 17
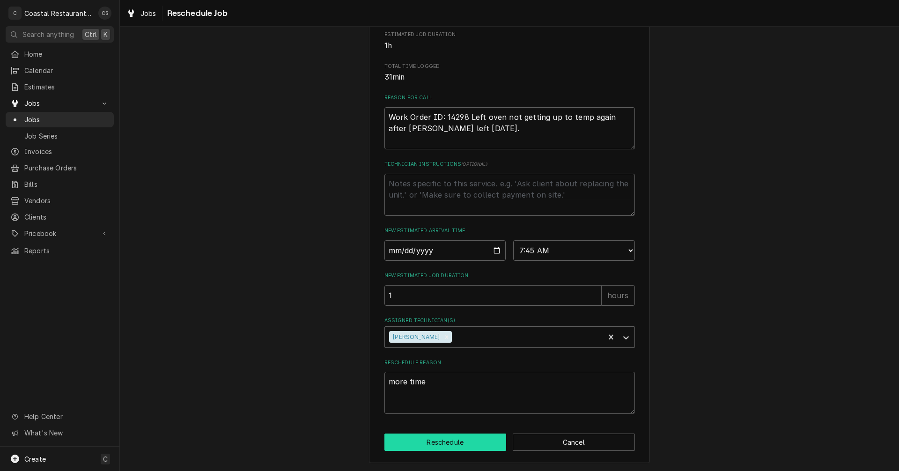
type textarea "x"
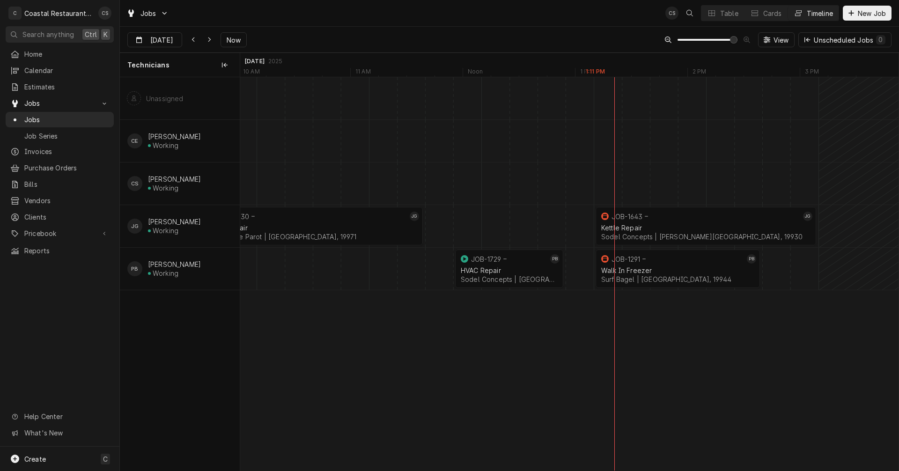
scroll to position [0, 13172]
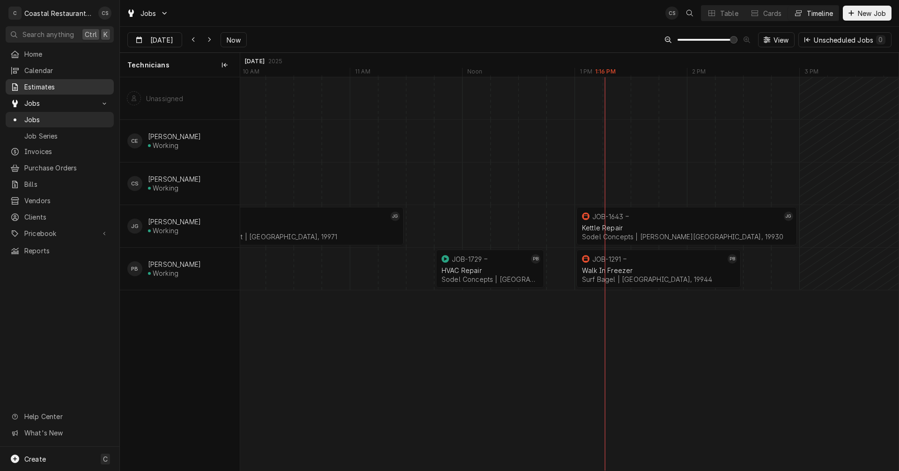
click at [49, 85] on span "Estimates" at bounding box center [66, 87] width 85 height 10
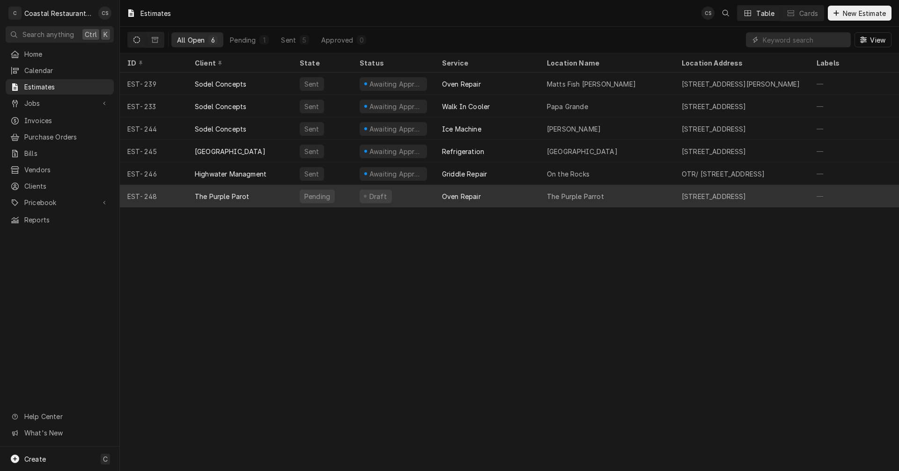
click at [217, 194] on div "The Purple Parot" at bounding box center [222, 196] width 55 height 10
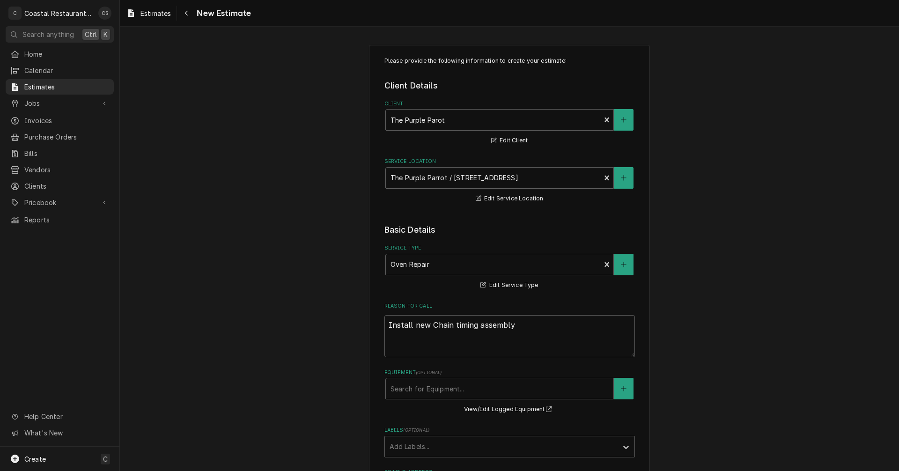
type textarea "x"
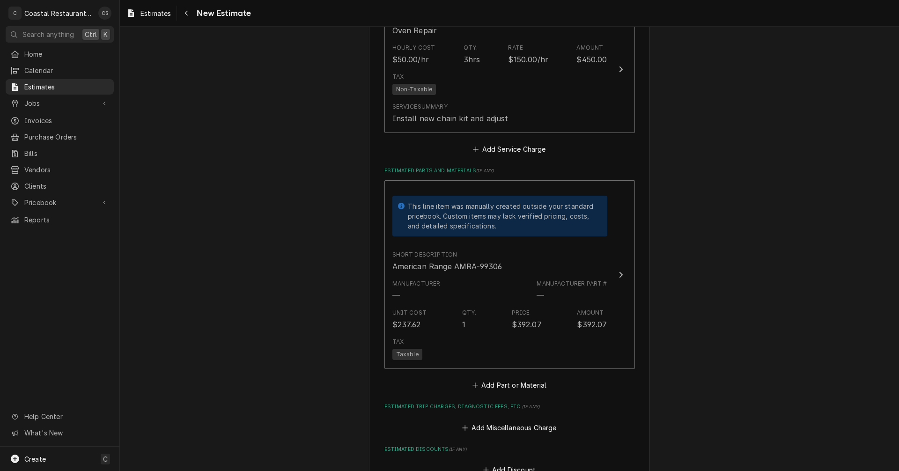
scroll to position [842, 0]
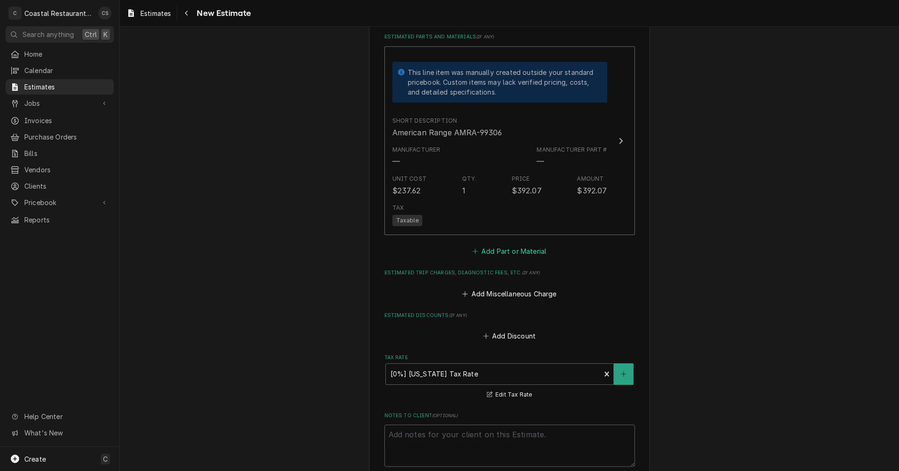
click at [497, 249] on button "Add Part or Material" at bounding box center [508, 251] width 77 height 13
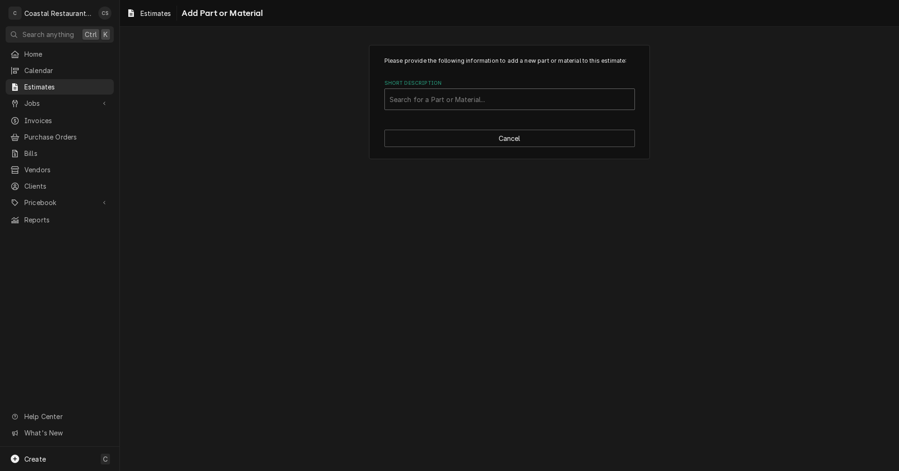
click at [419, 99] on div "Short Description" at bounding box center [509, 99] width 240 height 17
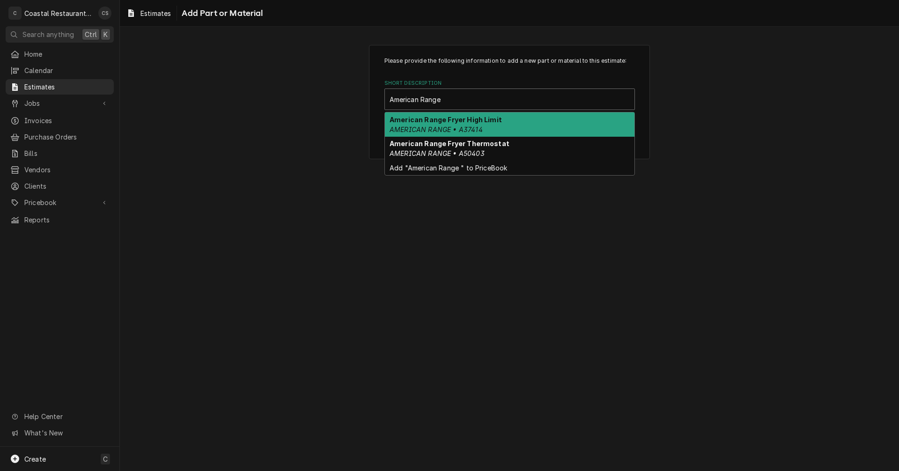
type input "American Range"
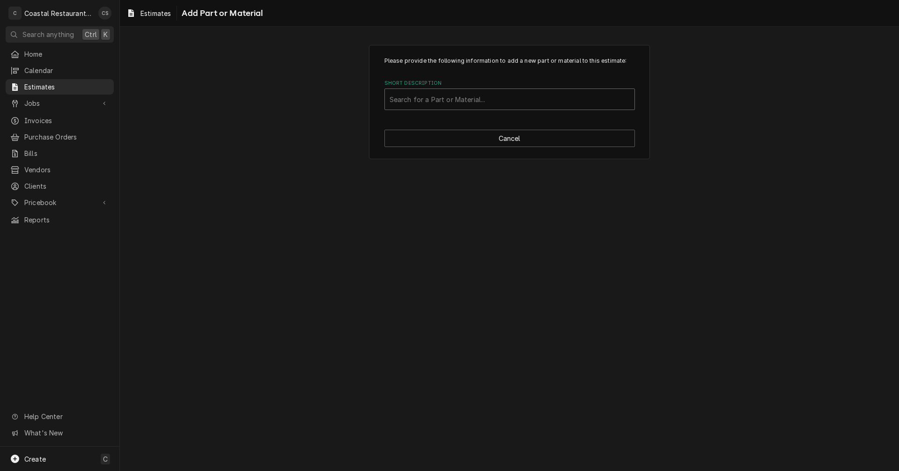
click at [428, 99] on div "Short Description" at bounding box center [509, 99] width 240 height 17
type input "American Range AMRA43000"
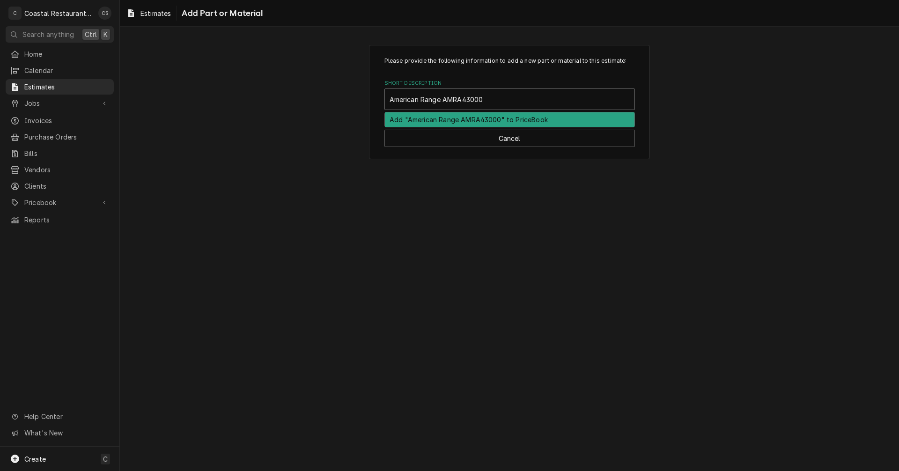
click at [440, 121] on div "Add "American Range AMRA43000" to PriceBook" at bounding box center [509, 119] width 249 height 15
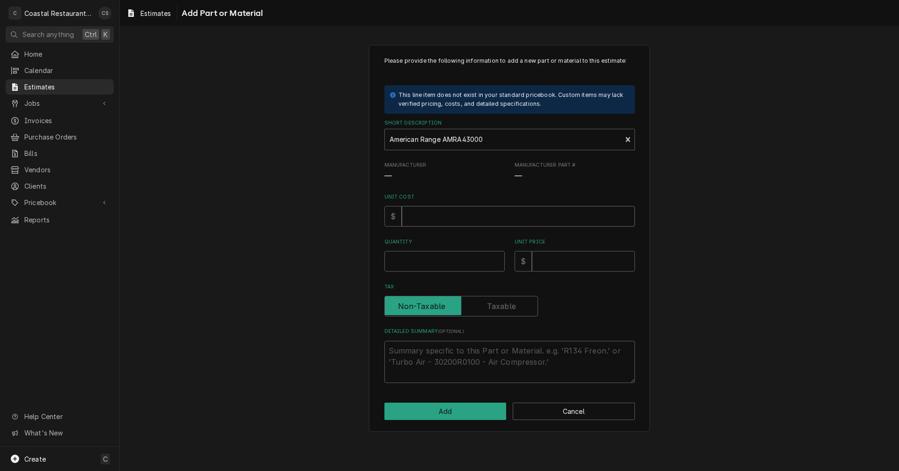
click at [425, 216] on input "Unit Cost" at bounding box center [518, 216] width 233 height 21
type textarea "x"
type input "5"
type textarea "x"
type input "5.7"
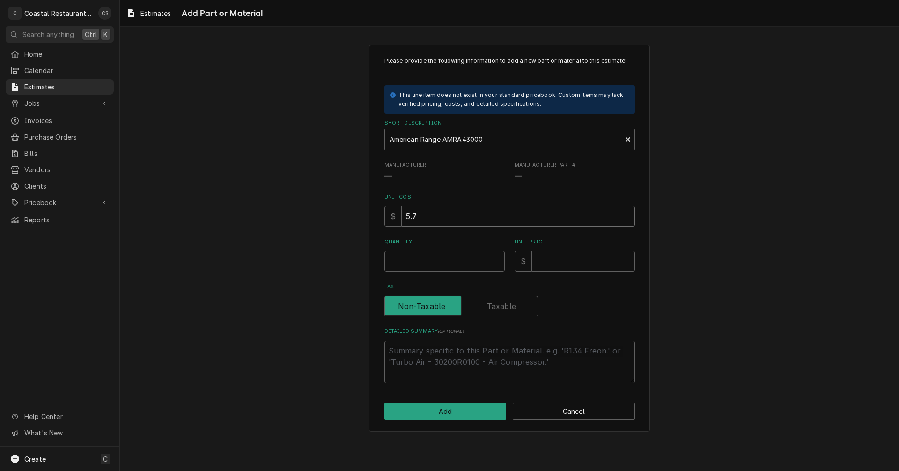
type textarea "x"
type input "5.79"
type textarea "x"
type input "5.79"
click at [421, 268] on input "Quantity" at bounding box center [444, 261] width 120 height 21
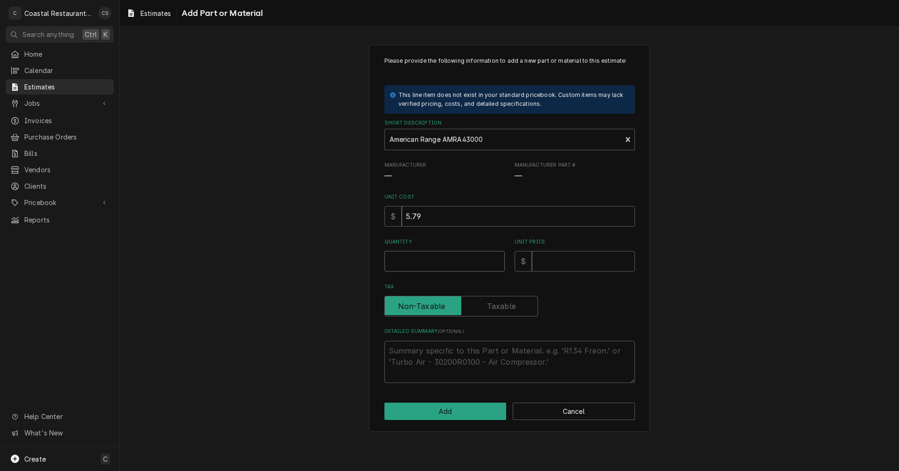
type textarea "x"
type input "1"
type textarea "x"
type input "1"
click at [585, 262] on input "Unit Price" at bounding box center [583, 261] width 103 height 21
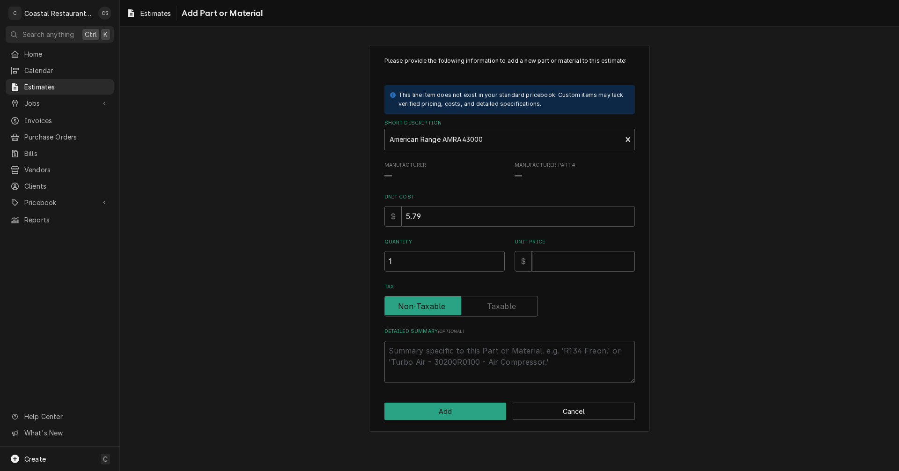
type textarea "x"
type input "3"
type textarea "x"
type input "30"
type textarea "x"
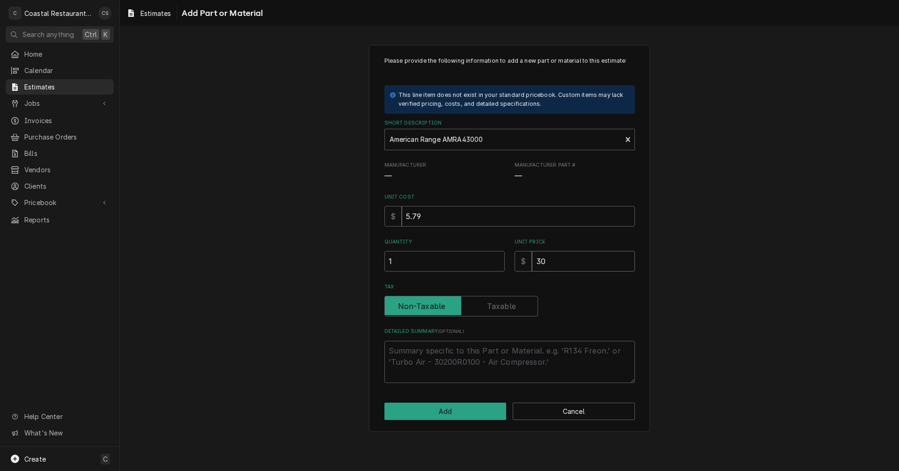
type input "30"
click at [514, 306] on label "Tax" at bounding box center [460, 306] width 153 height 21
click at [514, 306] on input "Tax" at bounding box center [460, 306] width 145 height 21
checkbox input "true"
click at [406, 263] on input "1" at bounding box center [444, 261] width 120 height 21
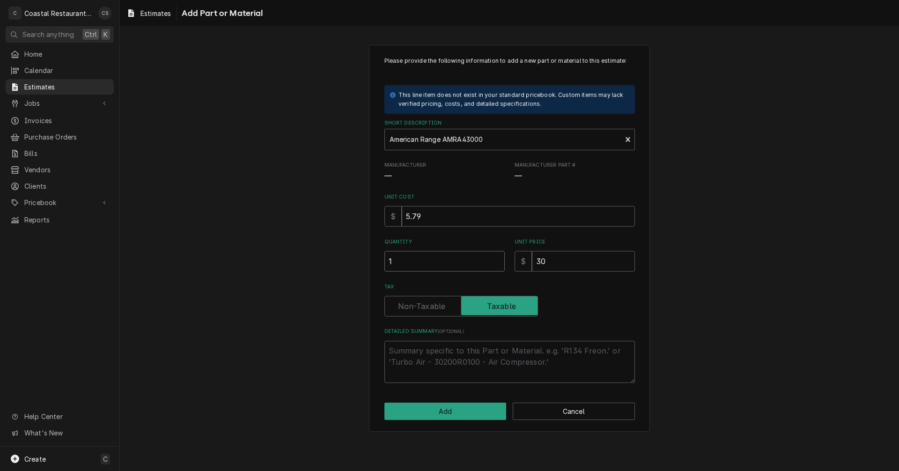
type textarea "x"
type input "2"
type textarea "x"
type input "2"
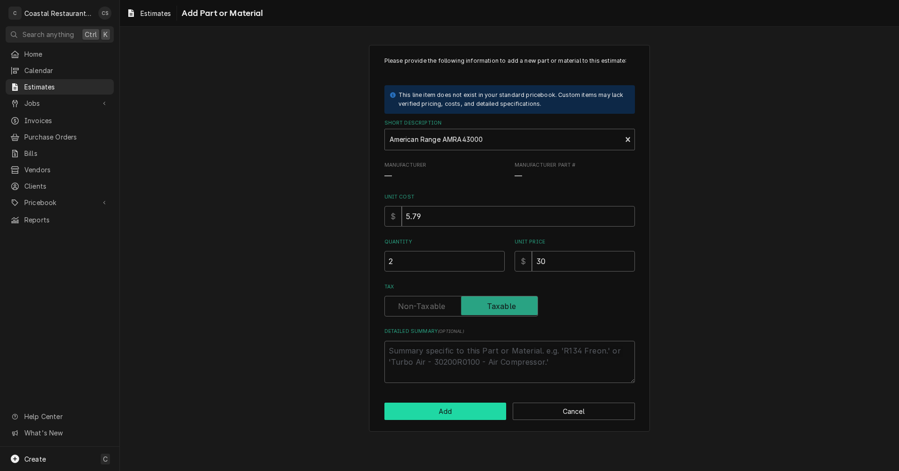
click at [453, 410] on button "Add" at bounding box center [445, 410] width 122 height 17
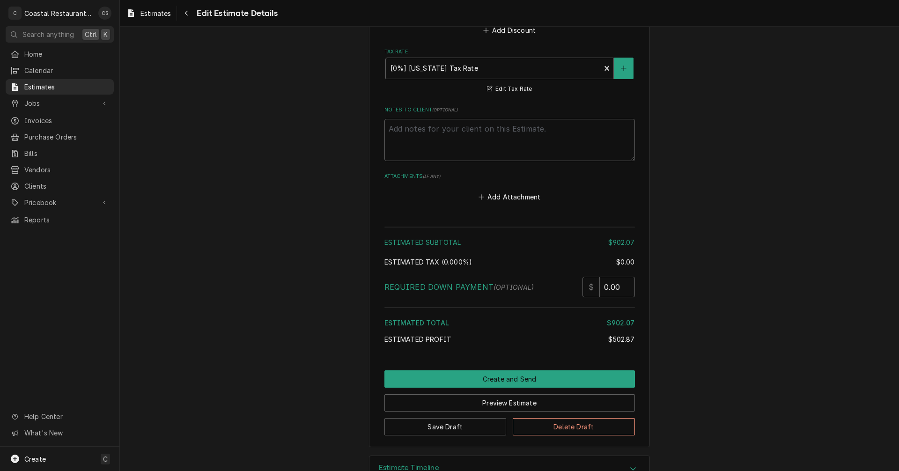
scroll to position [1346, 0]
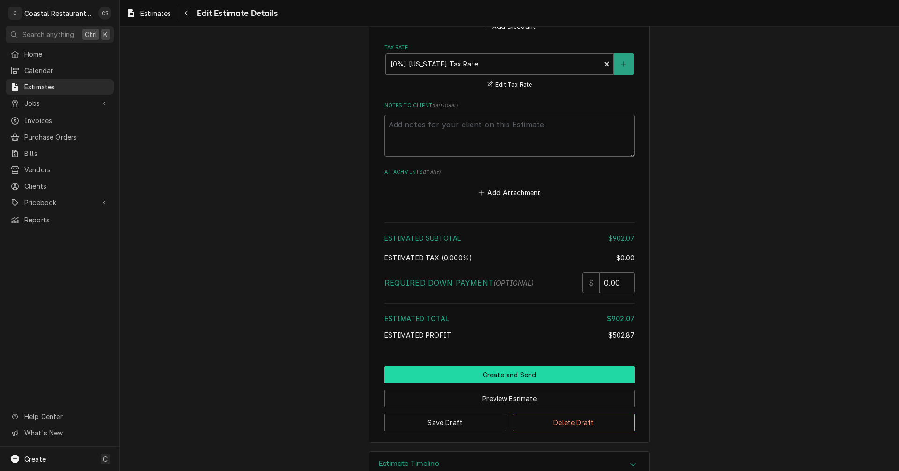
click at [520, 373] on button "Create and Send" at bounding box center [509, 374] width 250 height 17
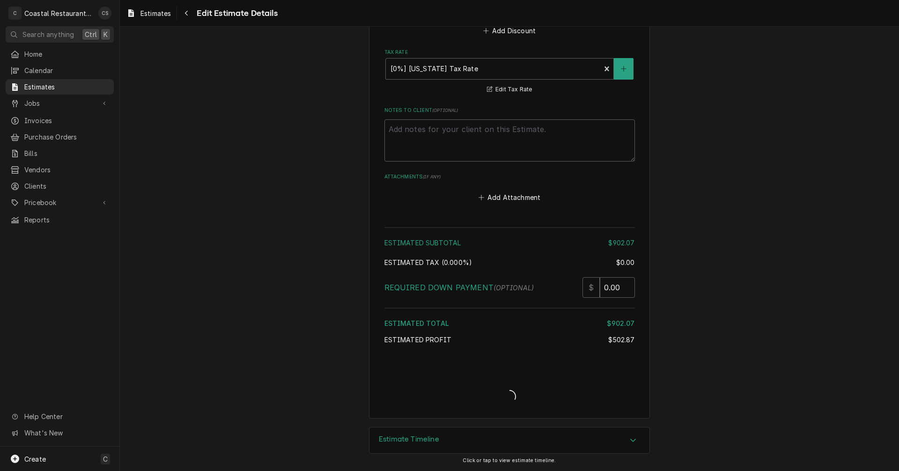
scroll to position [1341, 0]
type textarea "x"
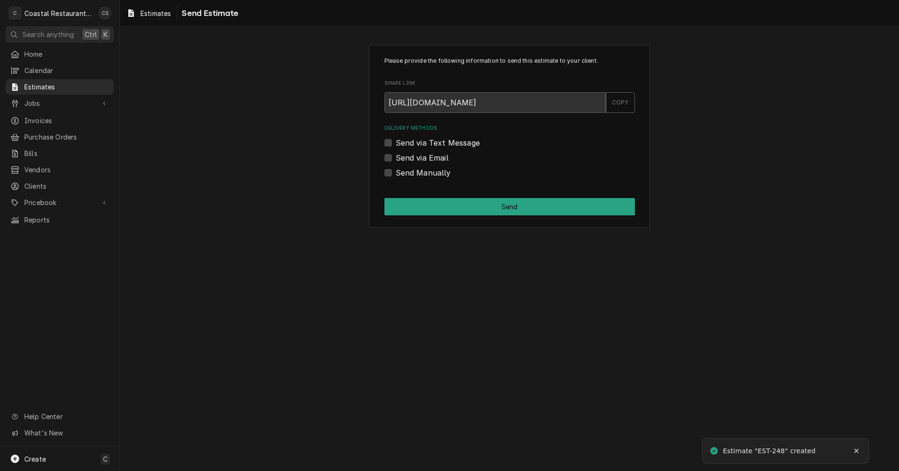
click at [395, 158] on label "Send via Email" at bounding box center [421, 157] width 53 height 11
click at [395, 158] on input "Send via Email" at bounding box center [520, 162] width 250 height 21
checkbox input "true"
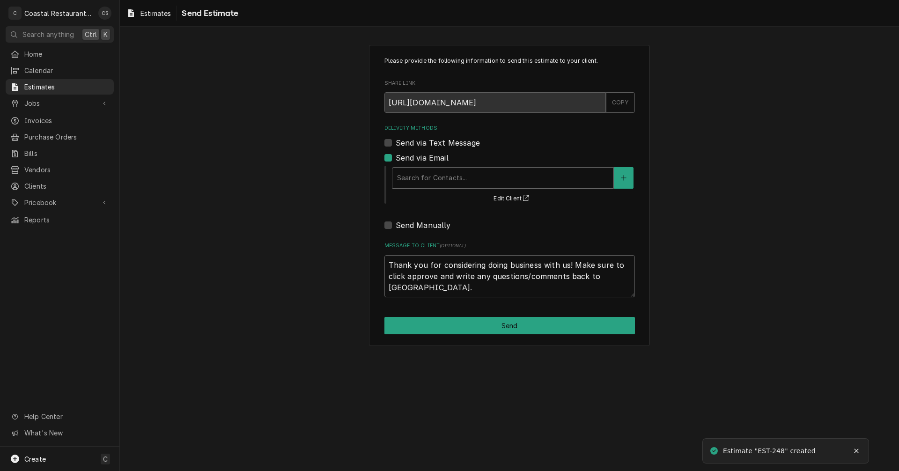
click at [421, 179] on div "Delivery Methods" at bounding box center [503, 177] width 212 height 17
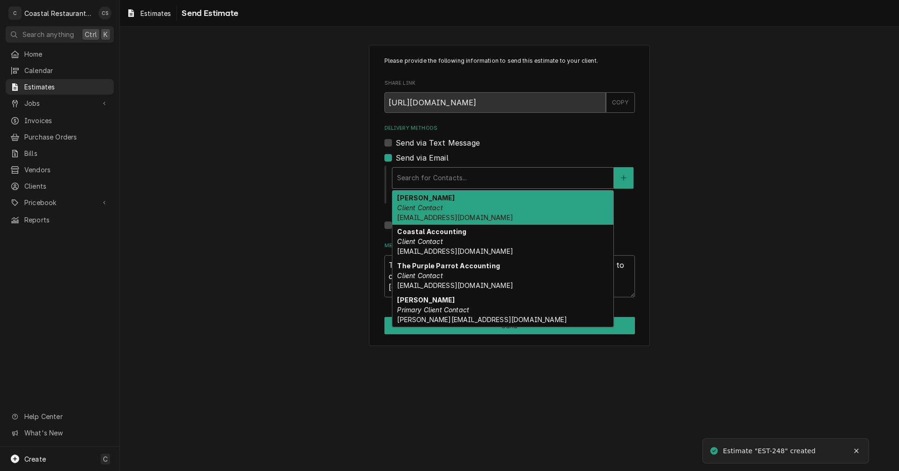
click at [426, 203] on div "[PERSON_NAME] Client Contact [EMAIL_ADDRESS][DOMAIN_NAME]" at bounding box center [502, 207] width 221 height 34
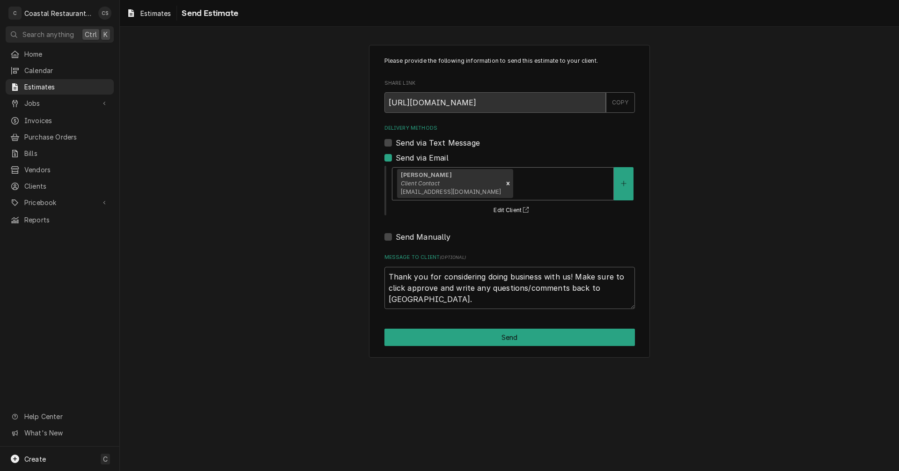
click at [516, 180] on div "Delivery Methods" at bounding box center [562, 183] width 94 height 17
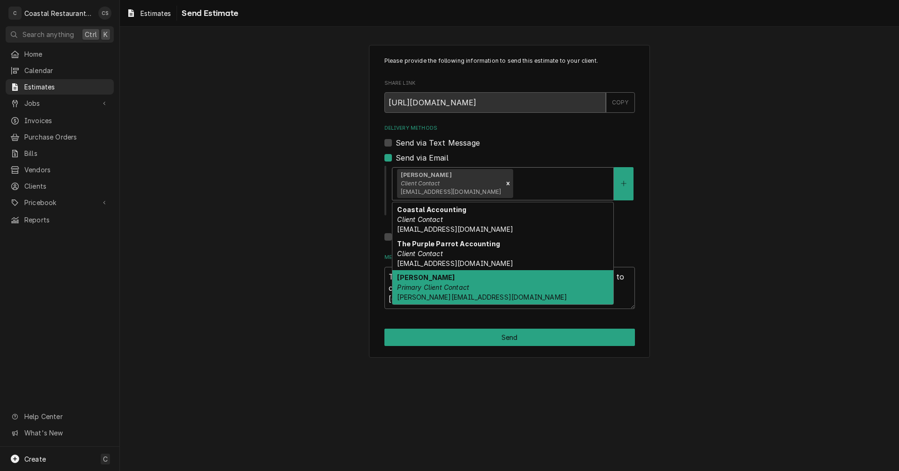
click at [453, 280] on div "[PERSON_NAME] Primary Client Contact [PERSON_NAME][EMAIL_ADDRESS][DOMAIN_NAME]" at bounding box center [502, 287] width 221 height 34
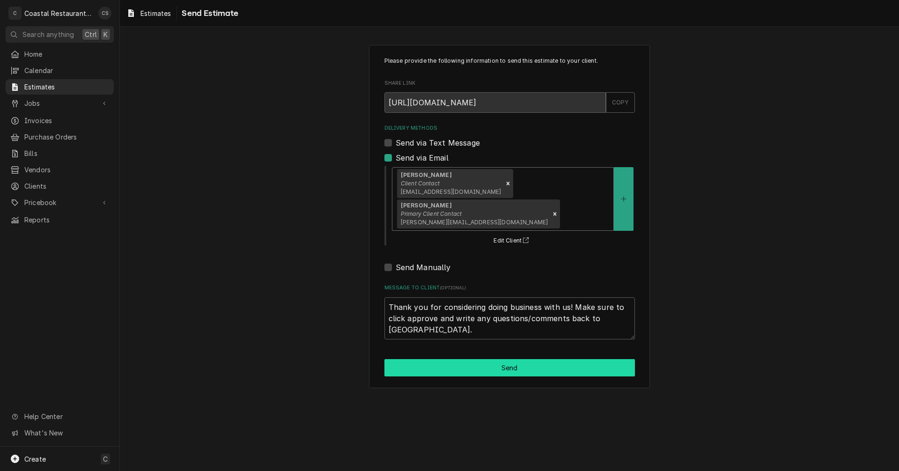
click at [509, 359] on button "Send" at bounding box center [509, 367] width 250 height 17
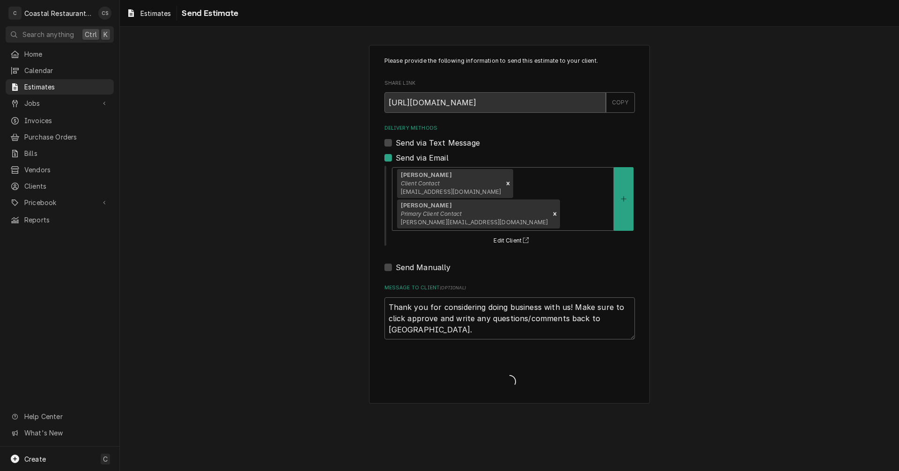
type textarea "x"
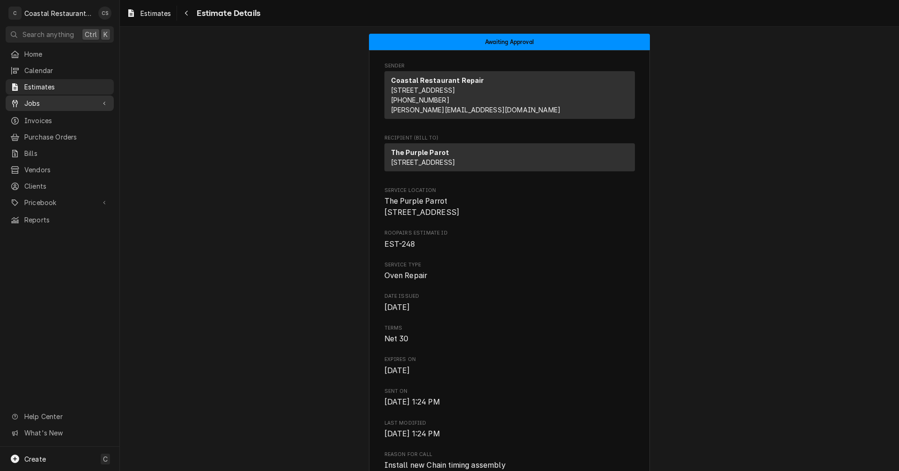
click at [45, 99] on span "Jobs" at bounding box center [59, 103] width 71 height 10
click at [40, 115] on span "Jobs" at bounding box center [66, 120] width 85 height 10
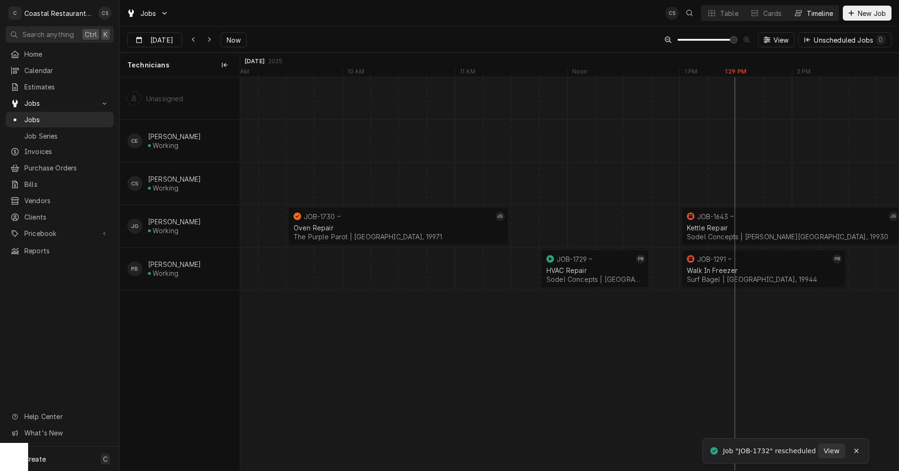
scroll to position [0, 12878]
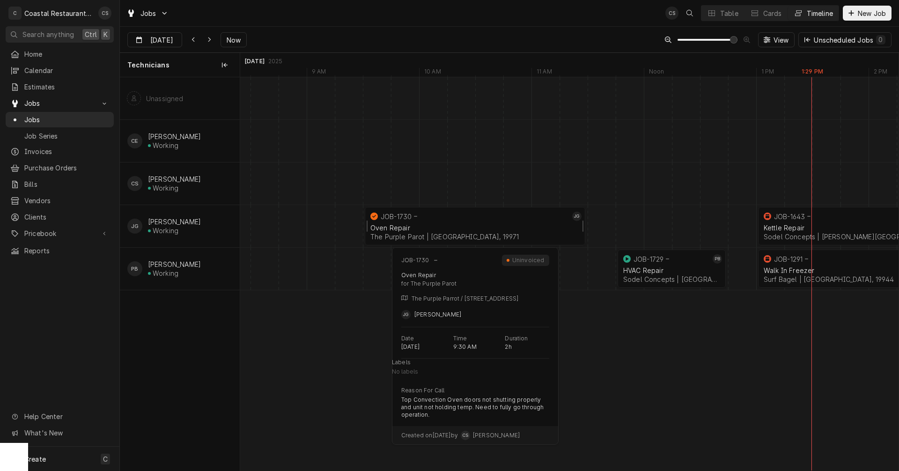
click at [460, 221] on div "JOB-1730" at bounding box center [468, 216] width 201 height 11
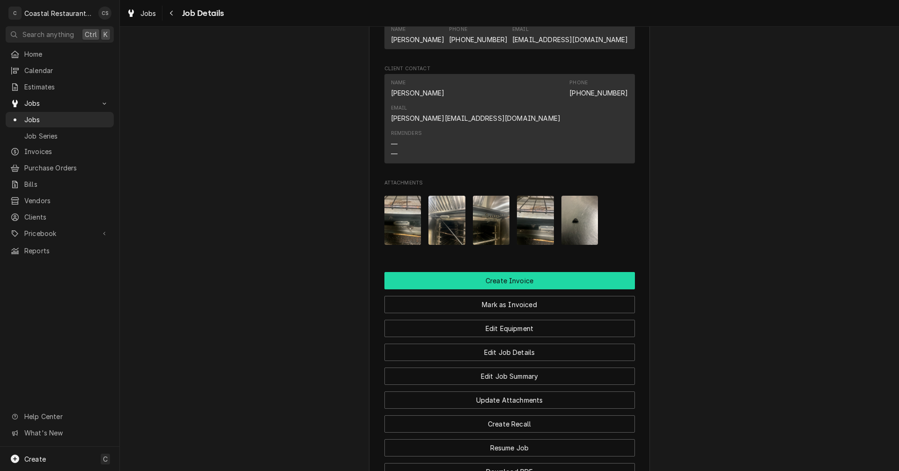
scroll to position [608, 0]
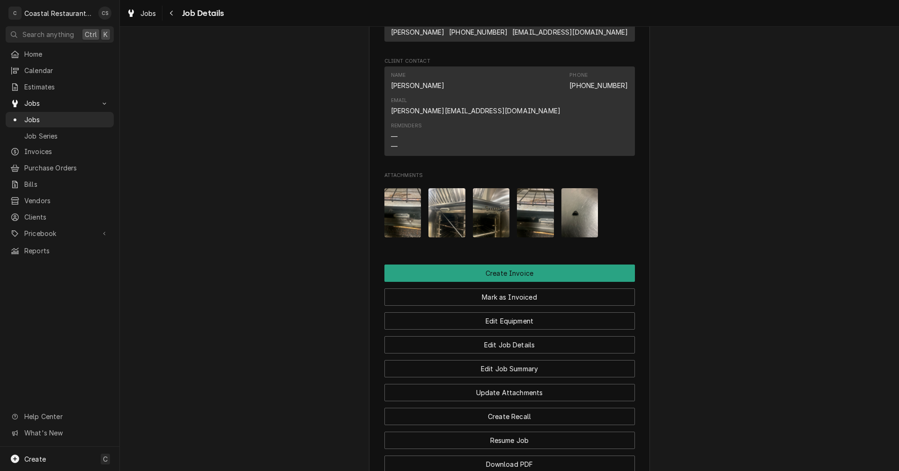
click at [404, 198] on img "Attachments" at bounding box center [402, 212] width 37 height 49
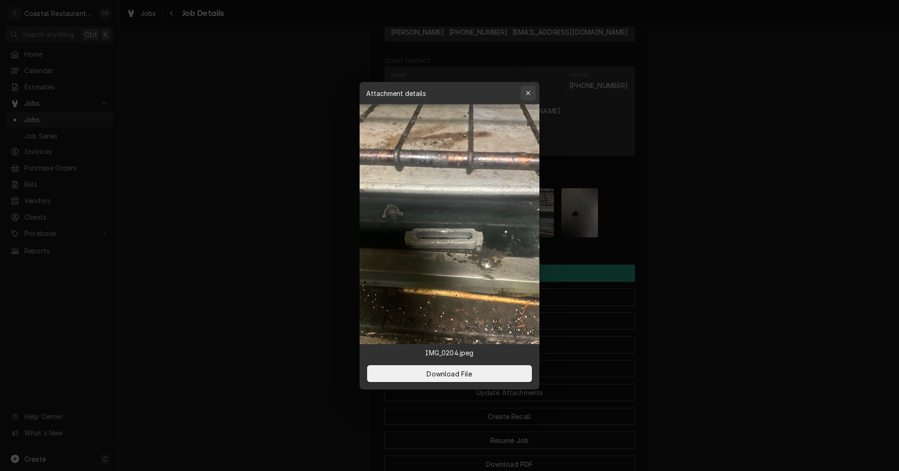
click at [527, 87] on button "button" at bounding box center [527, 93] width 15 height 15
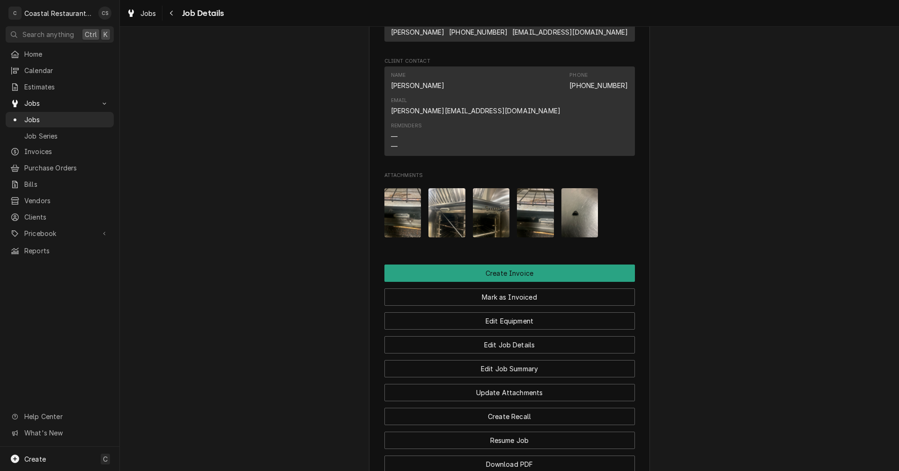
click at [447, 197] on img "Attachments" at bounding box center [446, 212] width 37 height 49
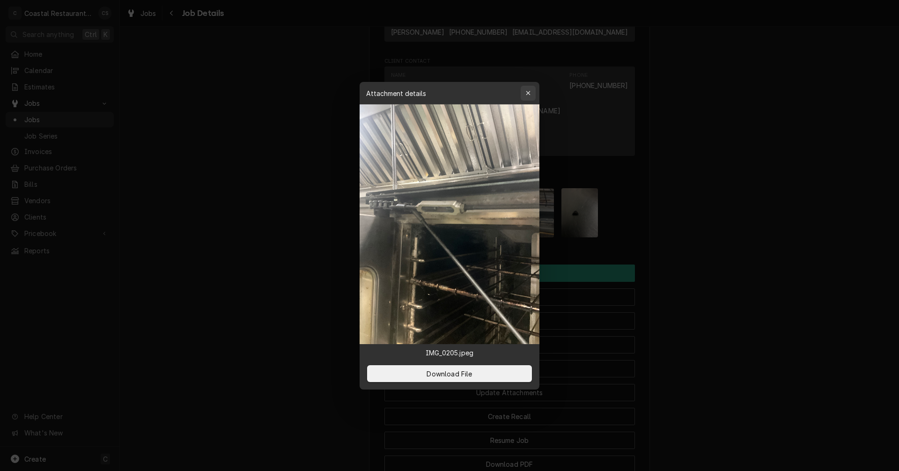
click at [531, 94] on div "button" at bounding box center [527, 92] width 9 height 9
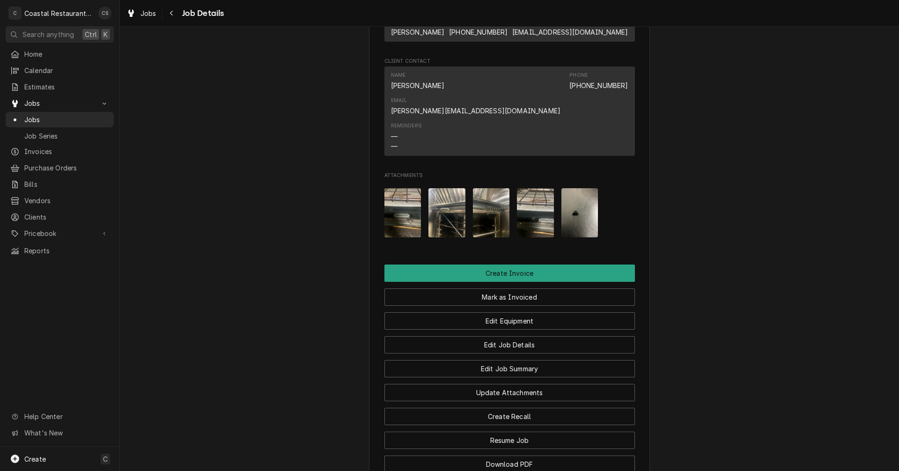
click at [484, 207] on img "Attachments" at bounding box center [491, 212] width 37 height 49
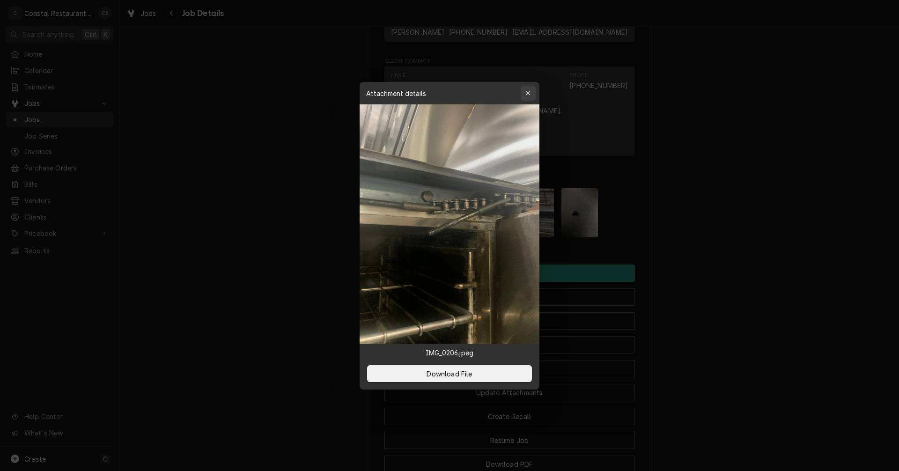
click at [527, 90] on icon "button" at bounding box center [528, 93] width 5 height 7
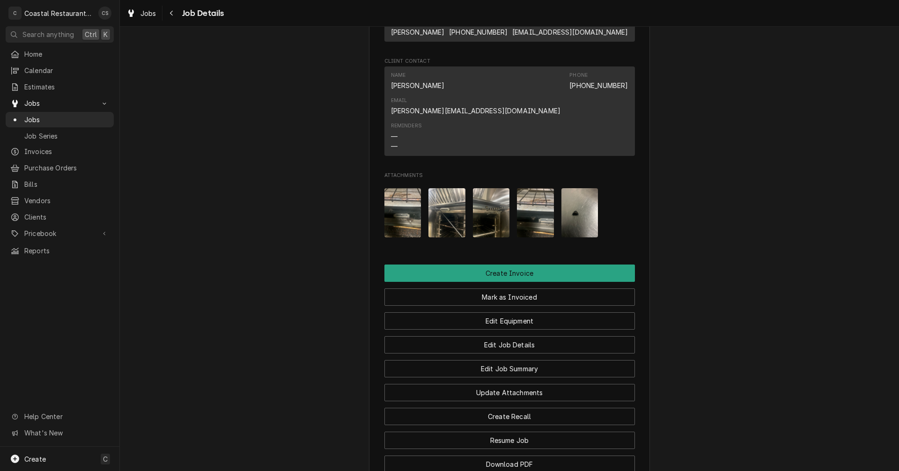
click at [529, 194] on img "Attachments" at bounding box center [535, 212] width 37 height 49
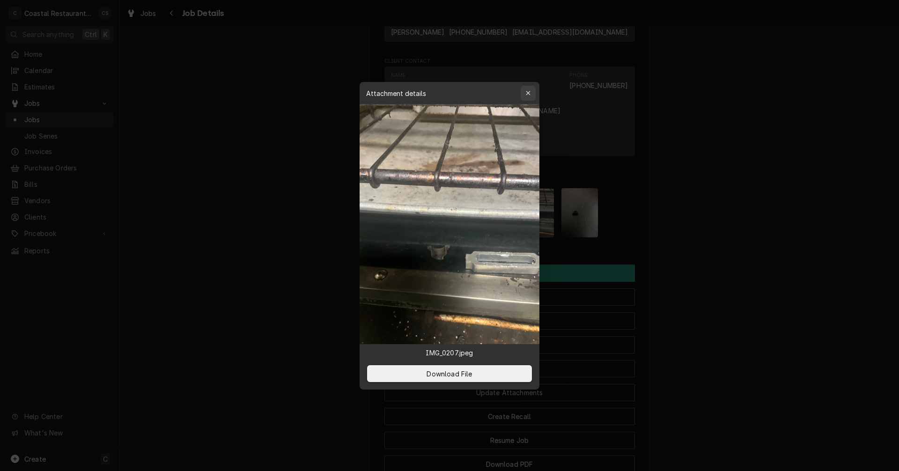
click at [529, 93] on icon "button" at bounding box center [528, 93] width 5 height 7
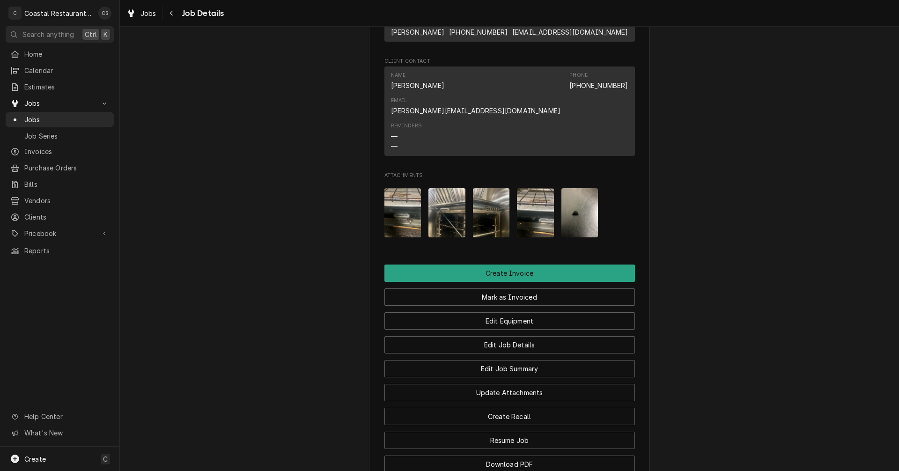
click at [567, 203] on img "Attachments" at bounding box center [579, 212] width 37 height 49
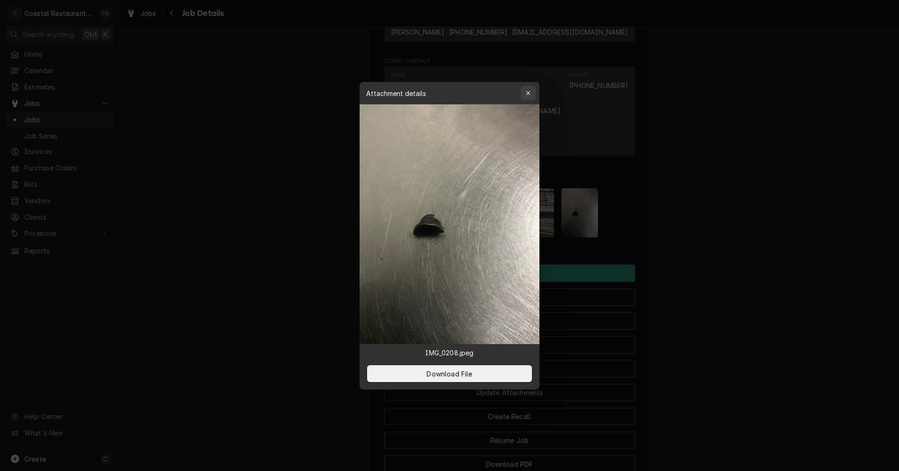
click at [529, 93] on icon "button" at bounding box center [528, 93] width 5 height 7
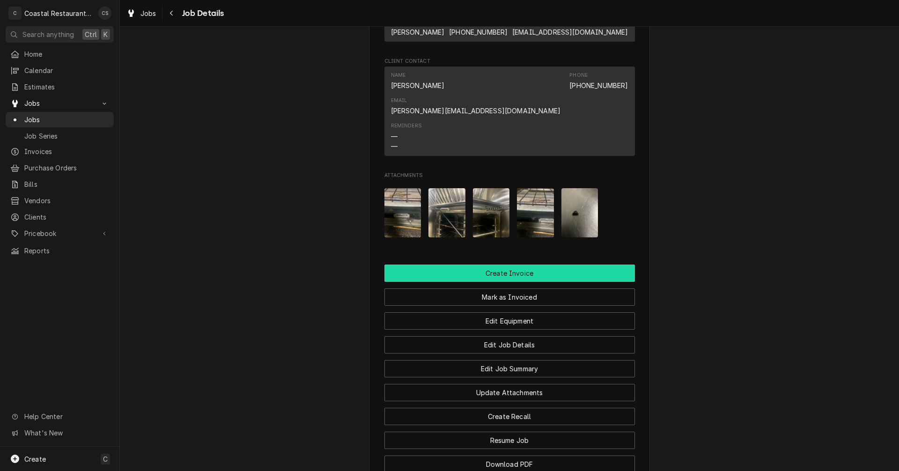
click at [503, 264] on button "Create Invoice" at bounding box center [509, 272] width 250 height 17
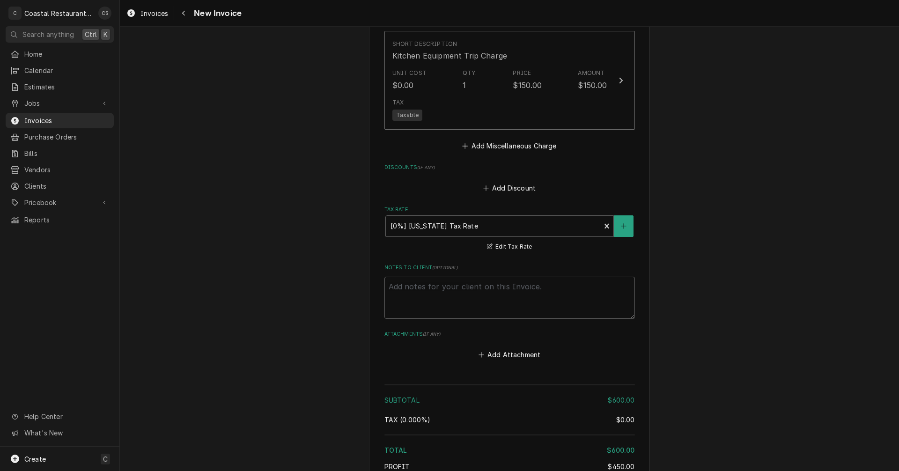
scroll to position [953, 0]
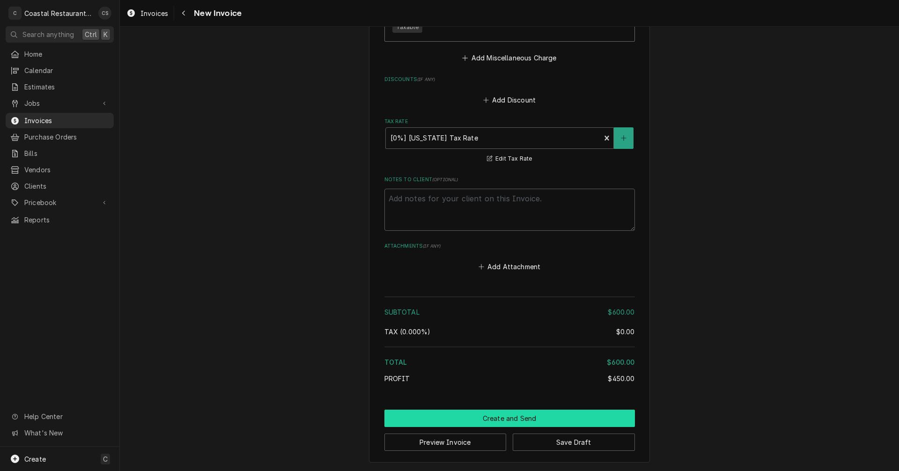
click at [513, 421] on button "Create and Send" at bounding box center [509, 417] width 250 height 17
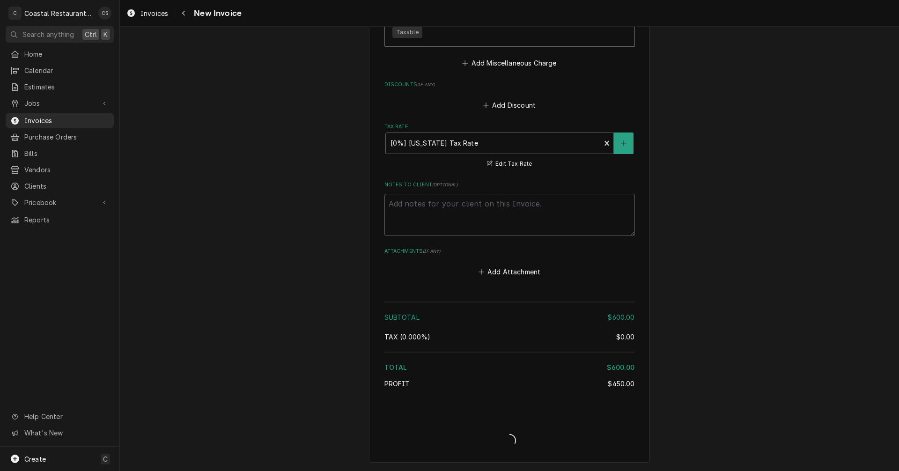
scroll to position [948, 0]
type textarea "x"
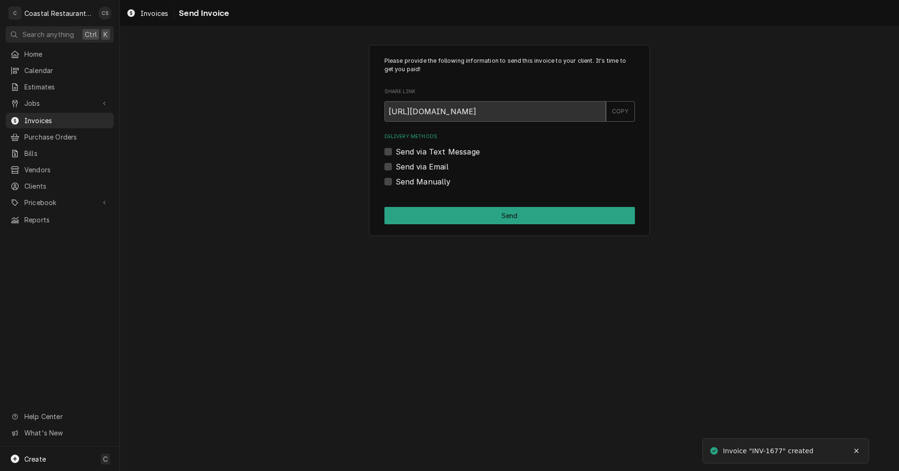
click at [395, 167] on label "Send via Email" at bounding box center [421, 166] width 53 height 11
click at [395, 167] on input "Send via Email" at bounding box center [520, 171] width 250 height 21
checkbox input "true"
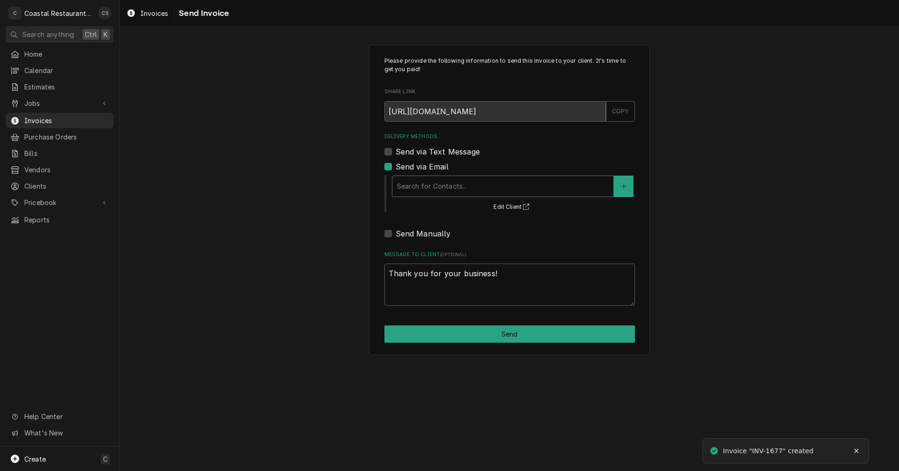
click at [424, 185] on div "Delivery Methods" at bounding box center [503, 186] width 212 height 17
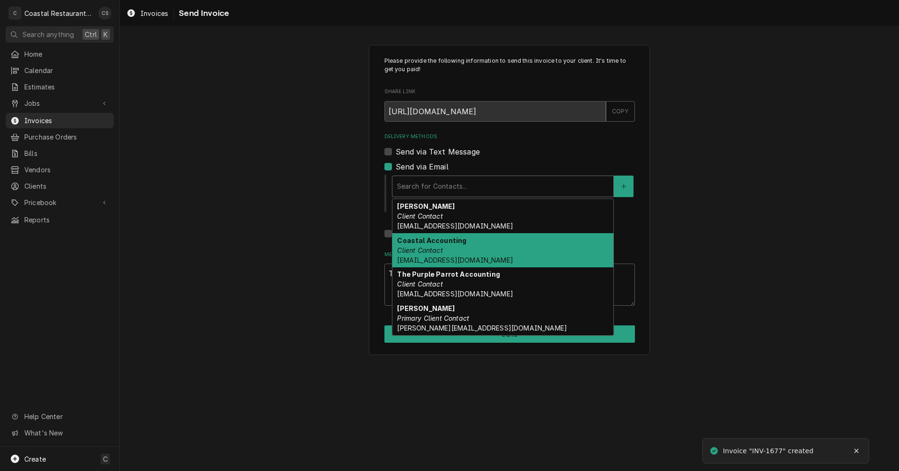
click at [428, 252] on em "Client Contact" at bounding box center [419, 250] width 45 height 8
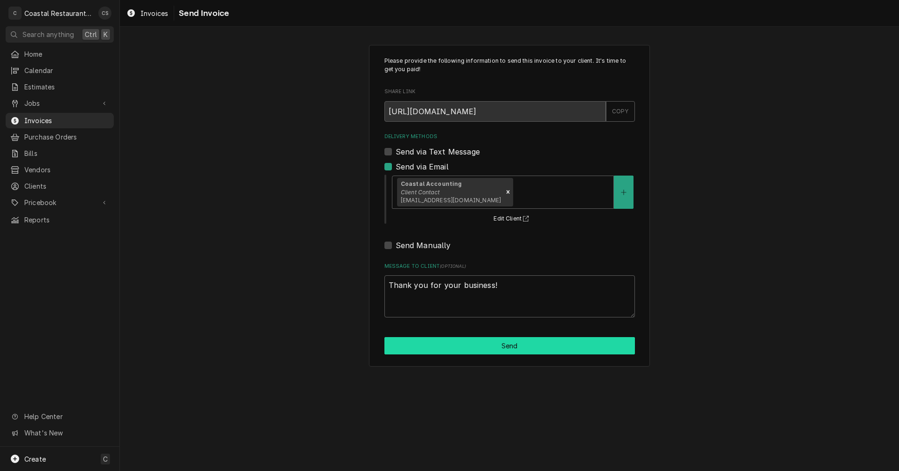
click at [465, 348] on button "Send" at bounding box center [509, 345] width 250 height 17
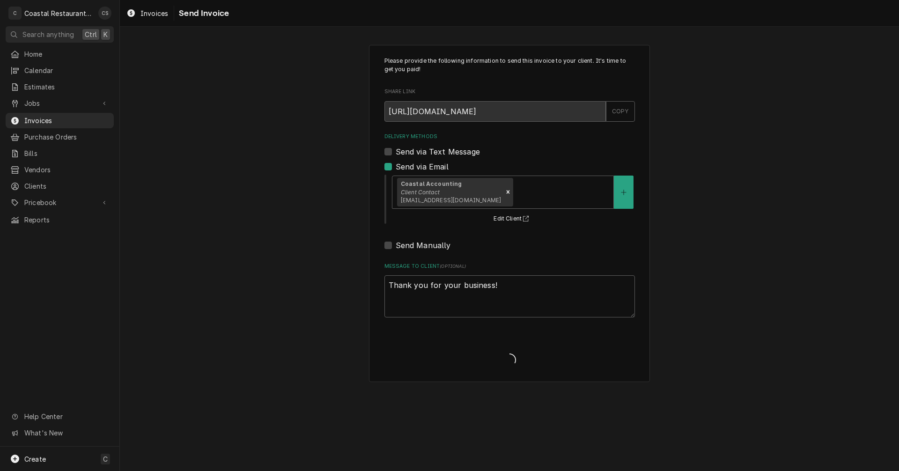
type textarea "x"
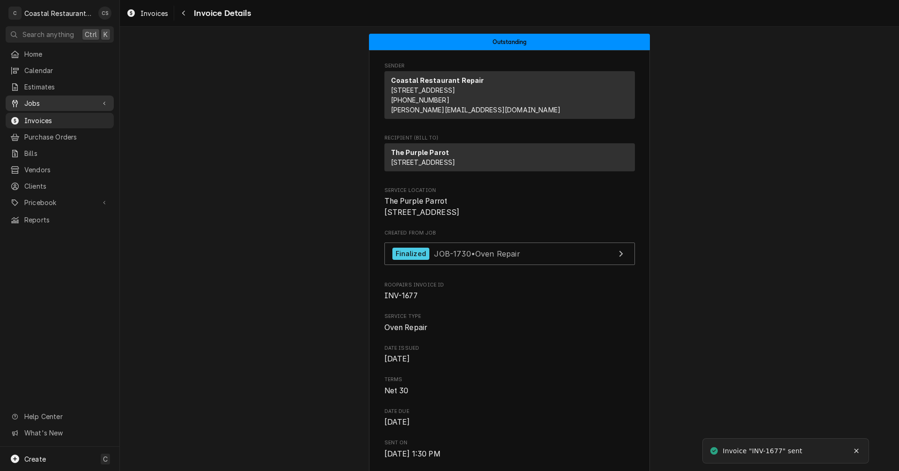
click at [59, 98] on span "Jobs" at bounding box center [59, 103] width 71 height 10
click at [60, 115] on span "Jobs" at bounding box center [66, 120] width 85 height 10
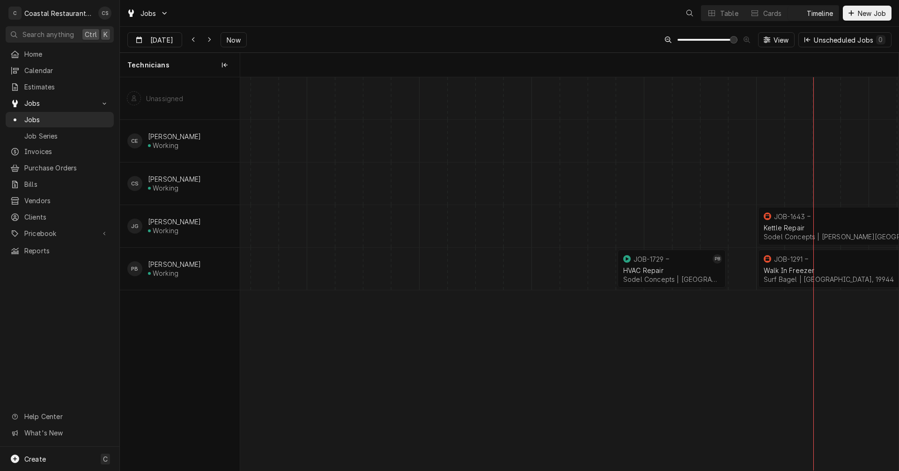
scroll to position [0, 13046]
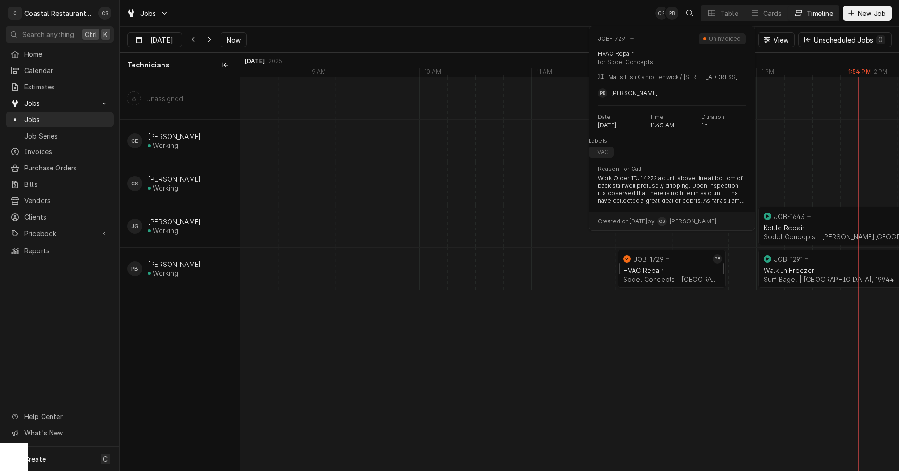
click at [662, 269] on div "HVAC Repair" at bounding box center [671, 270] width 97 height 8
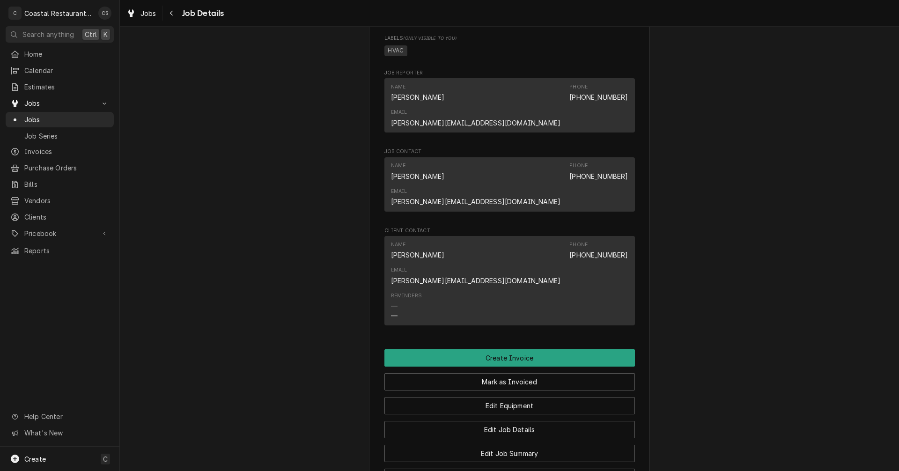
scroll to position [562, 0]
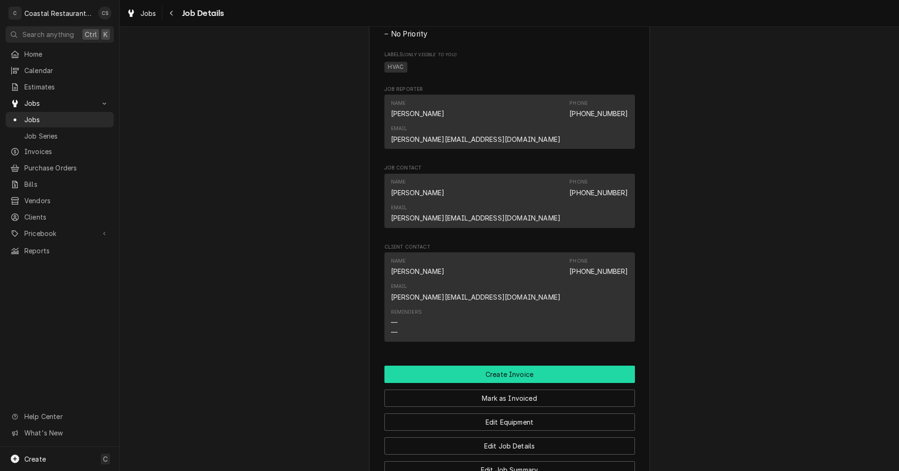
click at [504, 365] on button "Create Invoice" at bounding box center [509, 373] width 250 height 17
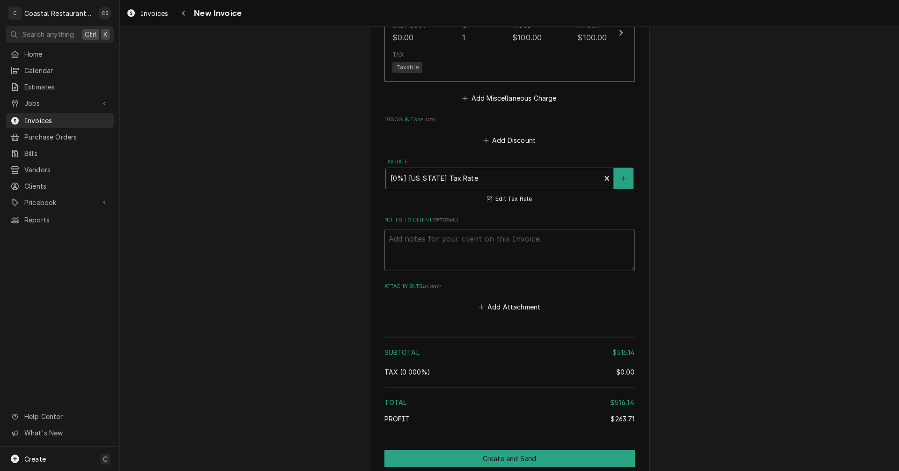
scroll to position [1592, 0]
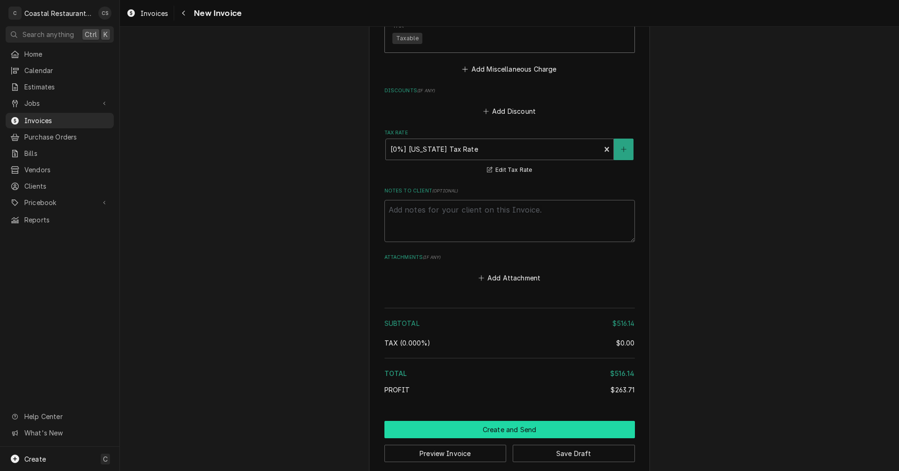
click at [509, 421] on button "Create and Send" at bounding box center [509, 429] width 250 height 17
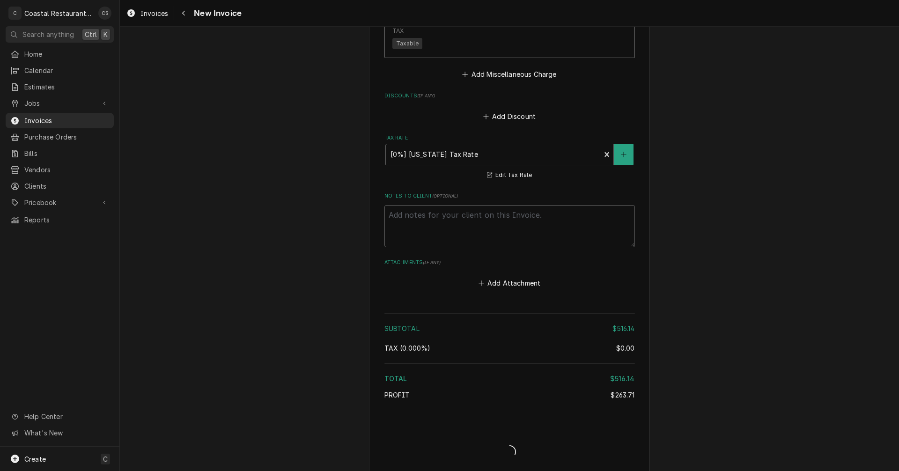
type textarea "x"
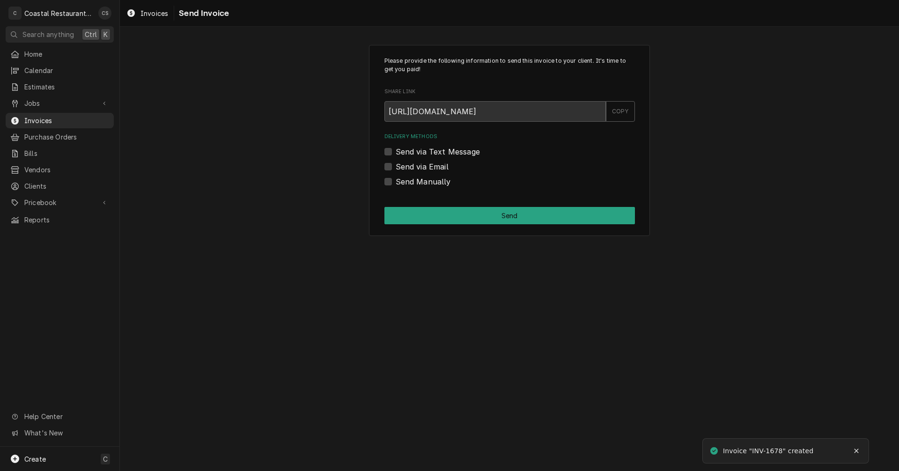
click at [395, 167] on label "Send via Email" at bounding box center [421, 166] width 53 height 11
click at [395, 167] on input "Send via Email" at bounding box center [520, 171] width 250 height 21
checkbox input "true"
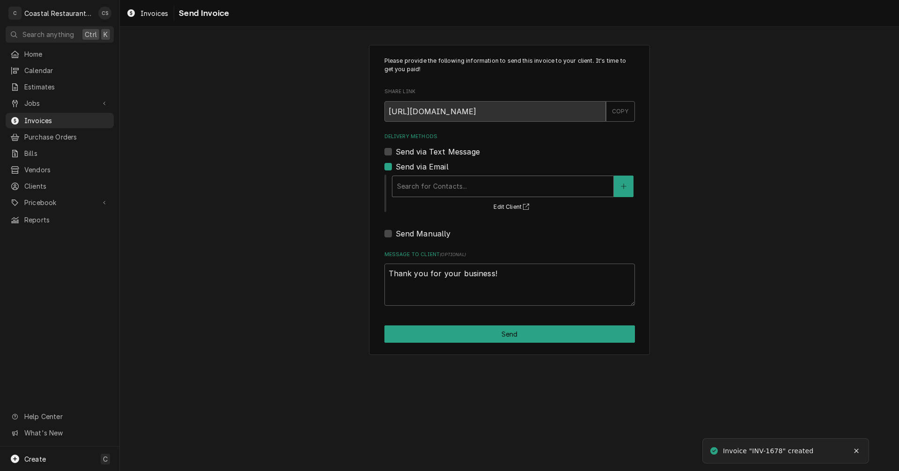
click at [417, 185] on div "Delivery Methods" at bounding box center [503, 186] width 212 height 17
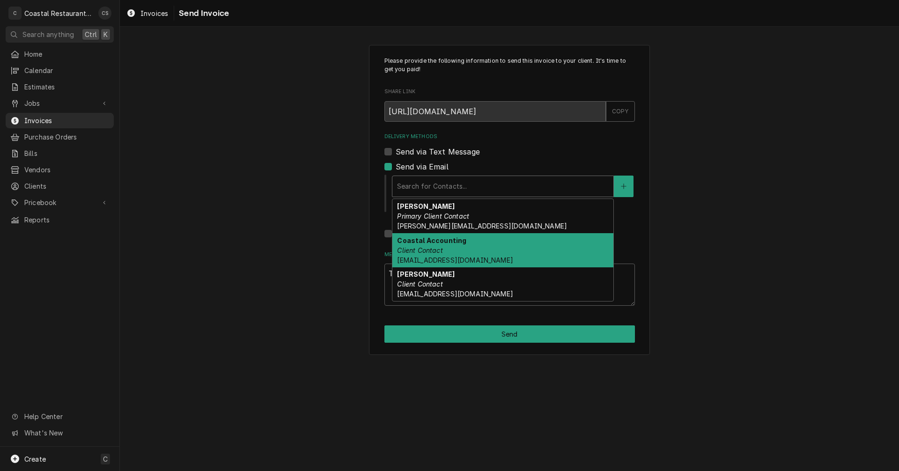
click at [431, 249] on em "Client Contact" at bounding box center [419, 250] width 45 height 8
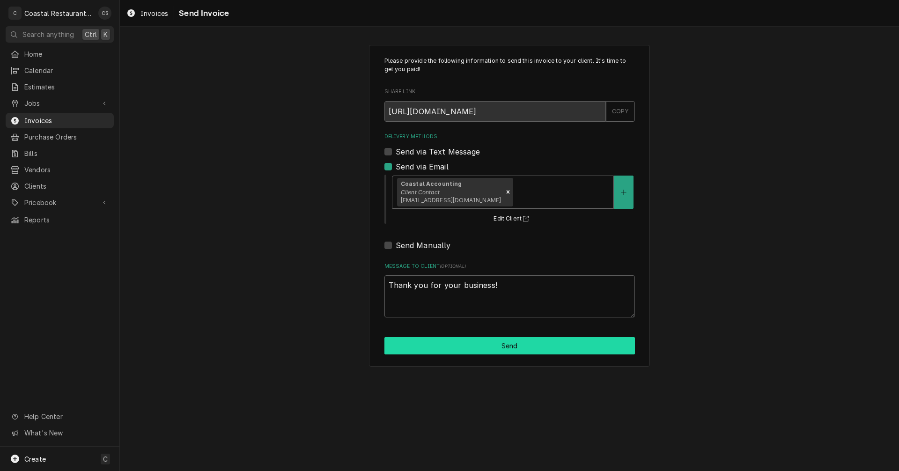
click at [490, 347] on button "Send" at bounding box center [509, 345] width 250 height 17
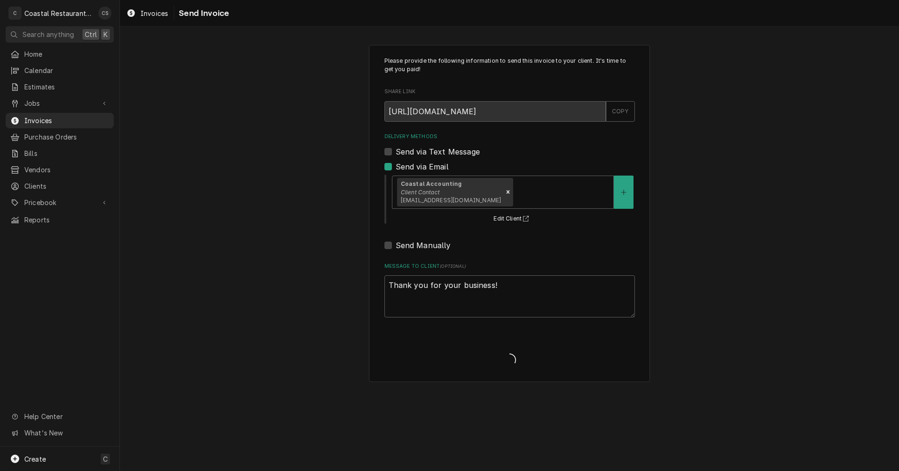
type textarea "x"
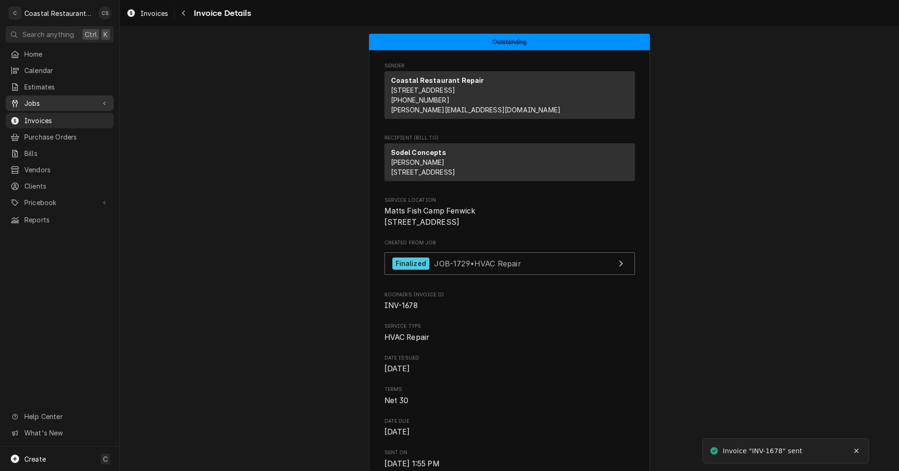
click at [50, 98] on span "Jobs" at bounding box center [59, 103] width 71 height 10
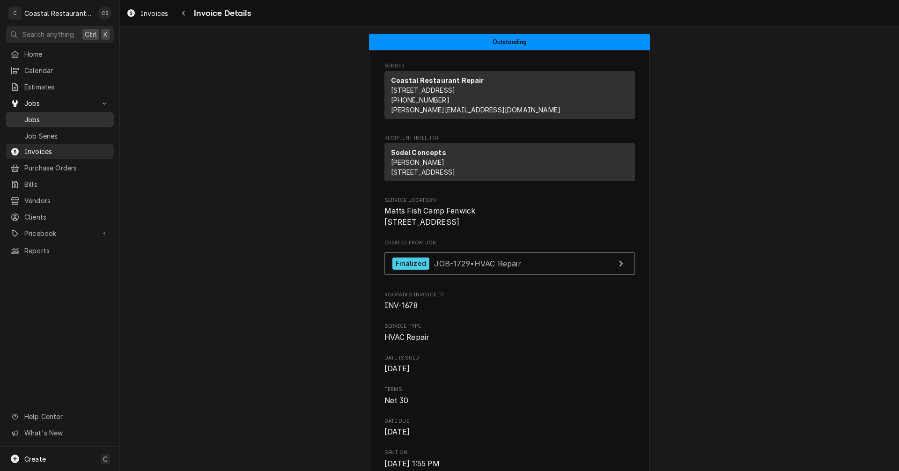
click at [50, 115] on span "Jobs" at bounding box center [66, 120] width 85 height 10
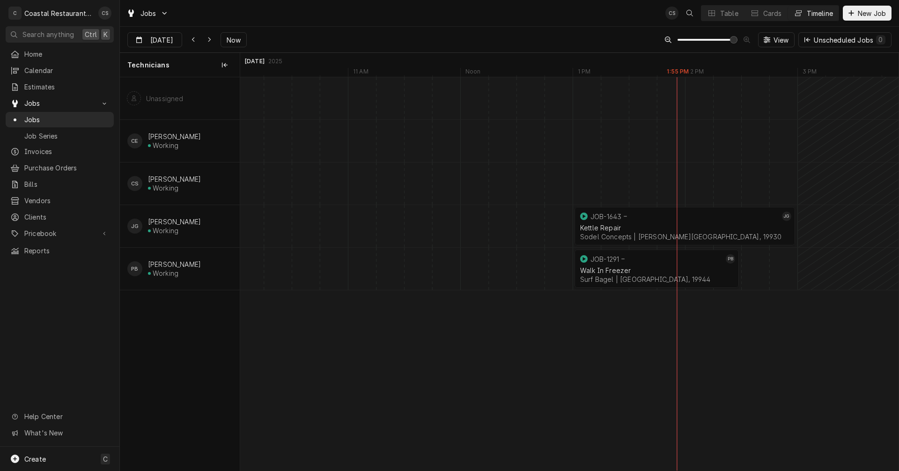
scroll to position [0, 13268]
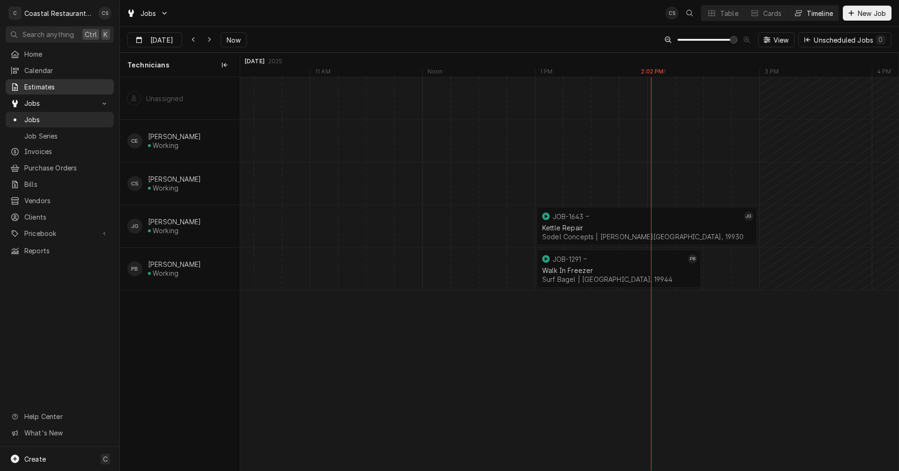
click at [53, 84] on span "Estimates" at bounding box center [66, 87] width 85 height 10
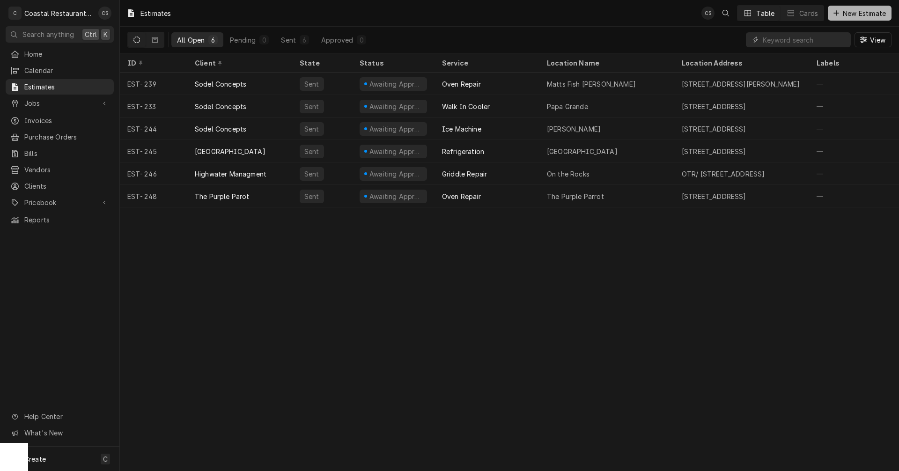
click at [858, 12] on span "New Estimate" at bounding box center [864, 13] width 47 height 10
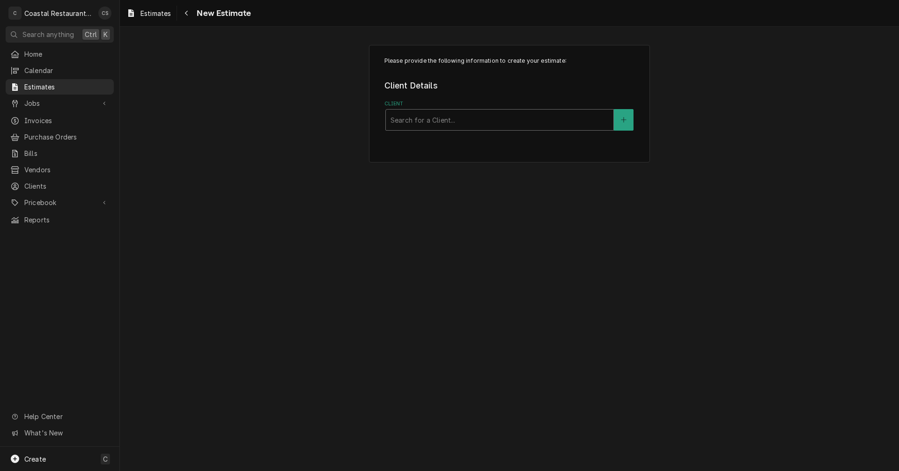
click at [417, 117] on div "Client" at bounding box center [499, 119] width 218 height 17
type input "Sodel"
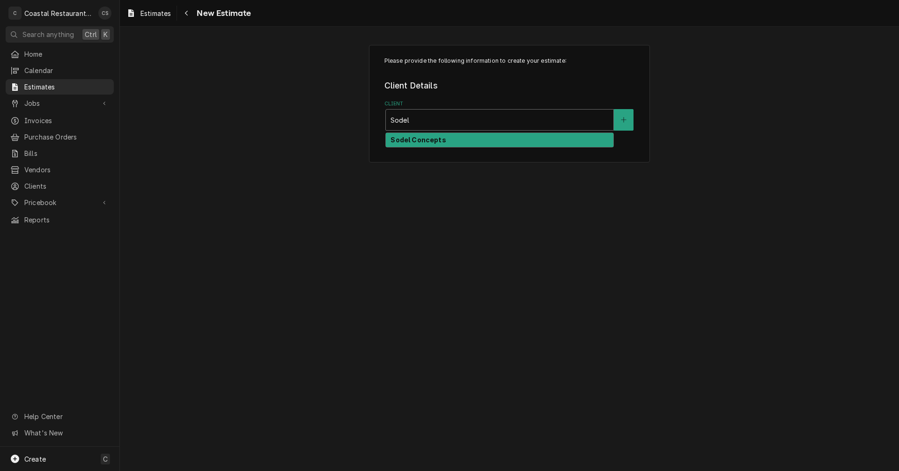
click at [419, 144] on strong "Sodel Concepts" at bounding box center [417, 140] width 55 height 8
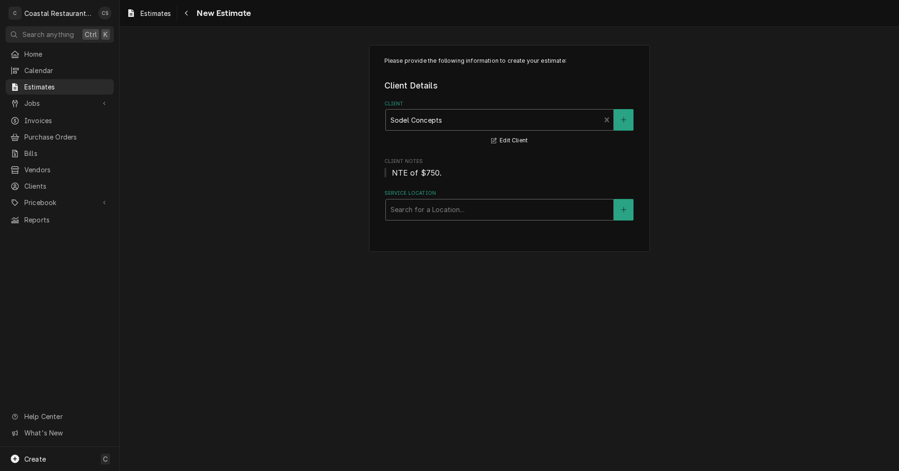
click at [417, 210] on div "Service Location" at bounding box center [499, 209] width 218 height 17
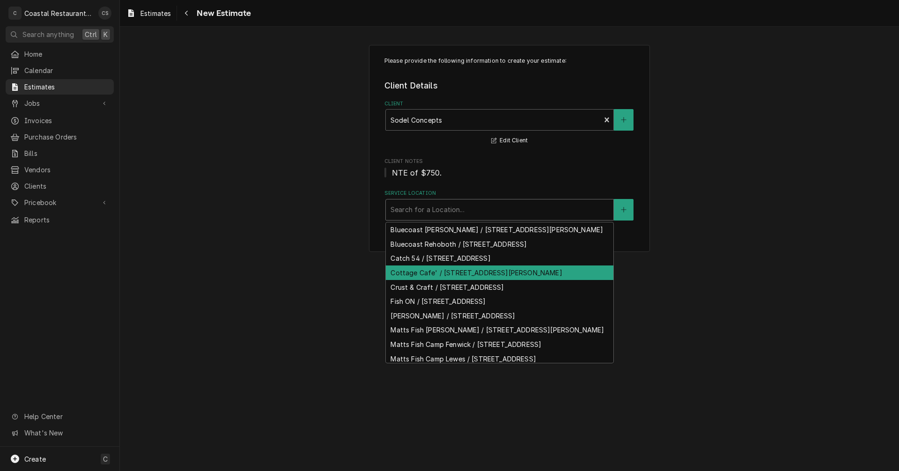
click at [416, 280] on div "Cottage Cafe' / 33034 Coastal Hwy, Bethany Beach, DE 19930" at bounding box center [499, 272] width 227 height 15
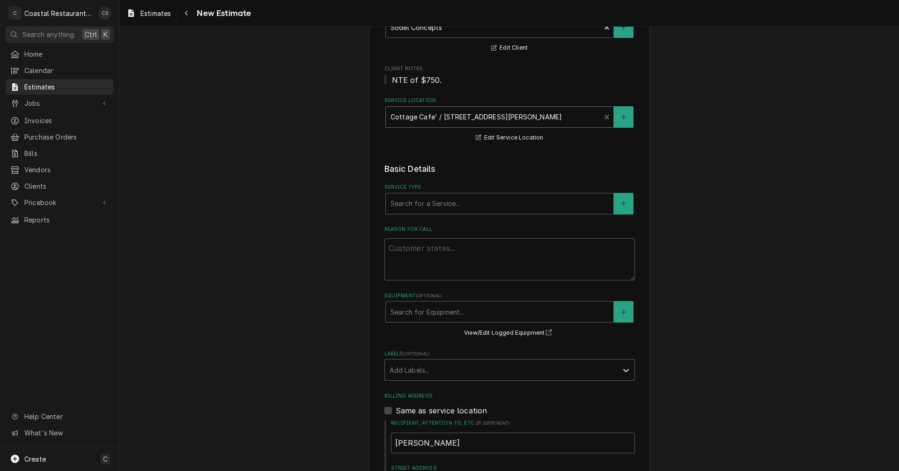
scroll to position [94, 0]
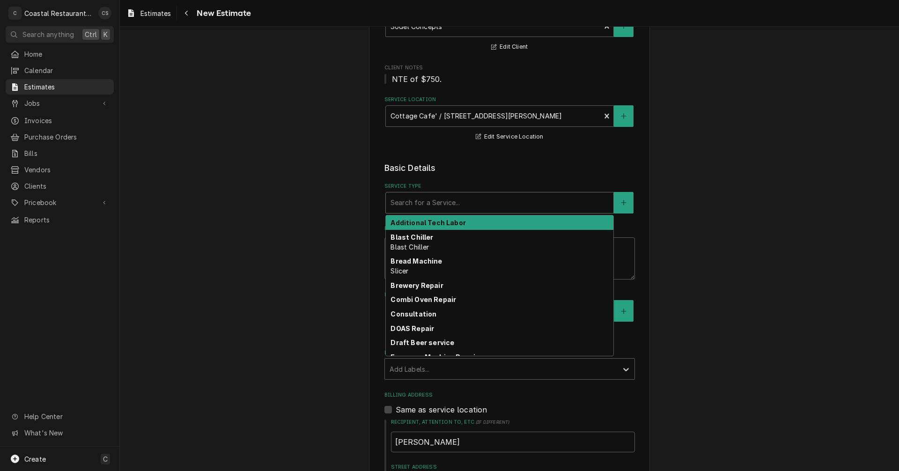
click at [411, 205] on div "Service Type" at bounding box center [499, 202] width 218 height 17
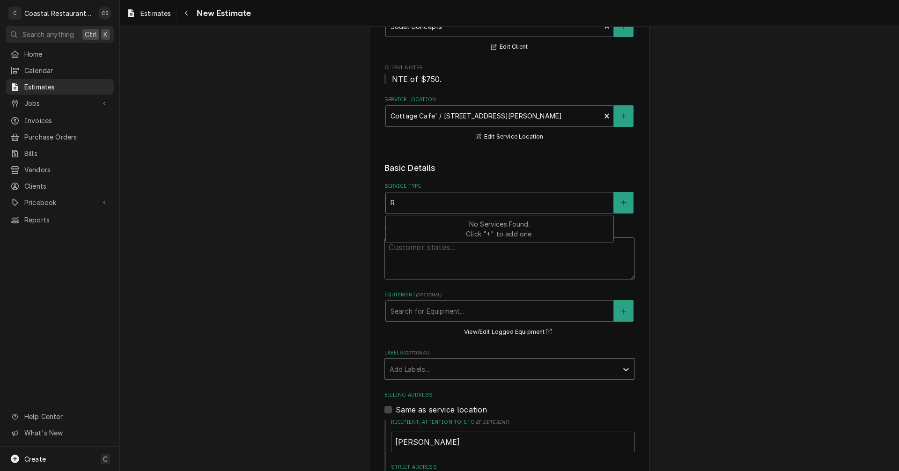
type textarea "x"
type input "R"
type textarea "x"
type input "Re"
type textarea "x"
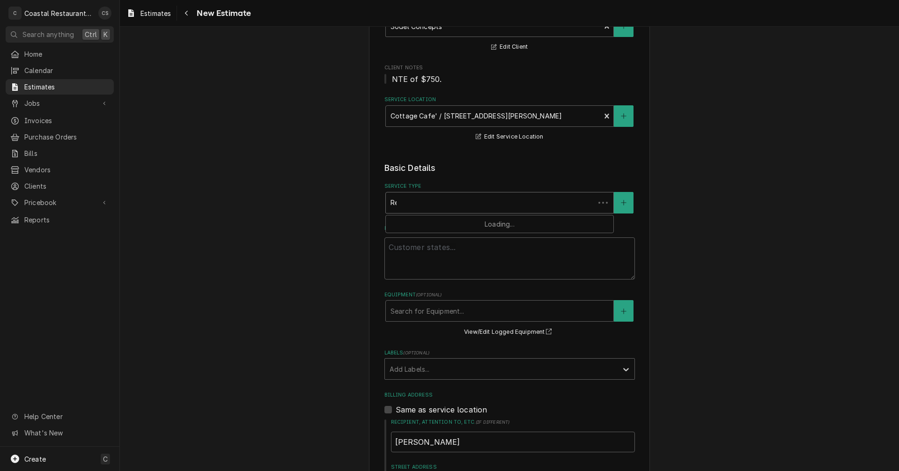
type input "Ref"
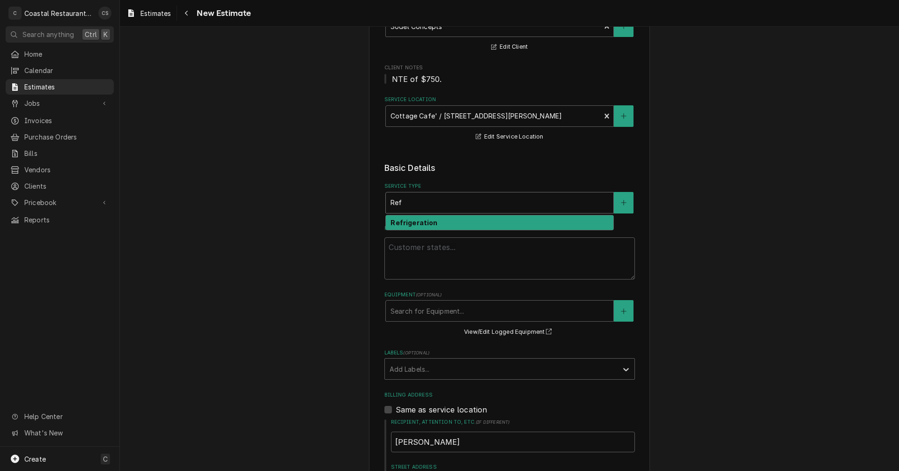
click at [410, 226] on strong "Refrigeration" at bounding box center [413, 223] width 47 height 8
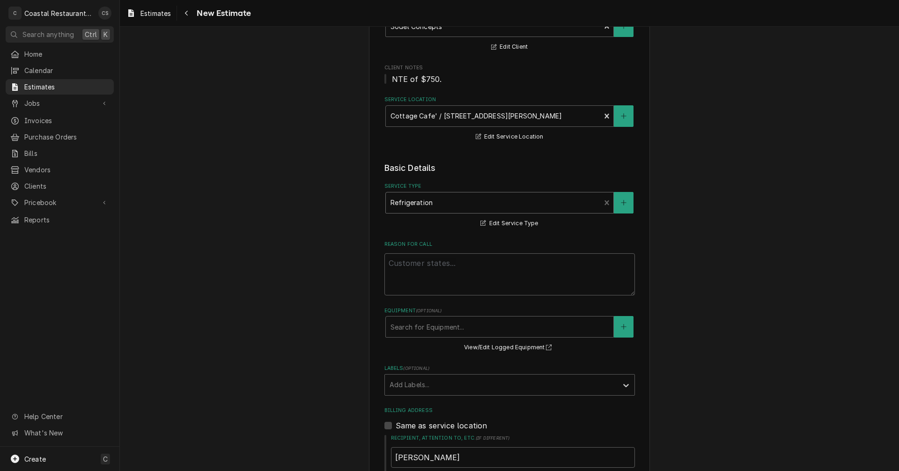
click at [407, 251] on div "Reason For Call" at bounding box center [509, 268] width 250 height 55
click at [414, 266] on textarea "Reason For Call" at bounding box center [509, 274] width 250 height 42
type textarea "x"
type textarea "R"
type textarea "x"
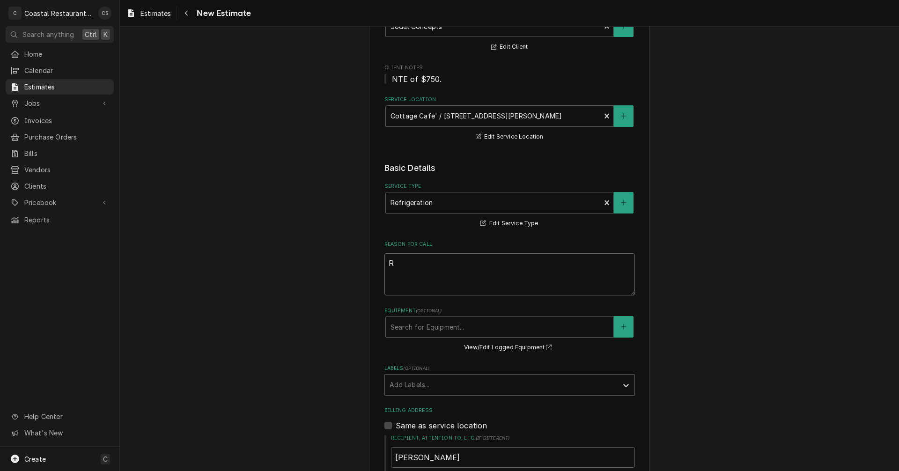
type textarea "Re"
type textarea "x"
type textarea "Rep"
type textarea "x"
type textarea "Repl"
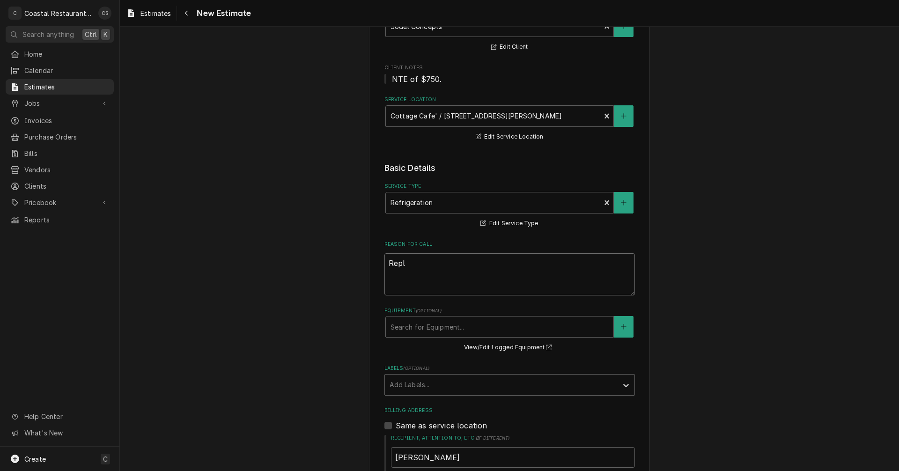
type textarea "x"
type textarea "Repla"
type textarea "x"
type textarea "Replac"
type textarea "x"
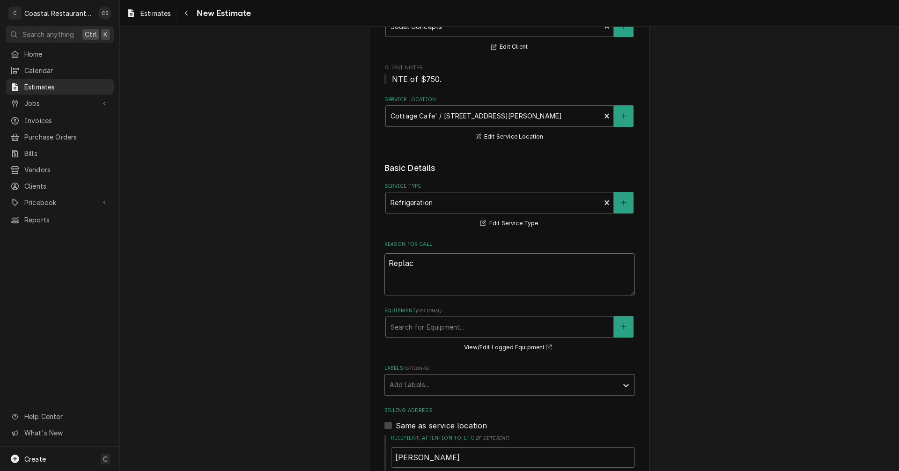
type textarea "Replace"
type textarea "x"
type textarea "Replace"
type textarea "x"
type textarea "Replace w"
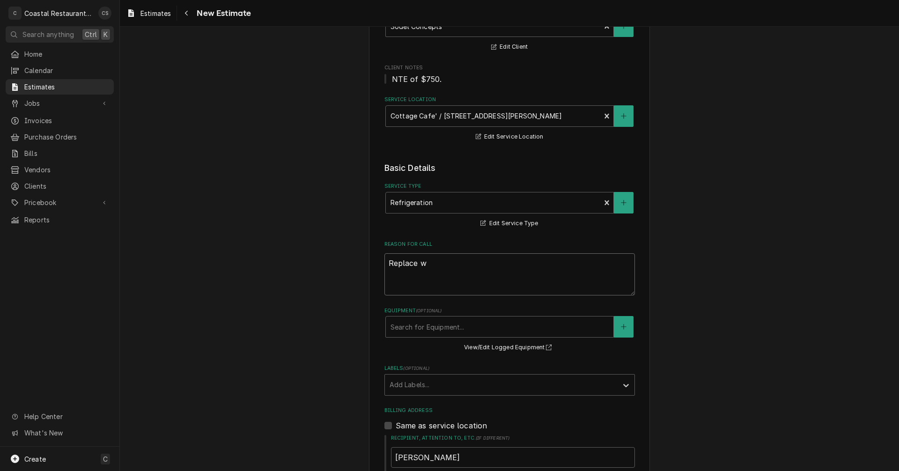
type textarea "x"
type textarea "Replace wo"
type textarea "x"
type textarea "Replace wor"
type textarea "x"
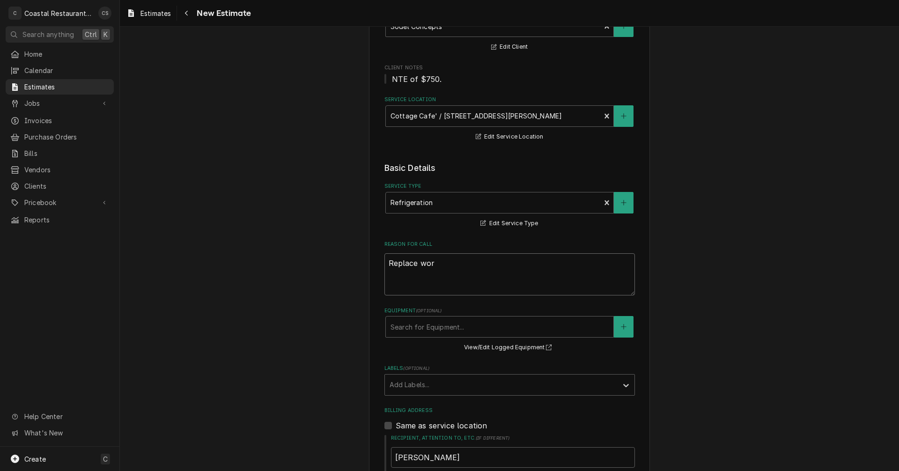
type textarea "Replace work"
type textarea "x"
type textarea "Replace workt"
type textarea "x"
type textarea "Replace workto"
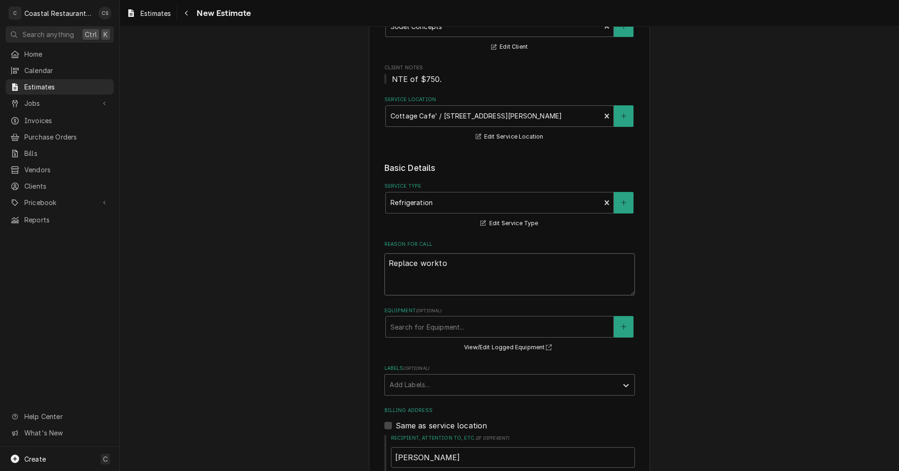
type textarea "x"
type textarea "Replace worktop"
type textarea "x"
type textarea "Replace worktop"
type textarea "x"
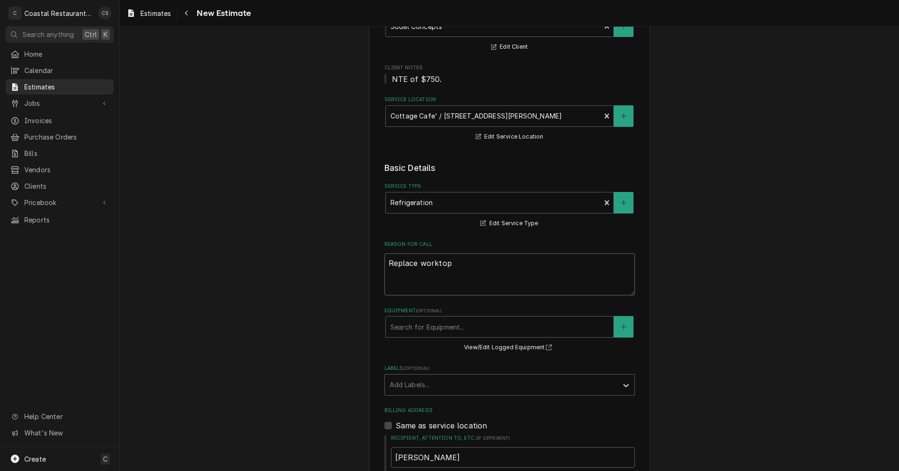
type textarea "Replace worktop f"
type textarea "x"
type textarea "Replace worktop fr"
type textarea "x"
type textarea "Replace worktop fri"
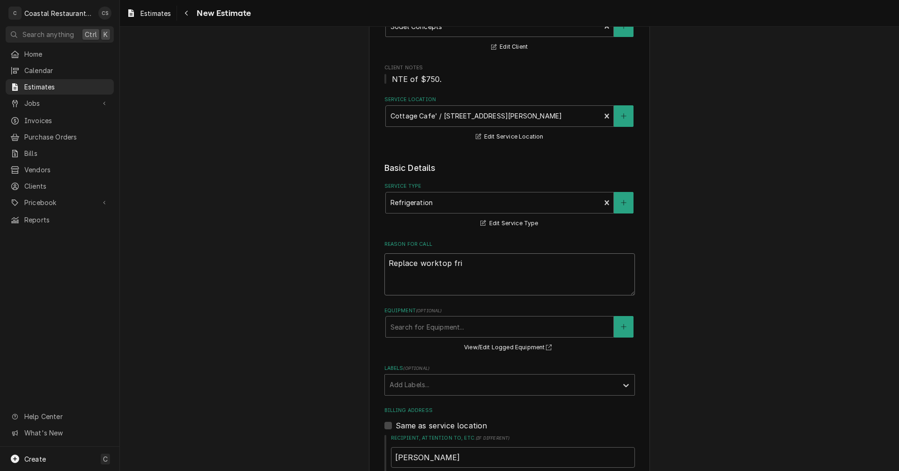
type textarea "x"
type textarea "Replace worktop frig"
type textarea "x"
type textarea "Replace worktop fri"
type textarea "x"
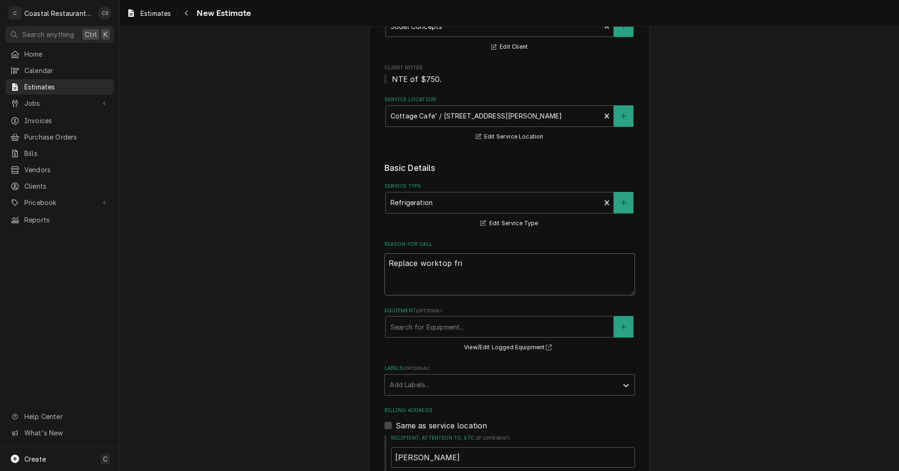
type textarea "Replace worktop frid"
type textarea "x"
type textarea "Replace worktop fridg"
type textarea "x"
type textarea "Replace worktop fridge"
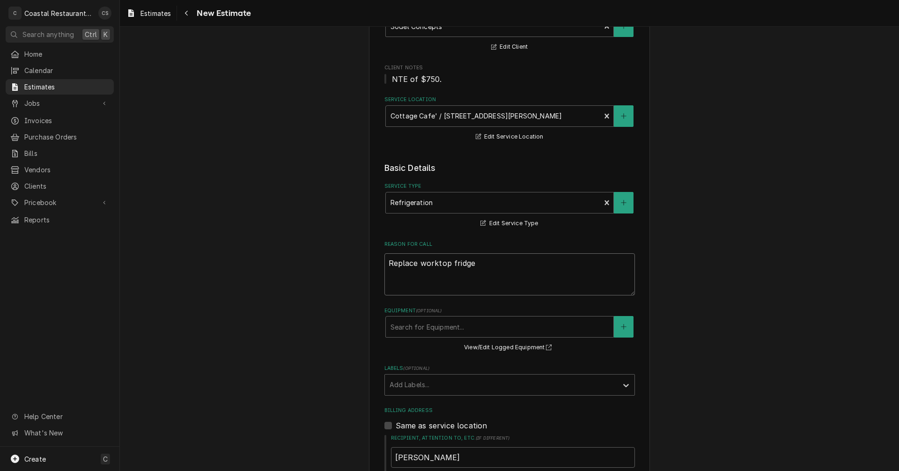
type textarea "x"
type textarea "Replace worktop fridge."
type textarea "x"
type textarea "Replace worktop fridge."
type textarea "x"
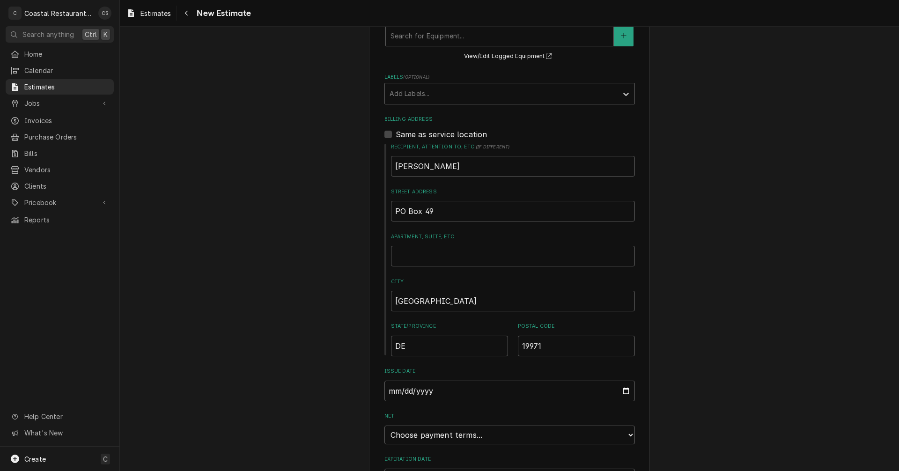
scroll to position [468, 0]
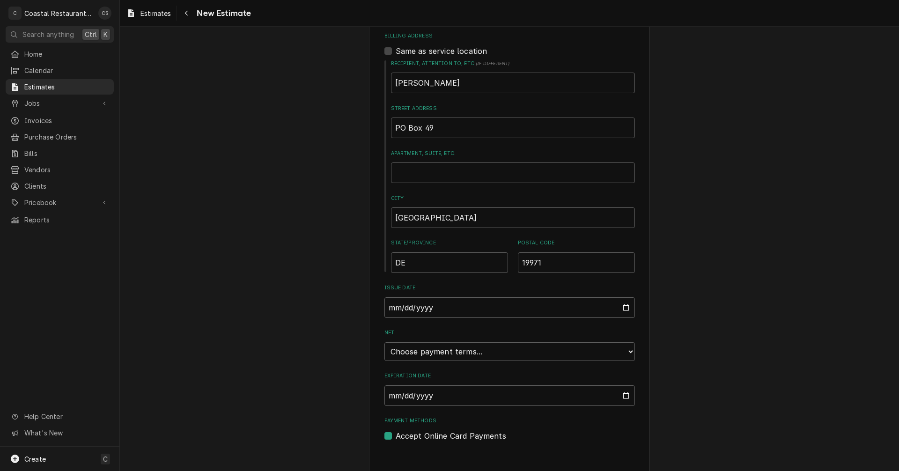
type textarea "Replace worktop fridge."
click at [443, 353] on select "Choose payment terms... Same Day Net 7 Net 14 Net 21 Net 30 Net 45 Net 60 Net 90" at bounding box center [509, 351] width 250 height 19
type textarea "x"
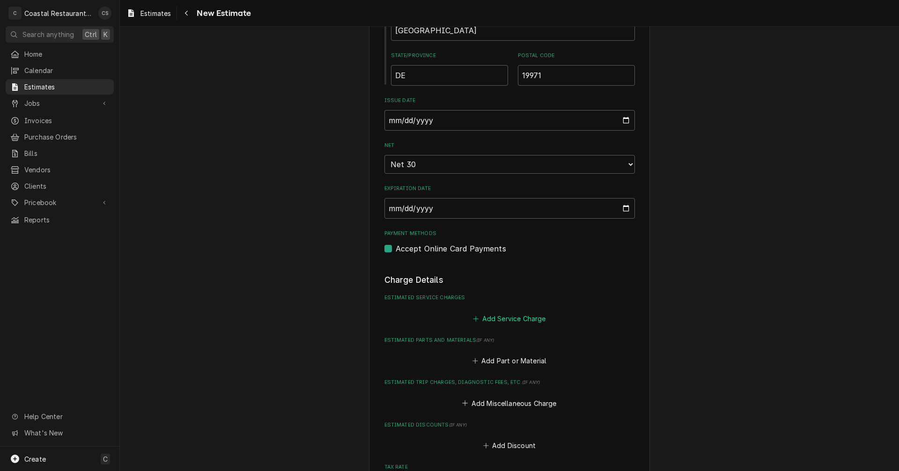
click at [498, 318] on button "Add Service Charge" at bounding box center [509, 318] width 76 height 13
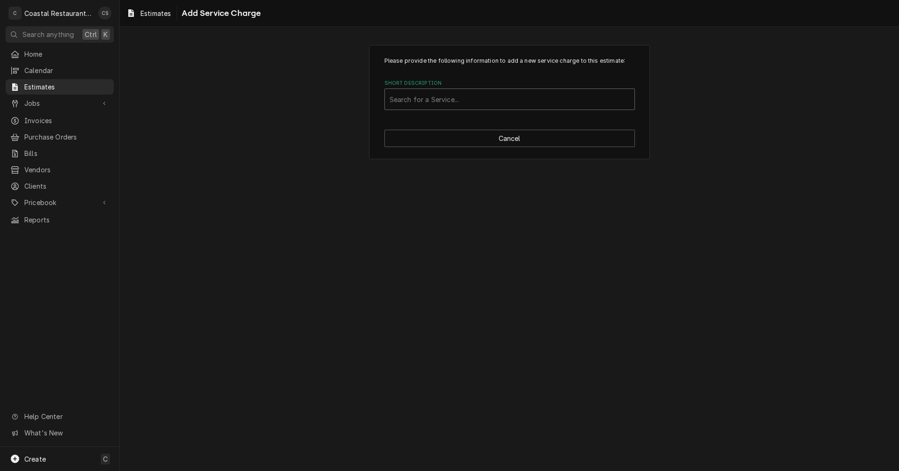
click at [422, 97] on div "Short Description" at bounding box center [509, 99] width 240 height 17
type input "Inst"
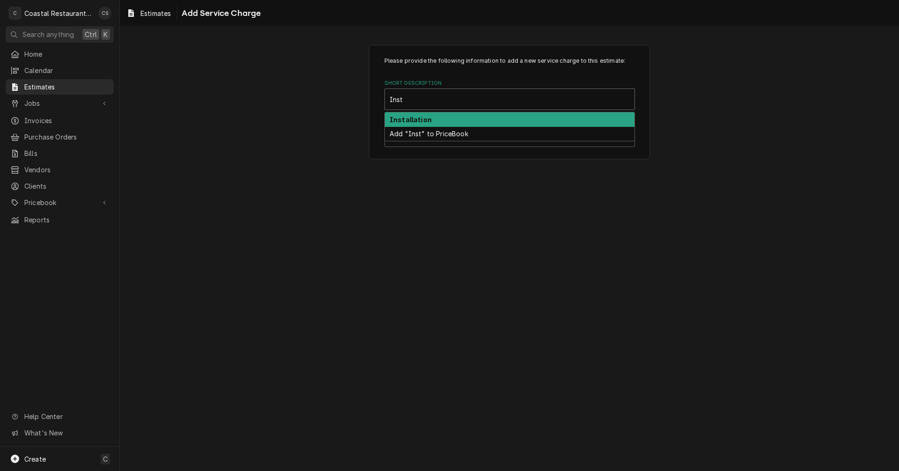
click at [415, 123] on strong "Installation" at bounding box center [410, 120] width 42 height 8
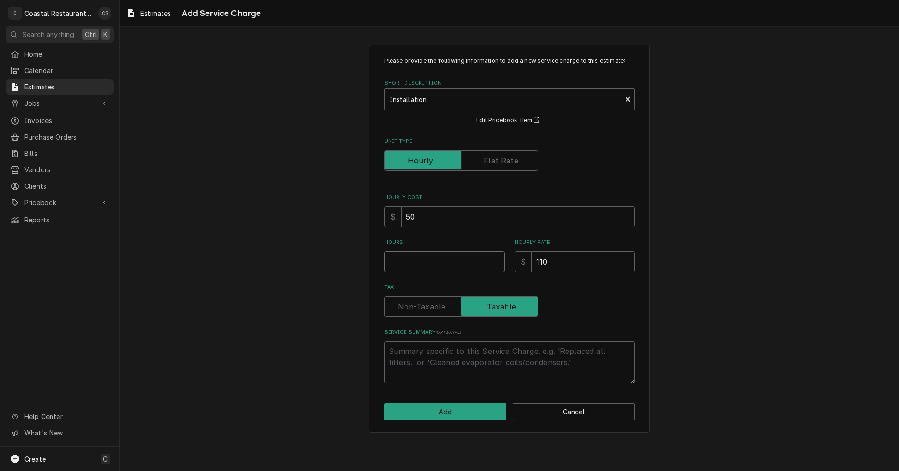
click at [426, 258] on input "Hours" at bounding box center [444, 261] width 120 height 21
type textarea "x"
type input "2"
type textarea "x"
type input "2"
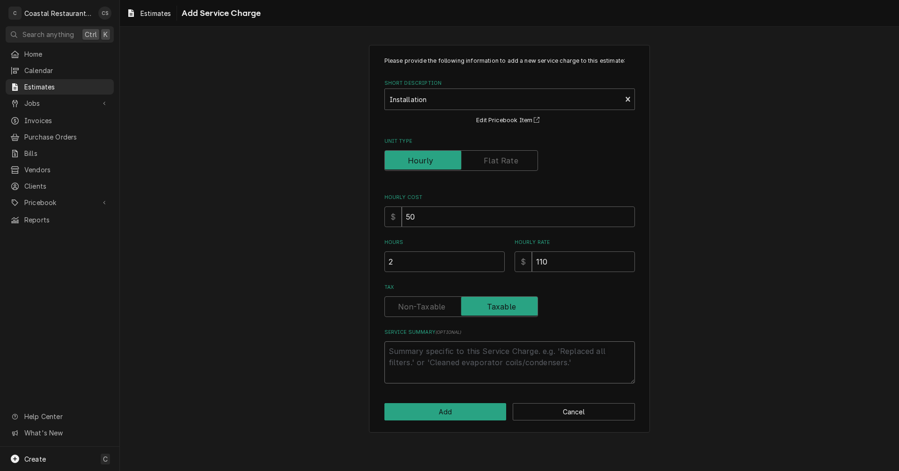
click at [427, 353] on textarea "Service Summary ( optional )" at bounding box center [509, 362] width 250 height 42
type textarea "x"
type textarea "R"
type textarea "x"
type textarea "Re"
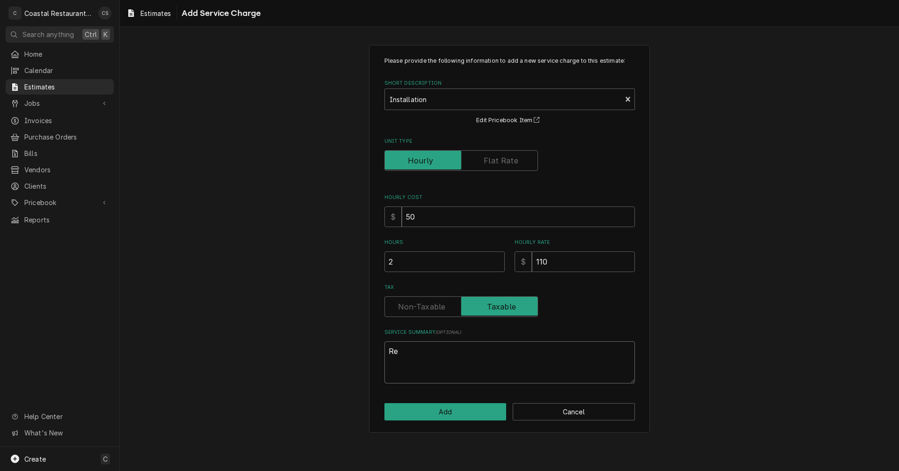
type textarea "x"
type textarea "Rem"
type textarea "x"
type textarea "Remo"
type textarea "x"
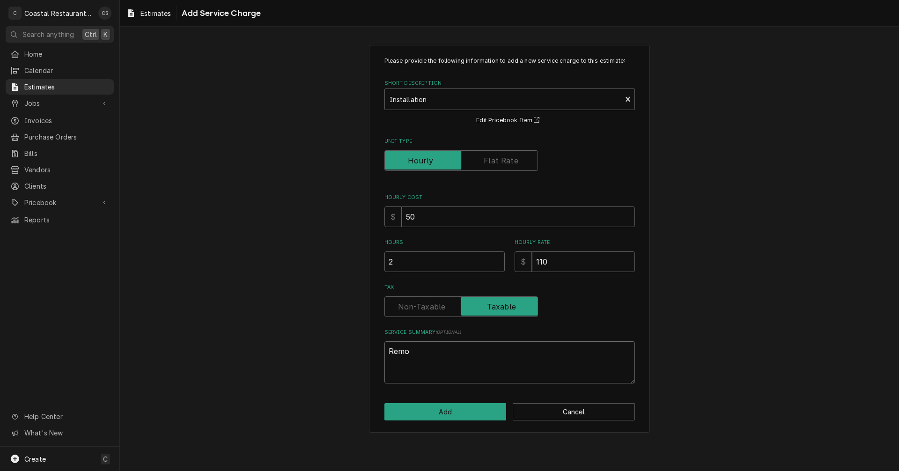
type textarea "Remov"
type textarea "x"
type textarea "Remove"
type textarea "x"
type textarea "Remove"
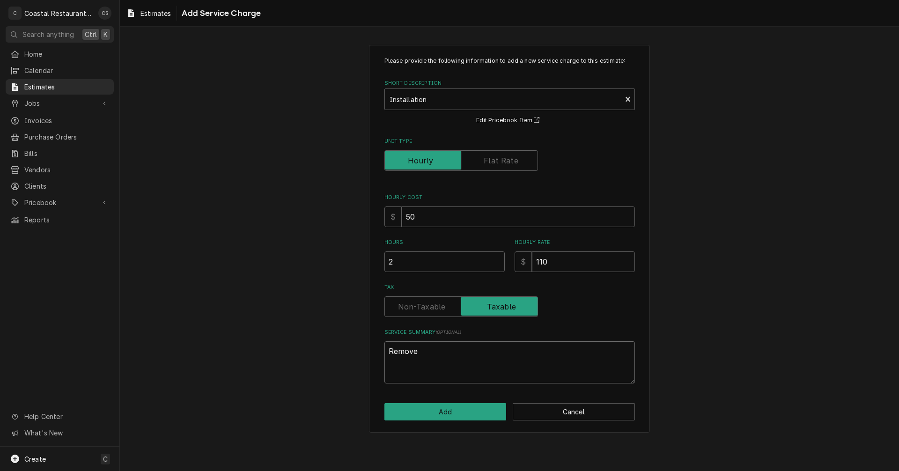
type textarea "x"
type textarea "Remove a"
type textarea "x"
type textarea "Remove an"
type textarea "x"
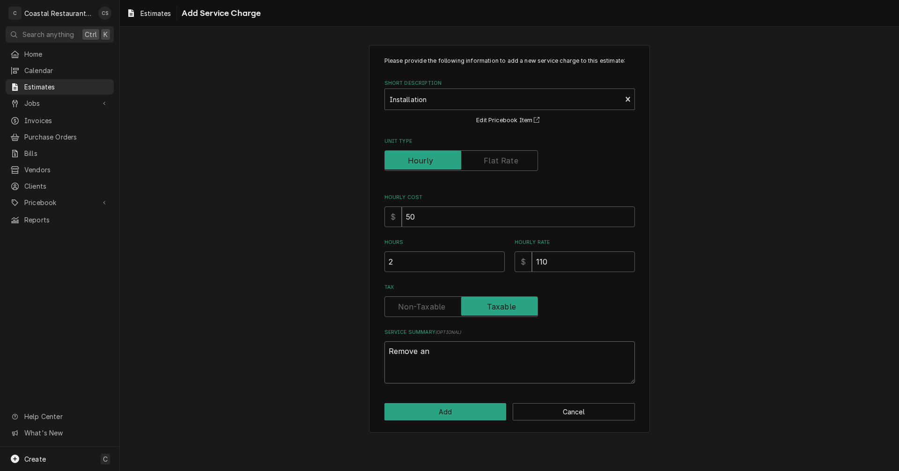
type textarea "Remove and"
type textarea "x"
type textarea "Remove and"
type textarea "x"
type textarea "Remove and R"
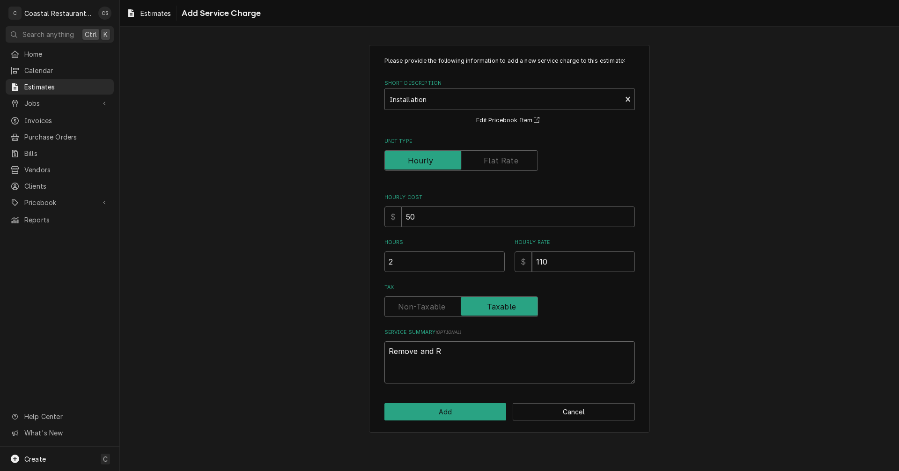
type textarea "x"
type textarea "Remove and Re"
type textarea "x"
type textarea "Remove and Rec"
type textarea "x"
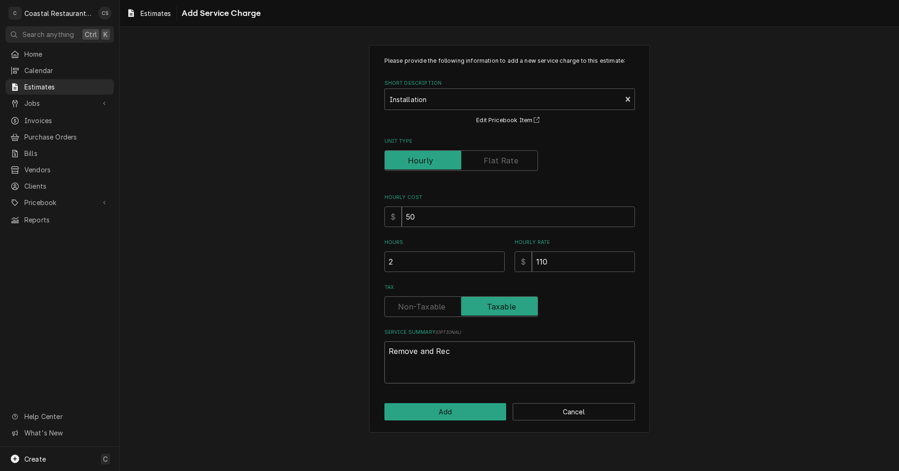
type textarea "Remove and Recy"
type textarea "x"
type textarea "Remove and Recyc"
type textarea "x"
type textarea "Remove and Recycl"
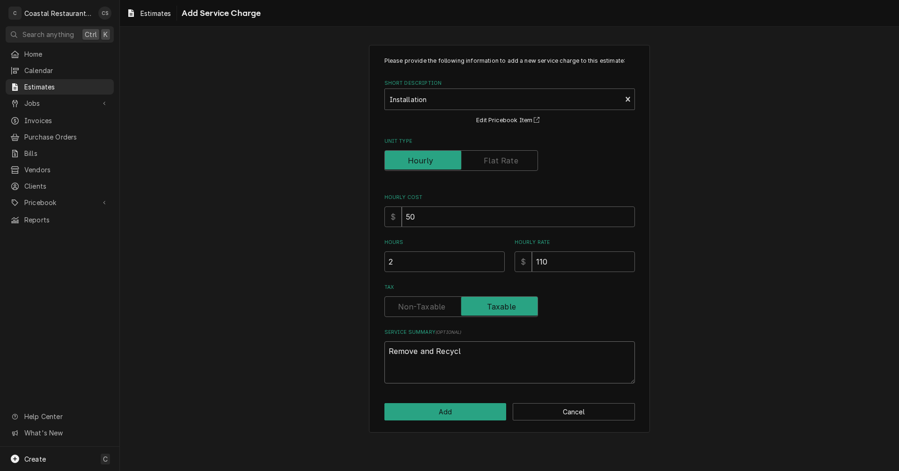
type textarea "x"
type textarea "Remove and Recycle"
type textarea "x"
type textarea "Remove and Recycle"
type textarea "x"
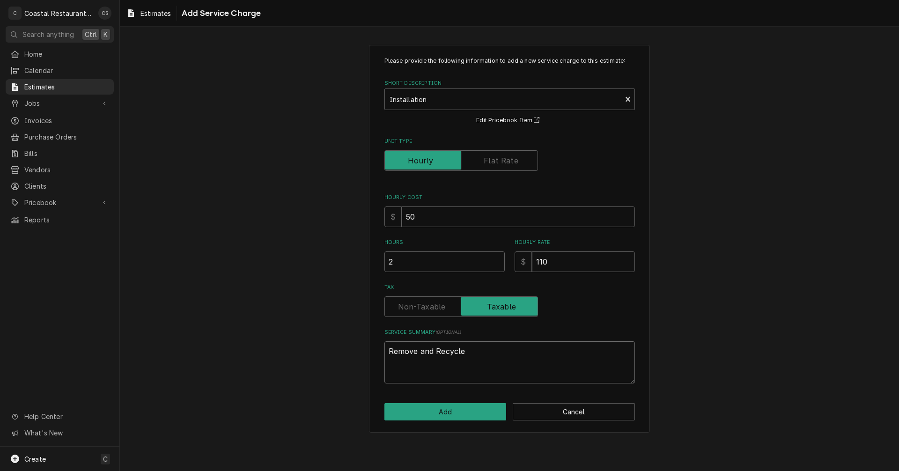
type textarea "Remove and Recycle o"
type textarea "x"
type textarea "Remove and Recycle ol"
type textarea "x"
type textarea "Remove and Recycle old"
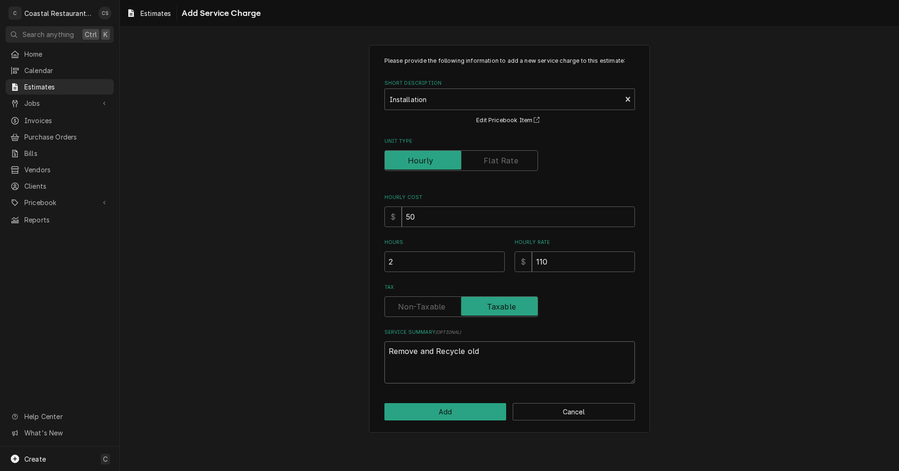
type textarea "x"
type textarea "Remove and Recycle old"
type textarea "x"
type textarea "Remove and Recycle old c"
type textarea "x"
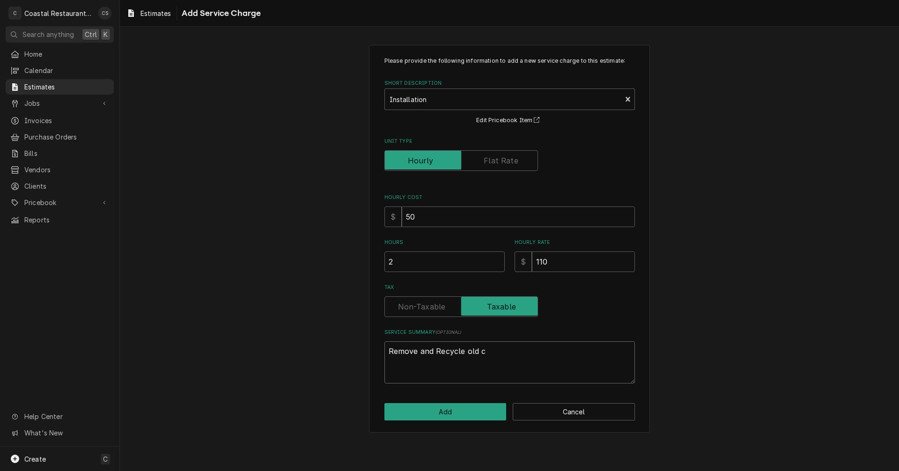
type textarea "Remove and Recycle old co"
type textarea "x"
type textarea "Remove and Recycle old coo"
type textarea "x"
type textarea "Remove and Recycle old cool"
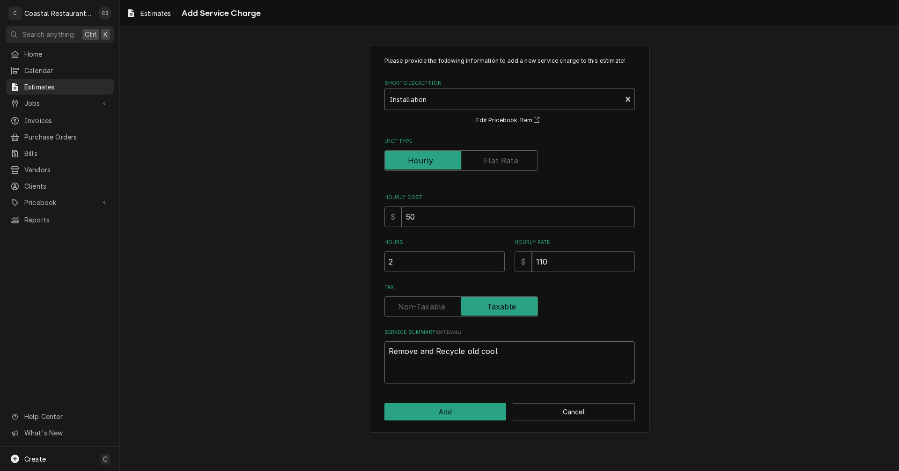
type textarea "x"
type textarea "Remove and Recycle old coole"
type textarea "x"
type textarea "Remove and Recycle old cooler"
type textarea "x"
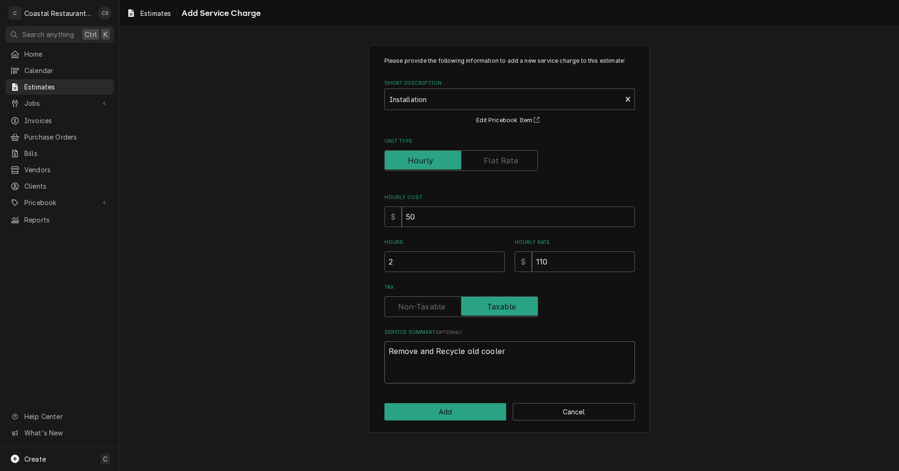
type textarea "Remove and Recycle old cooler."
type textarea "x"
type textarea "Remove and Recycle old cooler."
type textarea "x"
type textarea "Remove and Recycle old cooler. I"
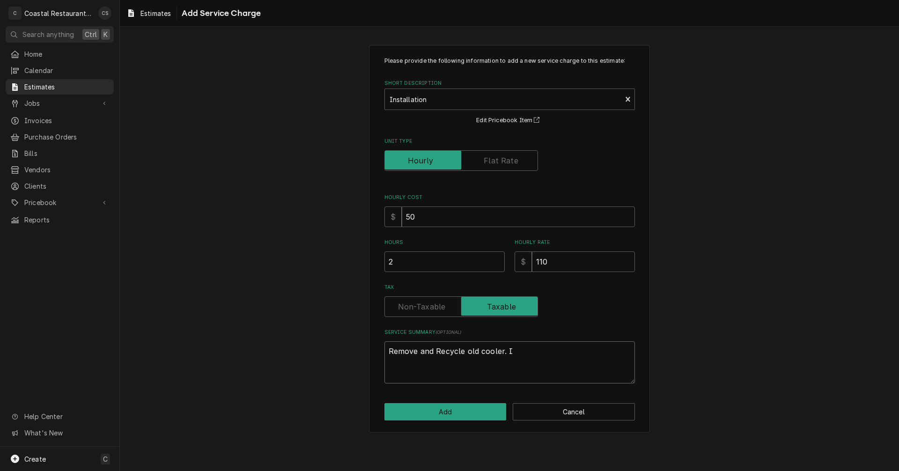
type textarea "x"
type textarea "Remove and Recycle old cooler. In"
type textarea "x"
type textarea "Remove and Recycle old cooler. Ins"
type textarea "x"
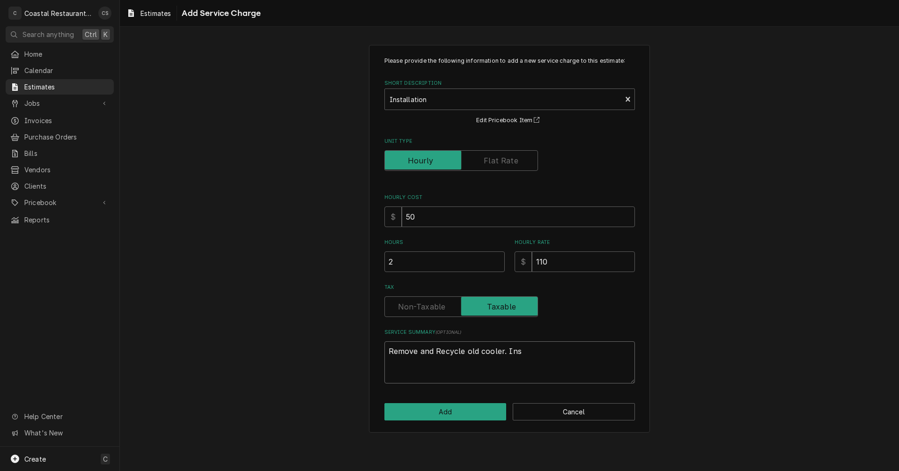
type textarea "Remove and Recycle old cooler. Inst"
type textarea "x"
type textarea "Remove and Recycle old cooler. Insta"
type textarea "x"
type textarea "Remove and Recycle old cooler. Instal"
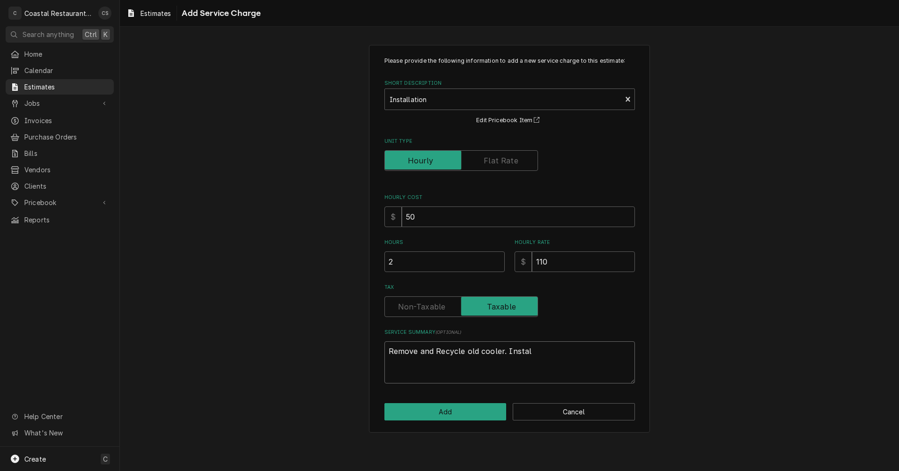
type textarea "x"
type textarea "Remove and Recycle old cooler. Install"
type textarea "x"
type textarea "Remove and Recycle old cooler. Install"
type textarea "x"
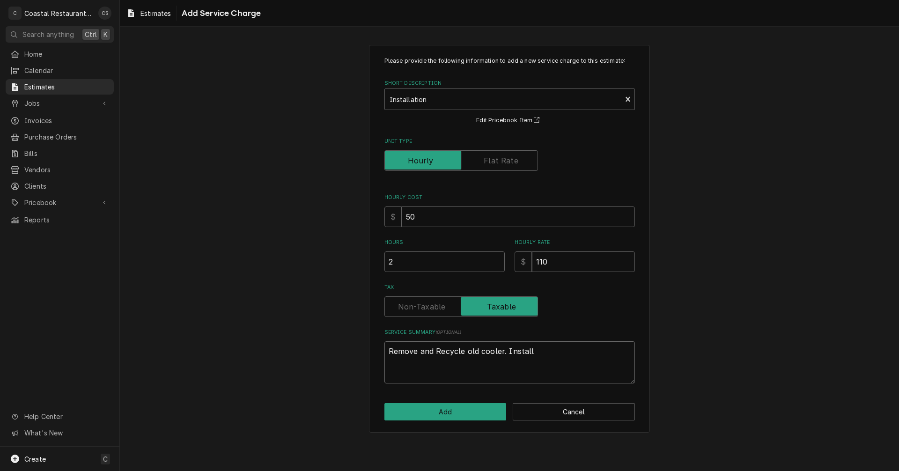
type textarea "Remove and Recycle old cooler. Install n"
type textarea "x"
type textarea "Remove and Recycle old cooler. Install ne"
type textarea "x"
type textarea "Remove and Recycle old cooler. Install new"
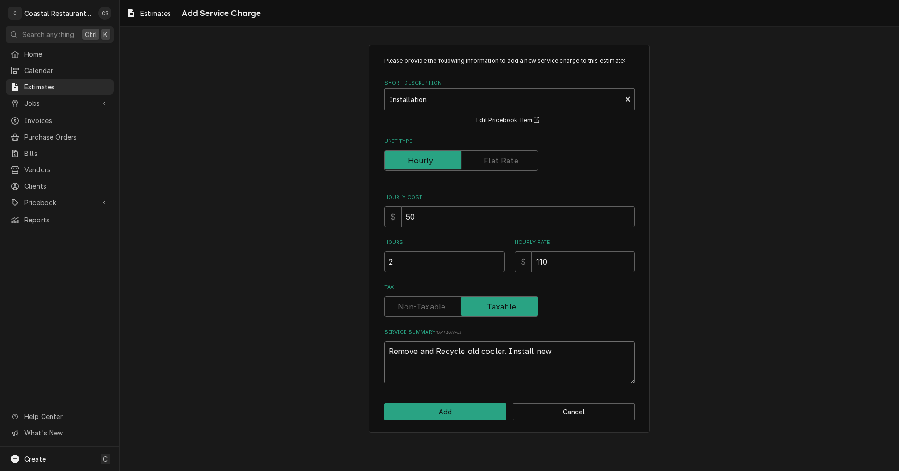
type textarea "x"
type textarea "Remove and Recycle old cooler. Install new"
type textarea "x"
type textarea "Remove and Recycle old cooler. Install new c"
type textarea "x"
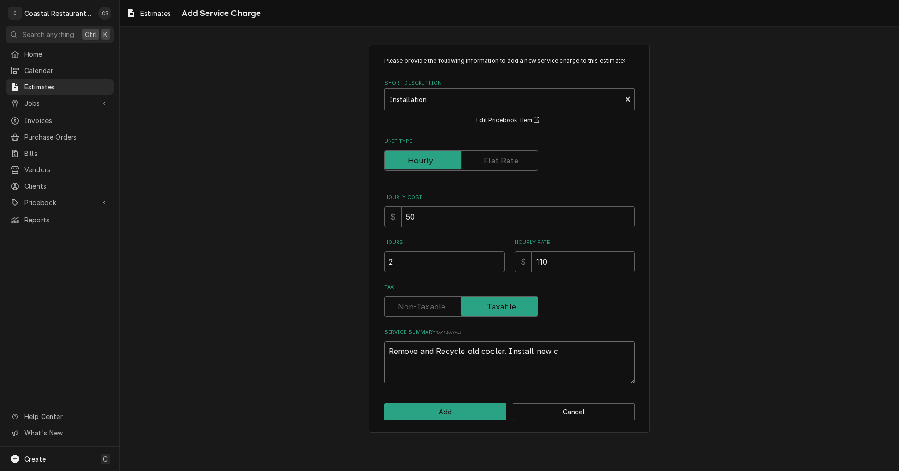
type textarea "Remove and Recycle old cooler. Install new co"
type textarea "x"
type textarea "Remove and Recycle old cooler. Install new coo"
type textarea "x"
type textarea "Remove and Recycle old cooler. Install new cool"
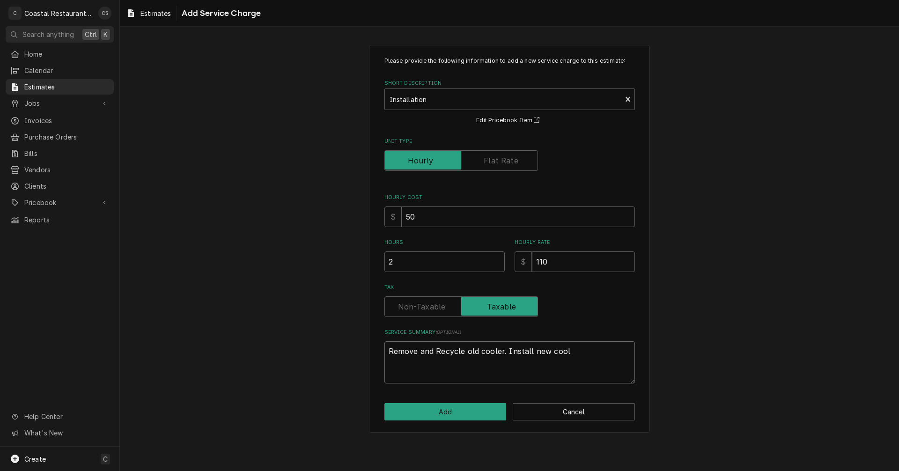
type textarea "x"
type textarea "Remove and Recycle old cooler. Install new coole"
type textarea "x"
type textarea "Remove and Recycle old cooler. Install new cooler"
type textarea "x"
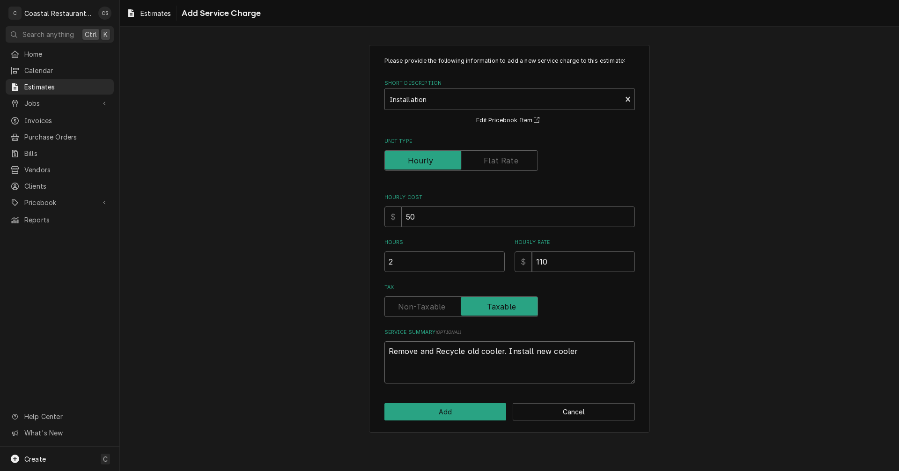
type textarea "Remove and Recycle old cooler. Install new cooler"
type textarea "x"
type textarea "Remove and Recycle old cooler. Install new cooler a"
type textarea "x"
type textarea "Remove and Recycle old cooler. Install new cooler an"
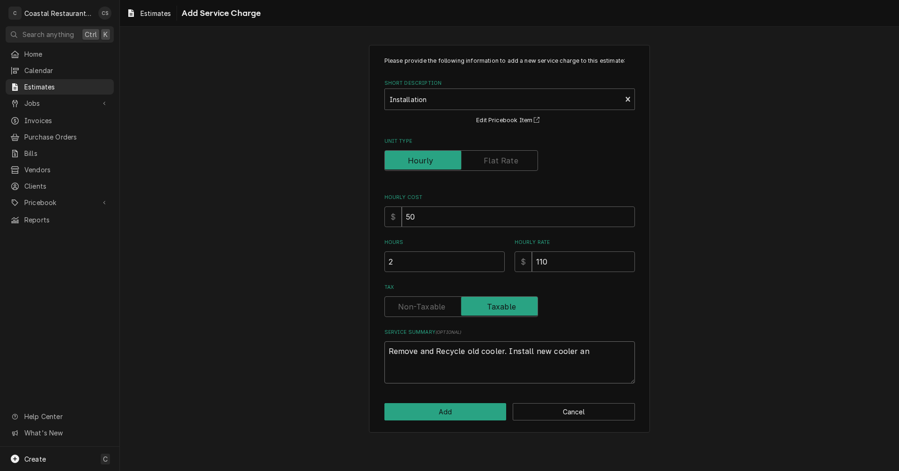
type textarea "x"
type textarea "Remove and Recycle old cooler. Install new cooler and"
type textarea "x"
type textarea "Remove and Recycle old cooler. Install new cooler and"
type textarea "x"
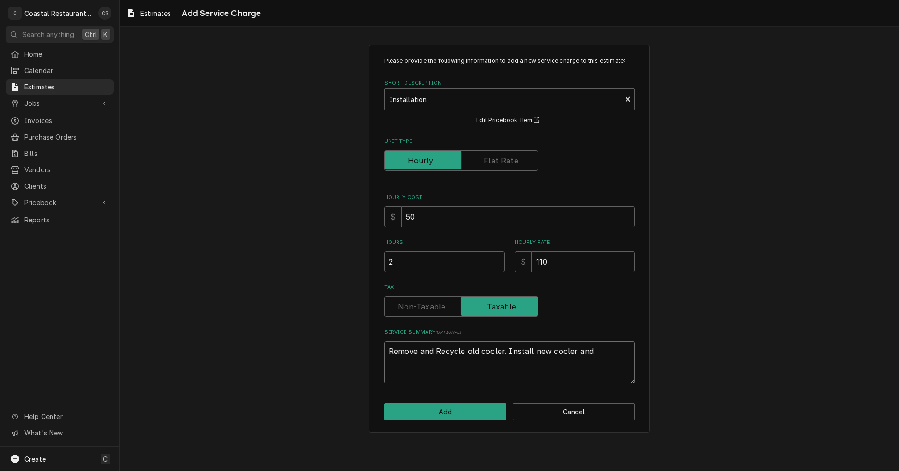
type textarea "Remove and Recycle old cooler. Install new cooler and v"
type textarea "x"
type textarea "Remove and Recycle old cooler. Install new cooler and ve"
type textarea "x"
type textarea "Remove and Recycle old cooler. Install new cooler and ver"
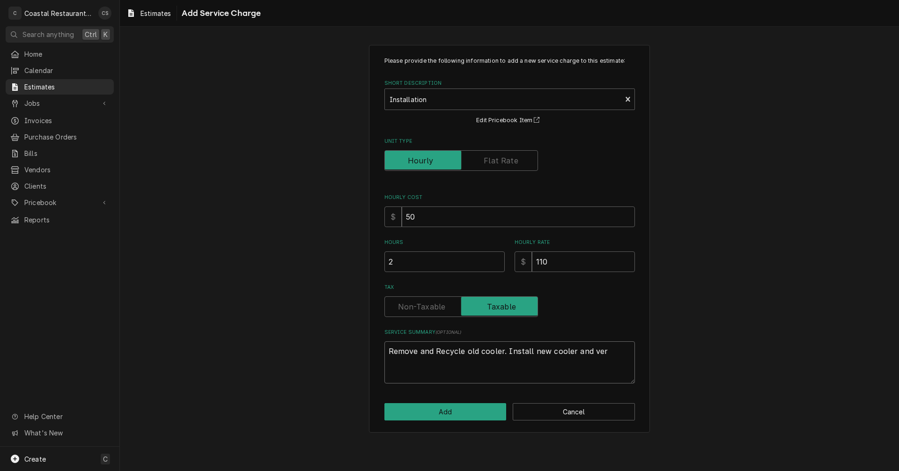
type textarea "x"
type textarea "Remove and Recycle old cooler. Install new cooler and veri"
type textarea "x"
type textarea "Remove and Recycle old cooler. Install new cooler and verif"
type textarea "x"
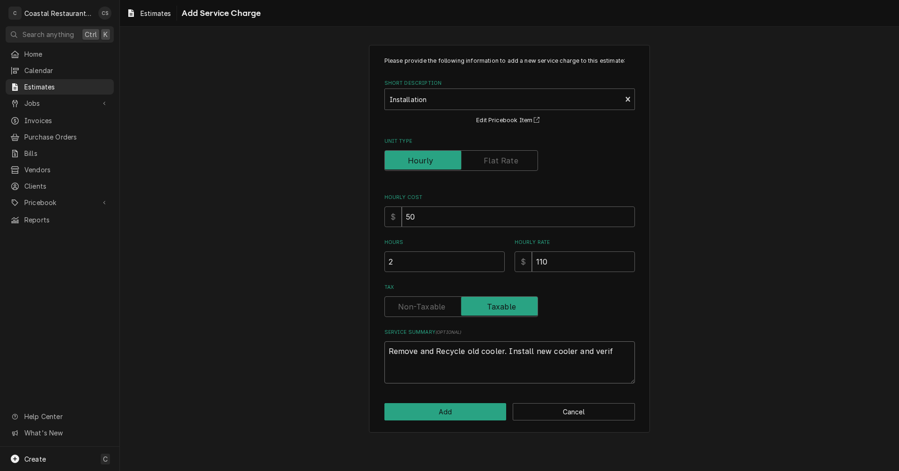
type textarea "Remove and Recycle old cooler. Install new cooler and verify"
type textarea "x"
type textarea "Remove and Recycle old cooler. Install new cooler and verify"
type textarea "x"
type textarea "Remove and Recycle old cooler. Install new cooler and verify o"
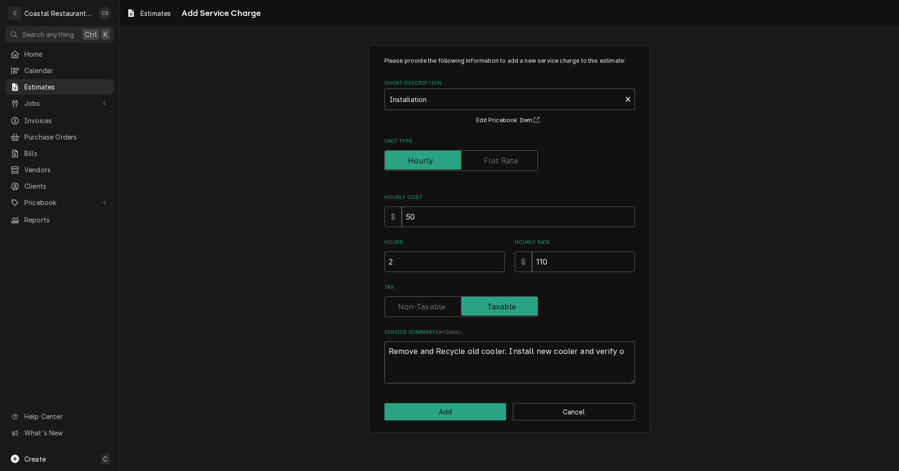
type textarea "x"
type textarea "Remove and Recycle old cooler. Install new cooler and verify op"
type textarea "x"
type textarea "Remove and Recycle old cooler. Install new cooler and verify ope"
type textarea "x"
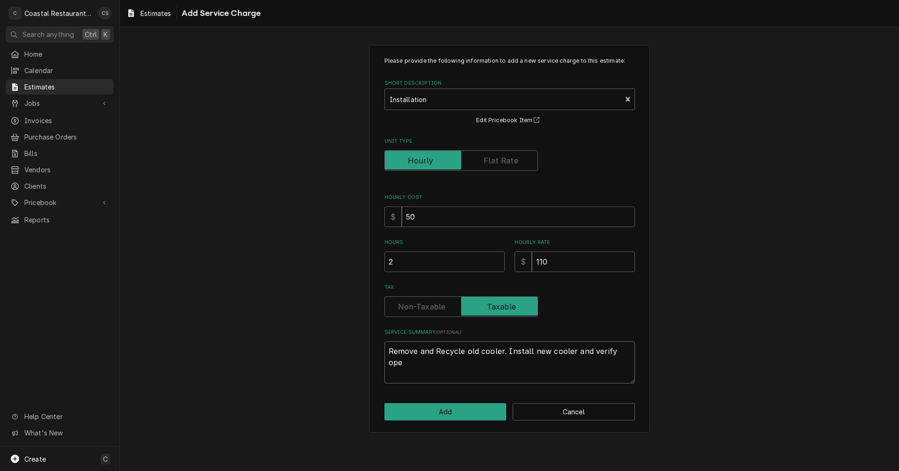
type textarea "Remove and Recycle old cooler. Install new cooler and verify oper"
click at [442, 410] on button "Add" at bounding box center [445, 411] width 122 height 17
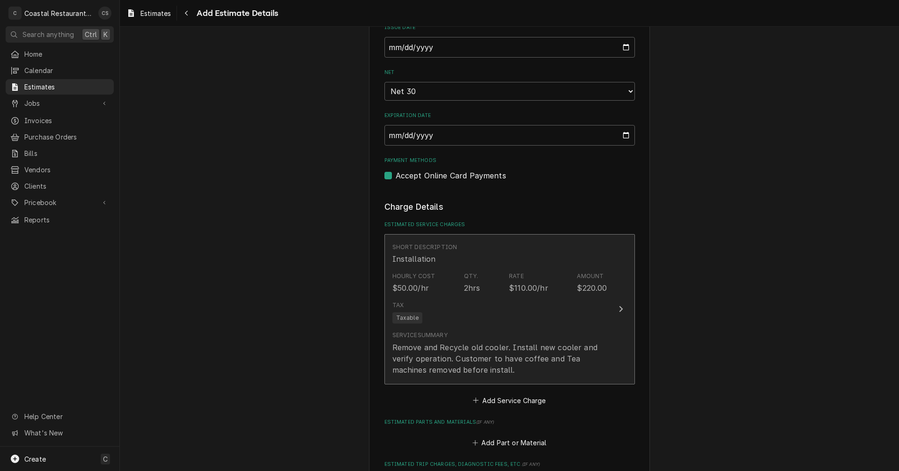
scroll to position [831, 0]
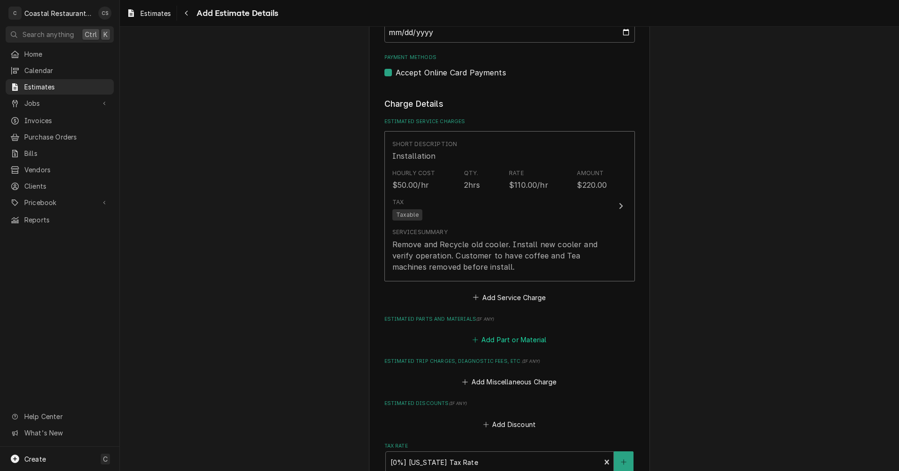
click at [509, 339] on button "Add Part or Material" at bounding box center [508, 339] width 77 height 13
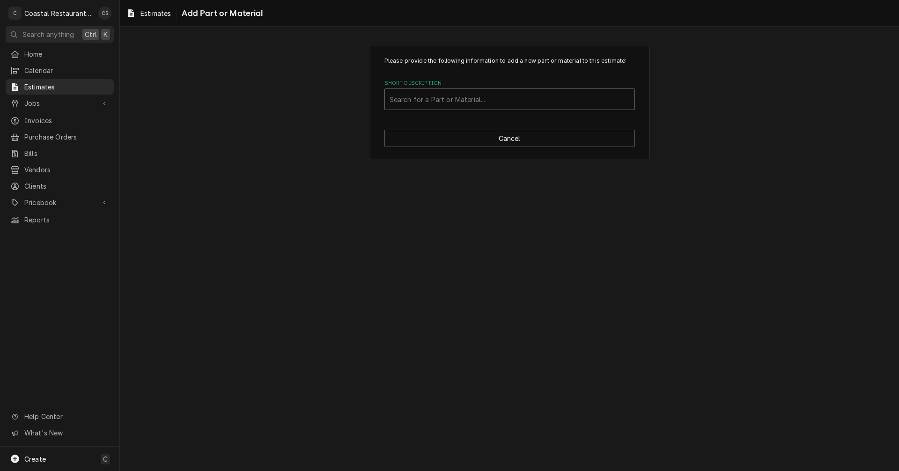
click at [437, 106] on div "Short Description" at bounding box center [509, 99] width 240 height 17
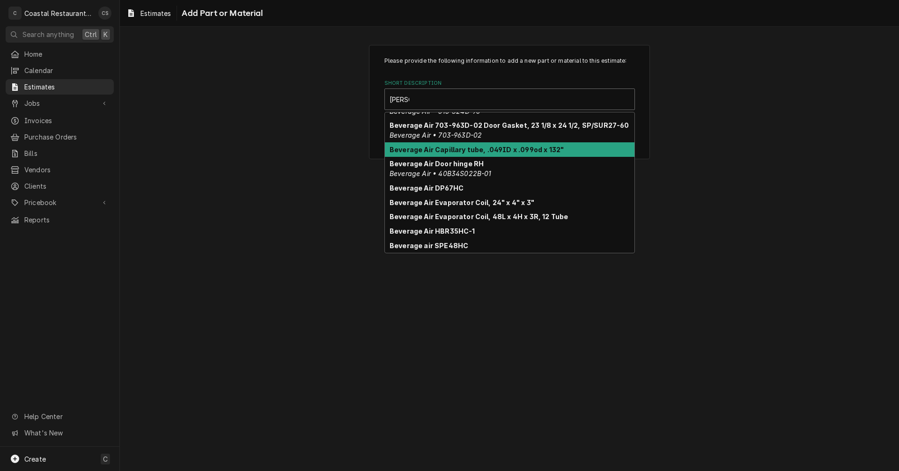
scroll to position [318, 0]
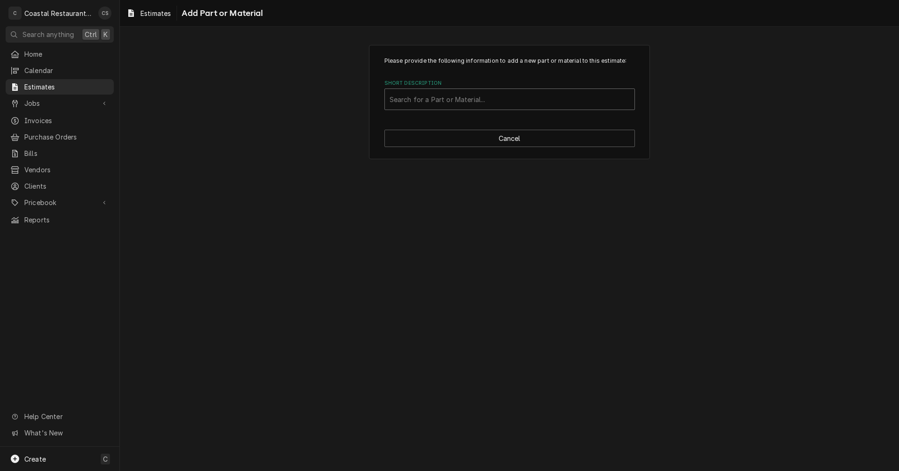
click at [411, 96] on div "Short Description" at bounding box center [509, 99] width 240 height 17
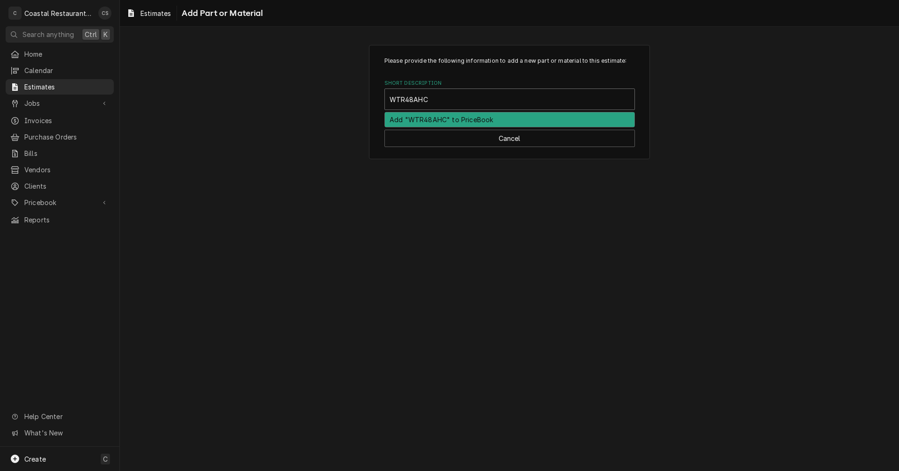
click at [423, 119] on div "Add "WTR48AHC" to PriceBook" at bounding box center [509, 119] width 249 height 15
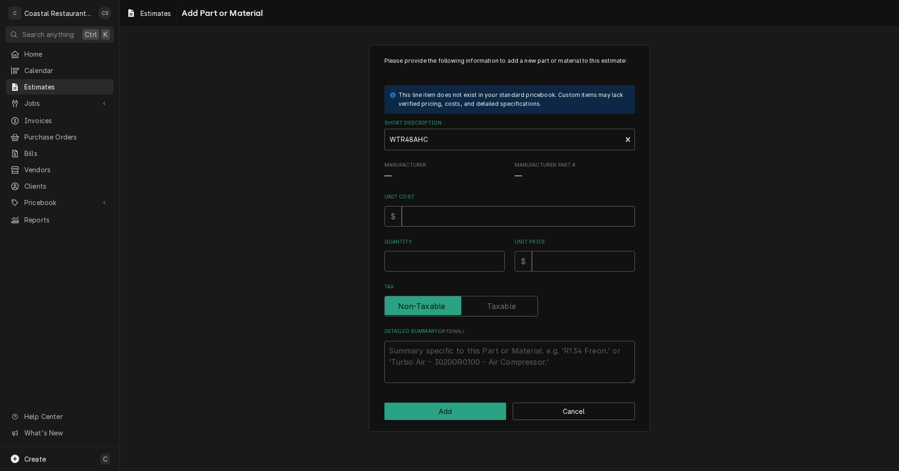
click at [421, 216] on input "Unit Cost" at bounding box center [518, 216] width 233 height 21
click at [417, 219] on input "Unit Cost" at bounding box center [518, 216] width 233 height 21
click at [437, 215] on input "4084" at bounding box center [518, 216] width 233 height 21
click at [421, 256] on input "Quantity" at bounding box center [444, 261] width 120 height 21
click at [551, 263] on input "Unit Price" at bounding box center [583, 261] width 103 height 21
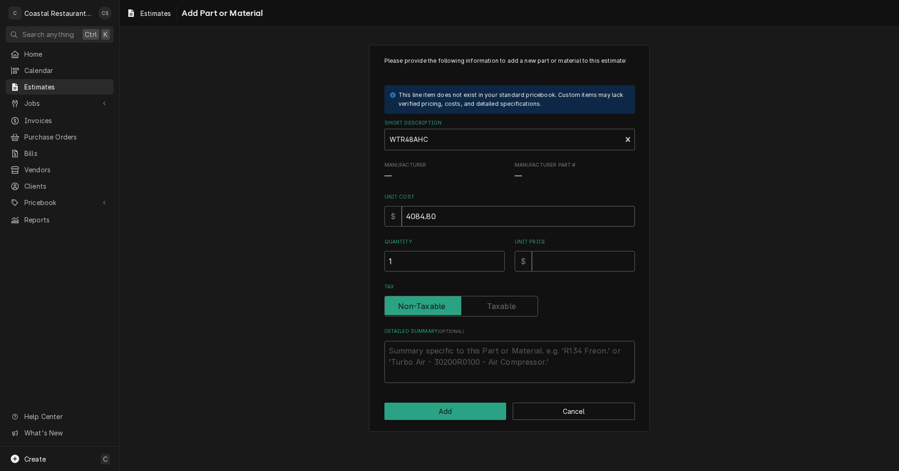
drag, startPoint x: 437, startPoint y: 216, endPoint x: 403, endPoint y: 215, distance: 34.2
click at [403, 215] on input "4084.80" at bounding box center [518, 216] width 233 height 21
click at [570, 265] on input "Unit Price" at bounding box center [583, 261] width 103 height 21
click at [558, 263] on input "4" at bounding box center [583, 261] width 103 height 21
click at [508, 307] on label "Tax" at bounding box center [460, 306] width 153 height 21
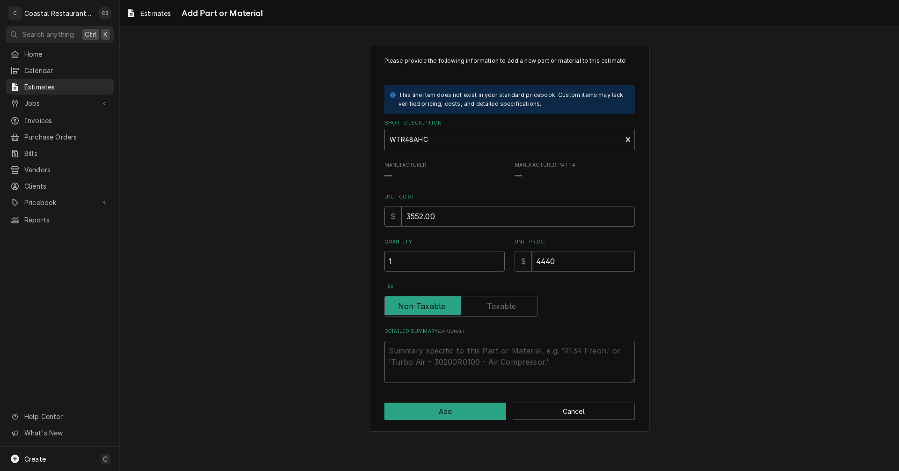
click at [508, 307] on input "Tax" at bounding box center [460, 306] width 145 height 21
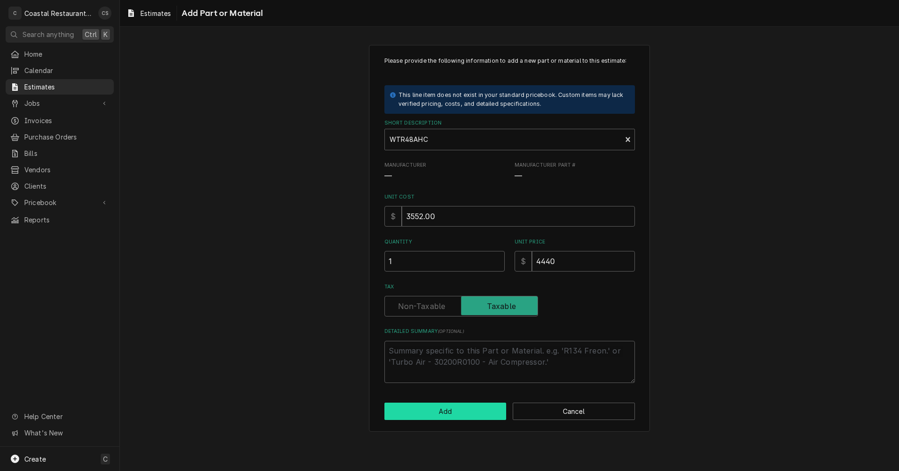
click at [464, 413] on button "Add" at bounding box center [445, 410] width 122 height 17
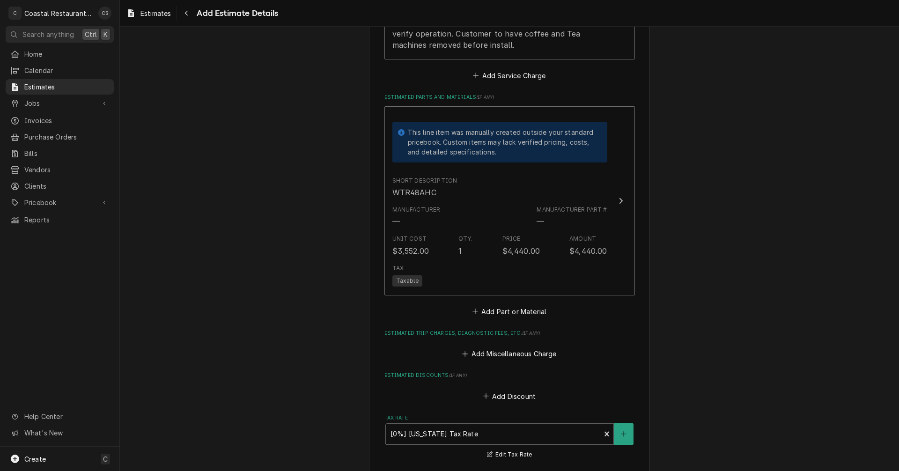
scroll to position [1054, 0]
click at [508, 354] on button "Add Miscellaneous Charge" at bounding box center [508, 352] width 97 height 13
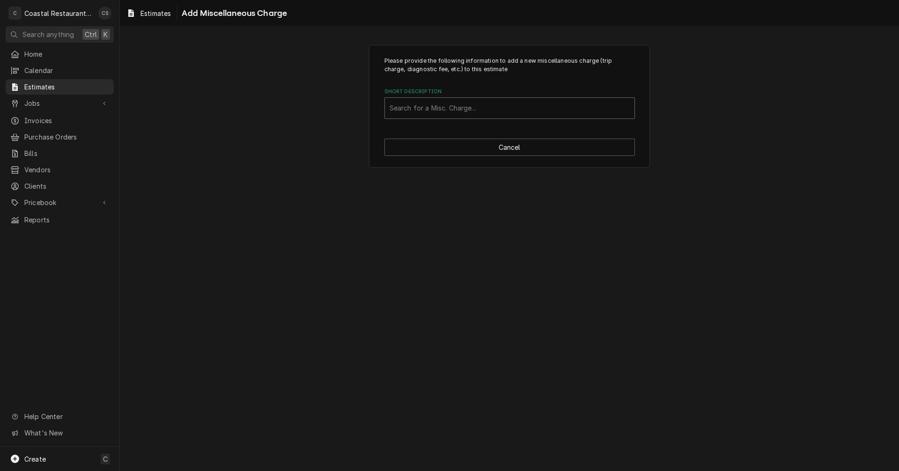
click at [414, 102] on div "Short Description" at bounding box center [509, 108] width 240 height 17
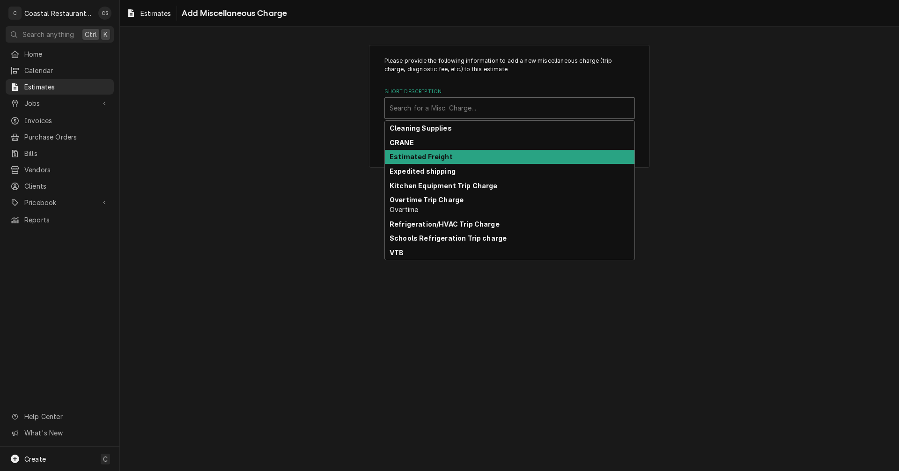
click at [419, 157] on strong "Estimated Freight" at bounding box center [420, 157] width 63 height 8
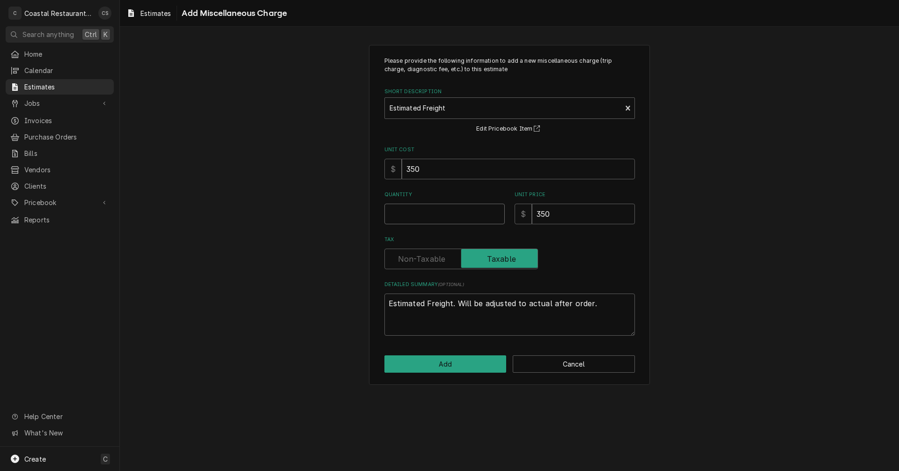
click at [425, 224] on input "Quantity" at bounding box center [444, 214] width 120 height 21
click at [460, 366] on button "Add" at bounding box center [445, 363] width 122 height 17
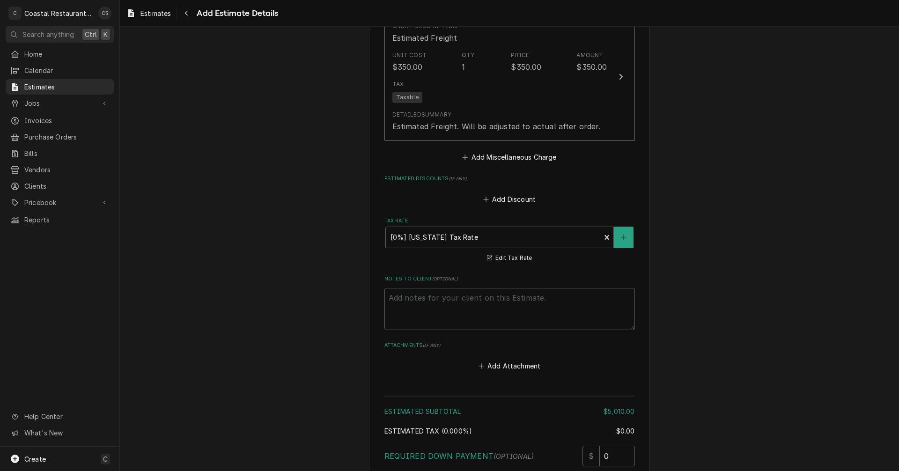
scroll to position [1511, 0]
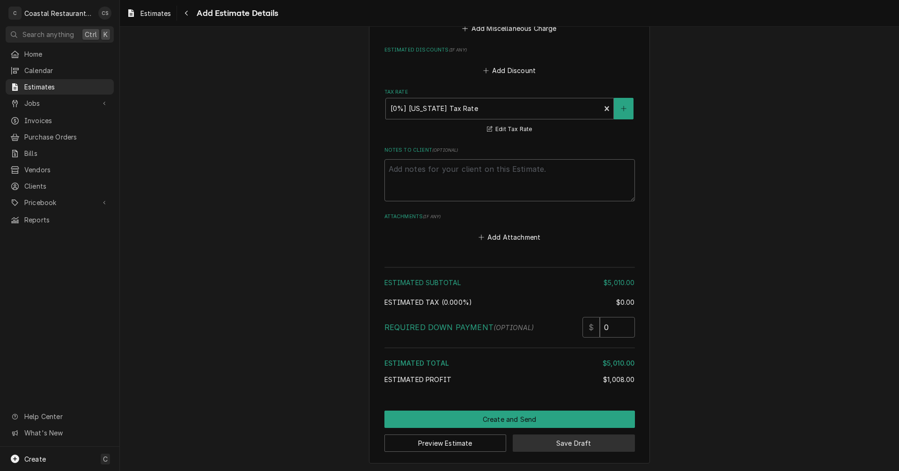
click at [572, 442] on button "Save Draft" at bounding box center [573, 442] width 122 height 17
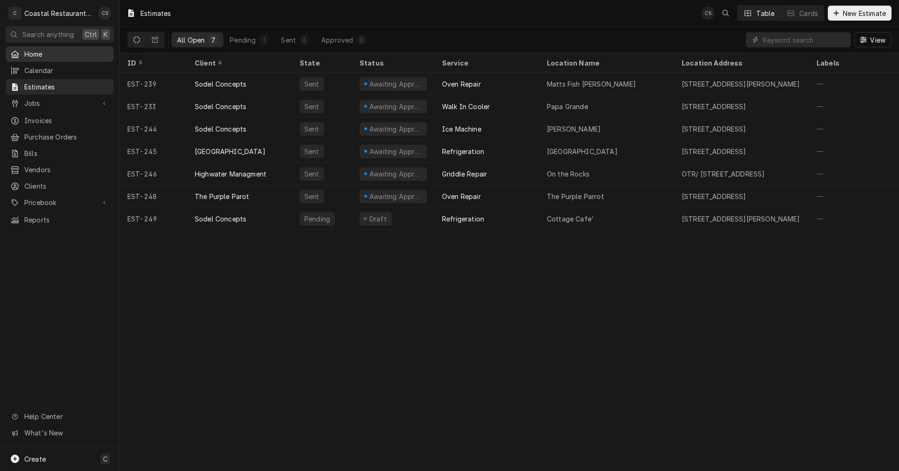
click at [40, 51] on span "Home" at bounding box center [66, 54] width 85 height 10
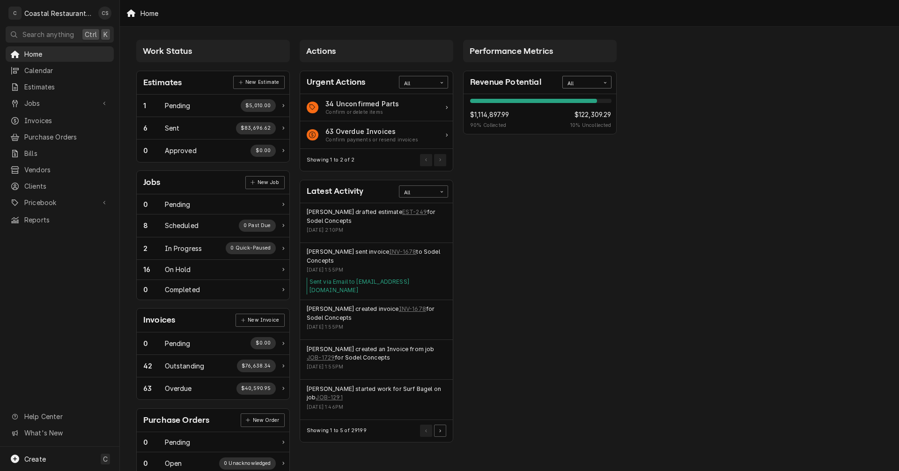
click at [592, 78] on div "All" at bounding box center [581, 82] width 37 height 12
click at [577, 149] on div "This Year" at bounding box center [587, 149] width 48 height 11
click at [36, 100] on span "Jobs" at bounding box center [59, 103] width 71 height 10
click at [37, 116] on span "Jobs" at bounding box center [66, 120] width 85 height 10
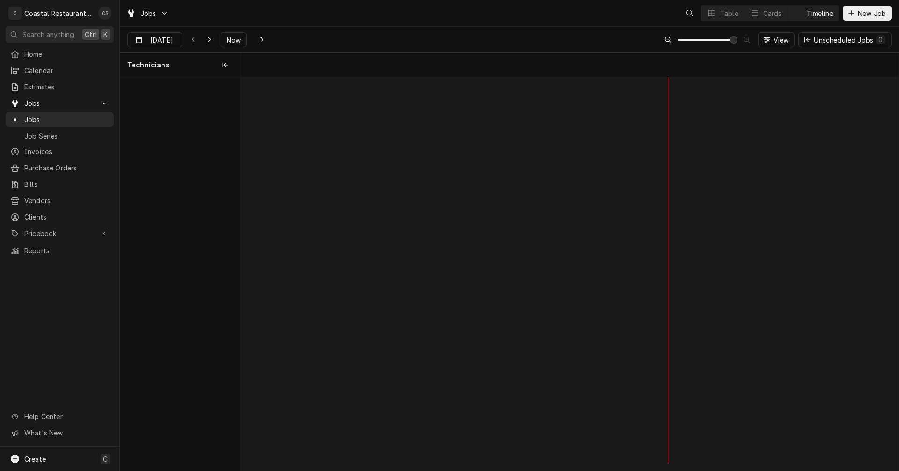
scroll to position [0, 13043]
